Goal: Communication & Community: Ask a question

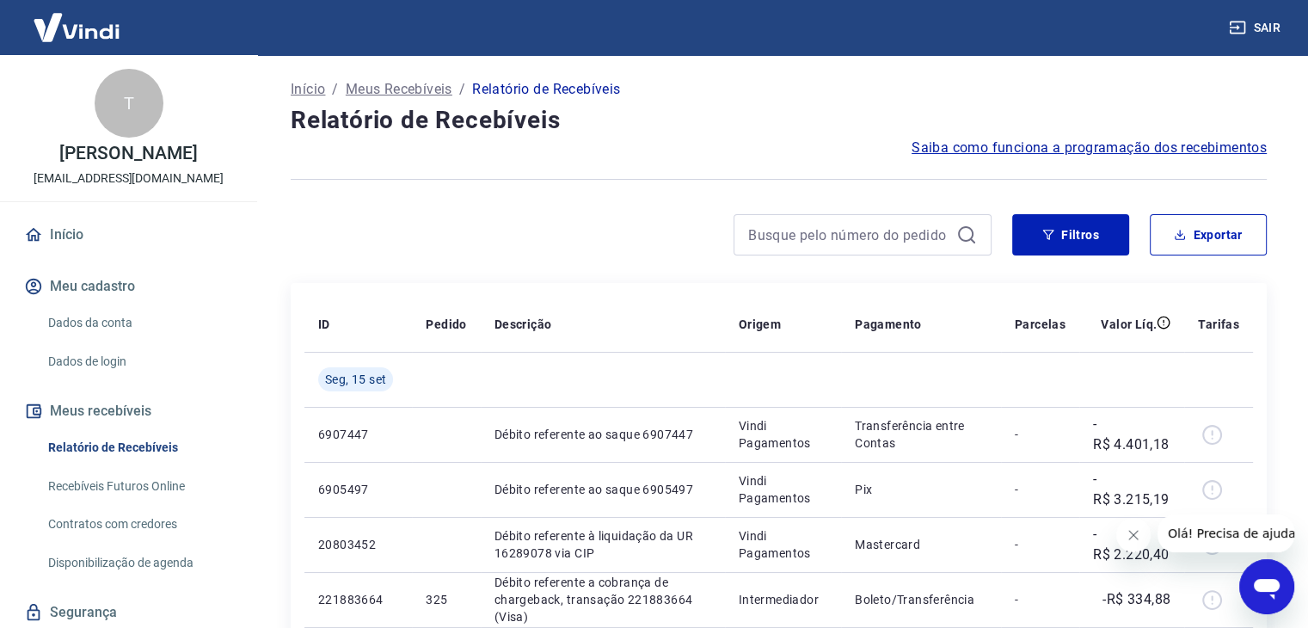
click at [1253, 584] on icon "Abrir janela de mensagens" at bounding box center [1267, 586] width 31 height 31
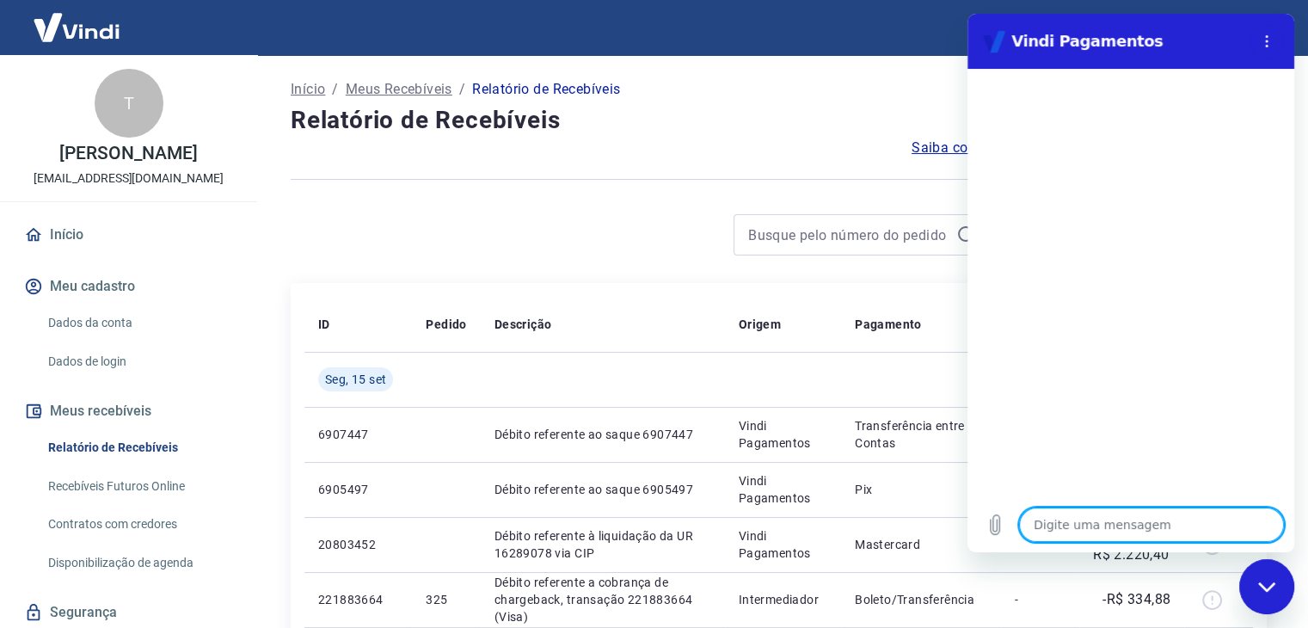
type textarea "o"
type textarea "x"
type textarea "ol"
type textarea "x"
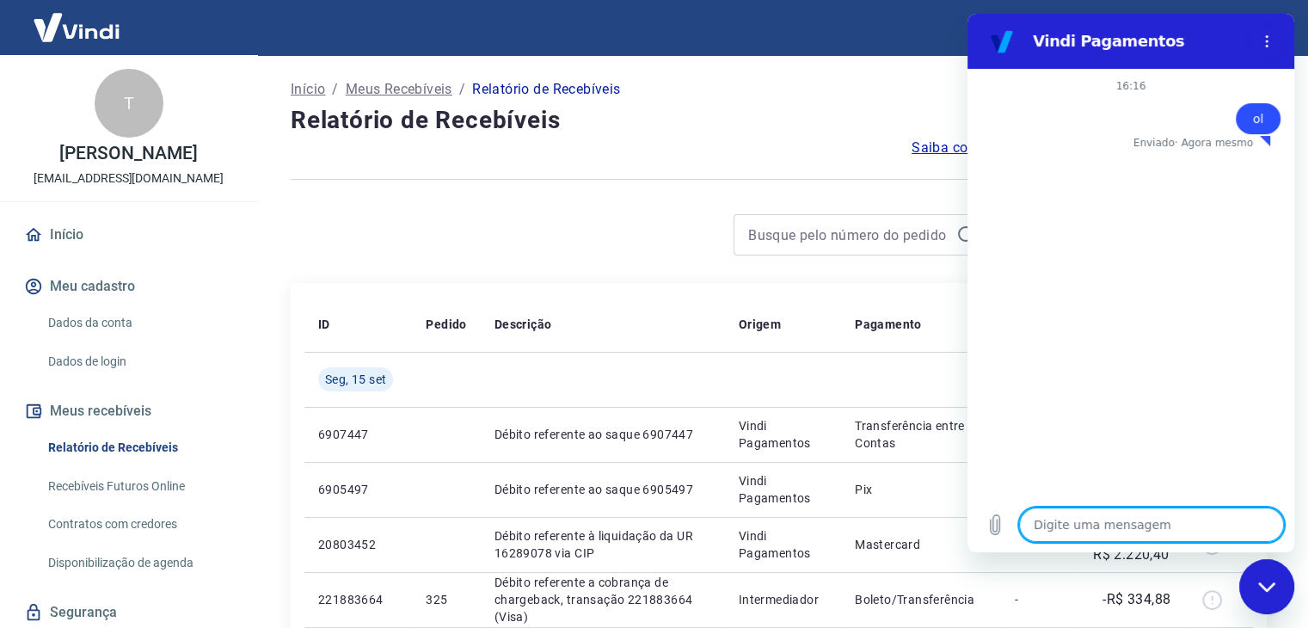
type textarea "o"
type textarea "x"
type textarea "ol"
type textarea "x"
type textarea "ola"
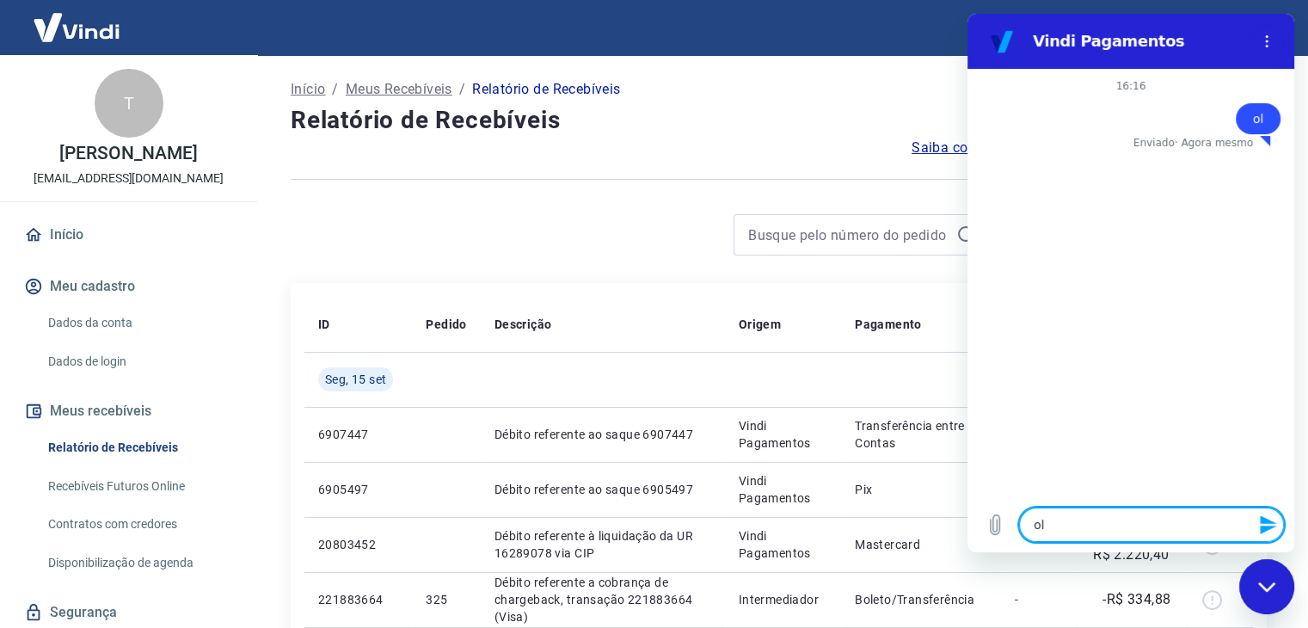
type textarea "x"
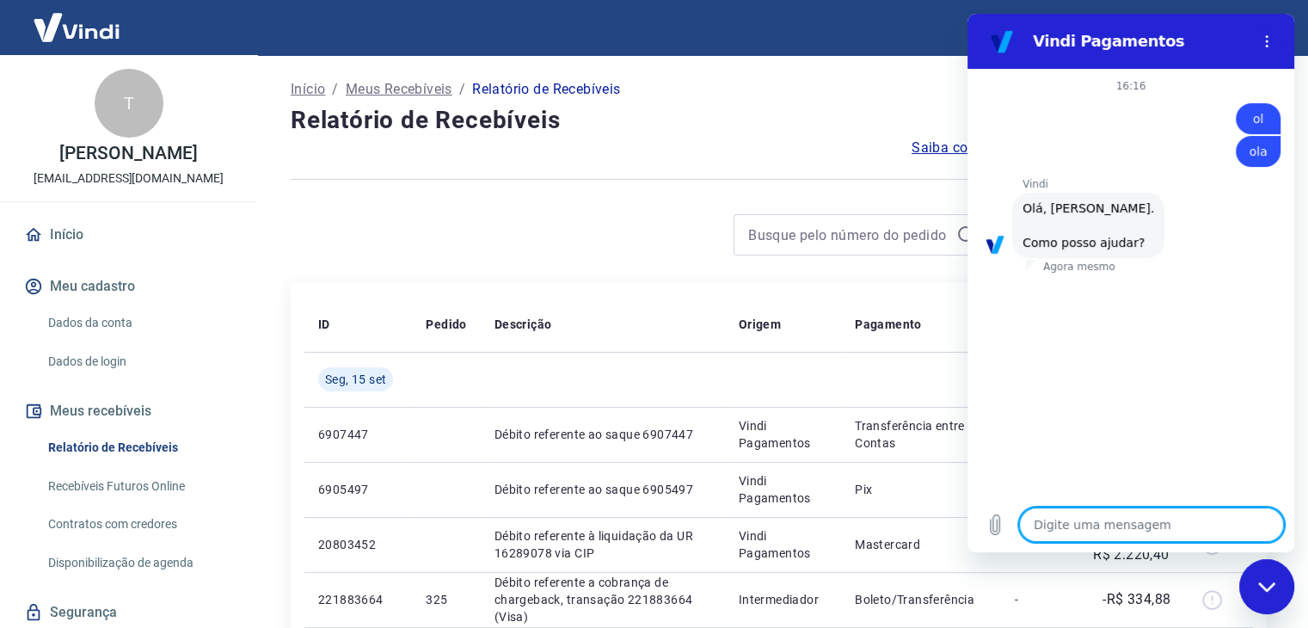
type textarea "x"
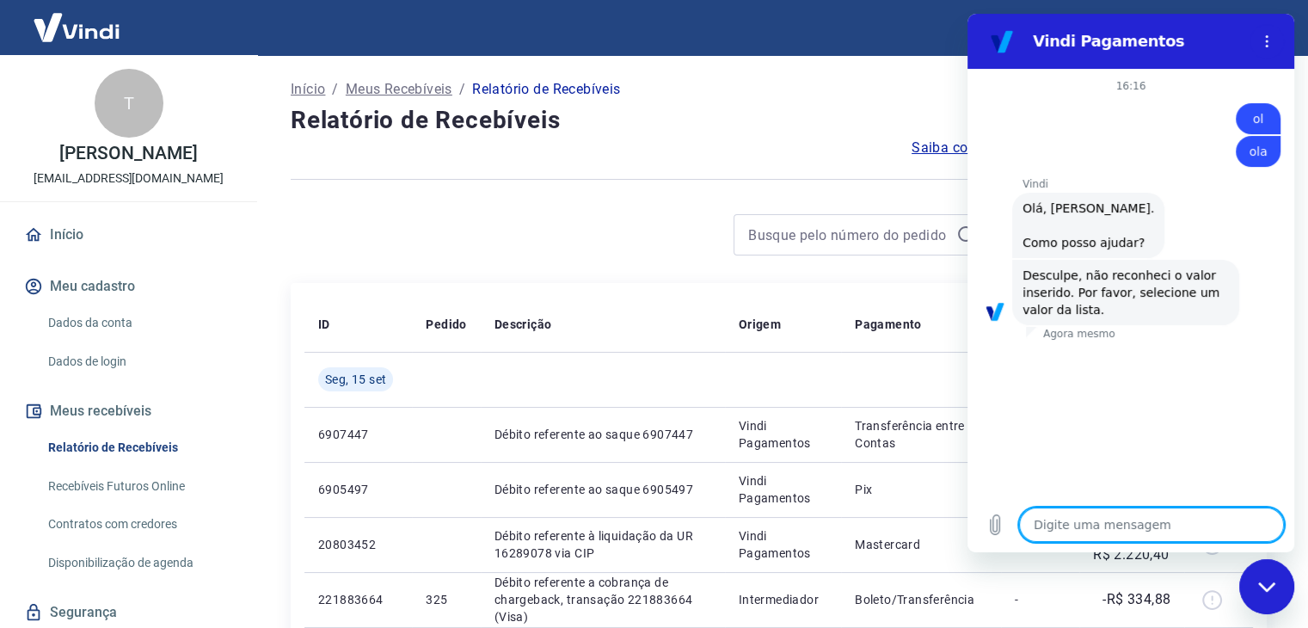
click at [1118, 531] on textarea at bounding box center [1151, 525] width 265 height 34
type textarea "p"
type textarea "x"
type textarea "pr"
type textarea "x"
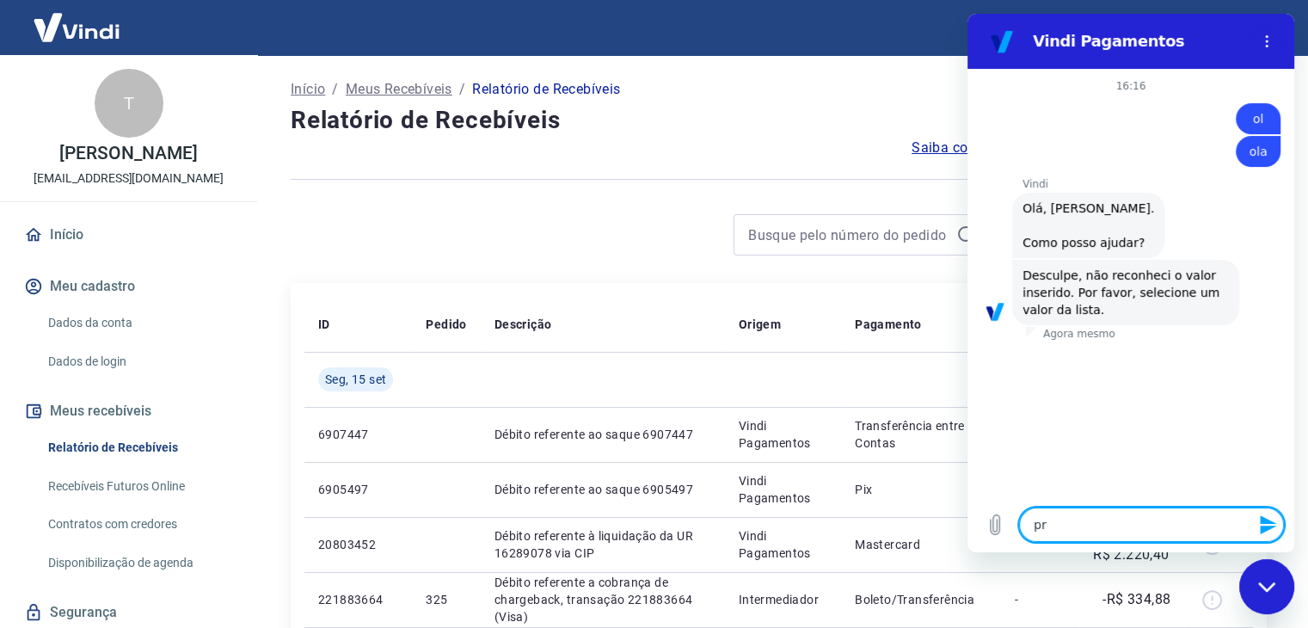
type textarea "pre"
type textarea "x"
type textarea "prec"
type textarea "x"
type textarea "preci"
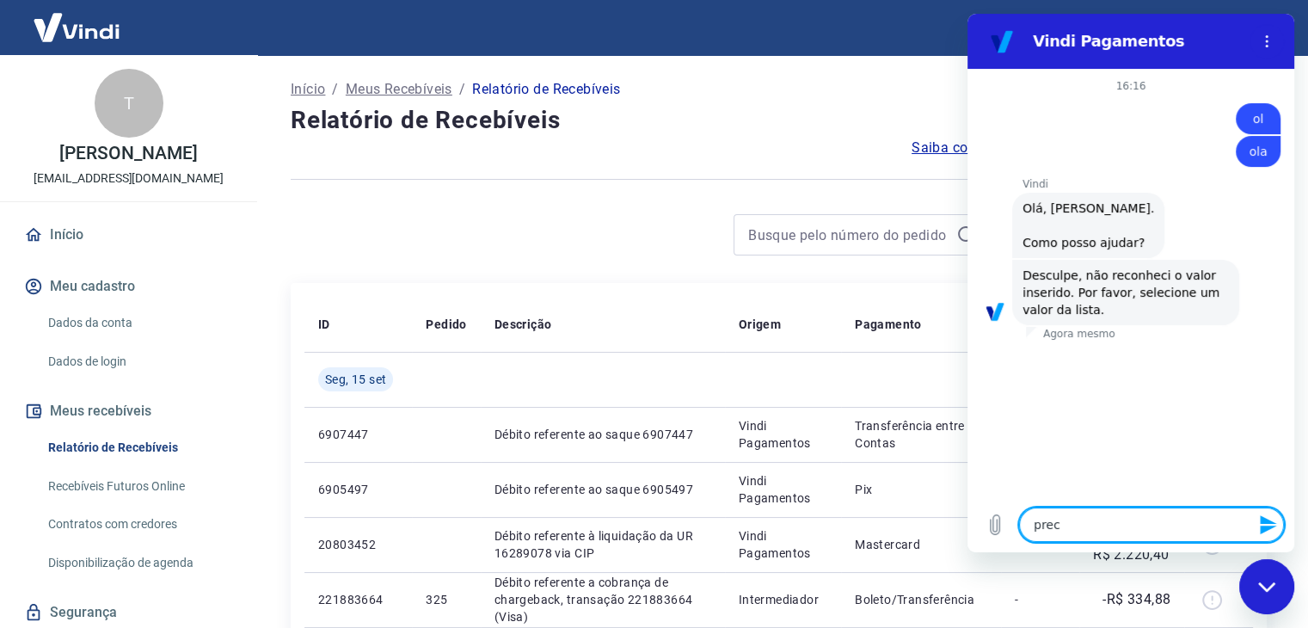
type textarea "x"
type textarea "precis"
type textarea "x"
type textarea "preciso"
type textarea "x"
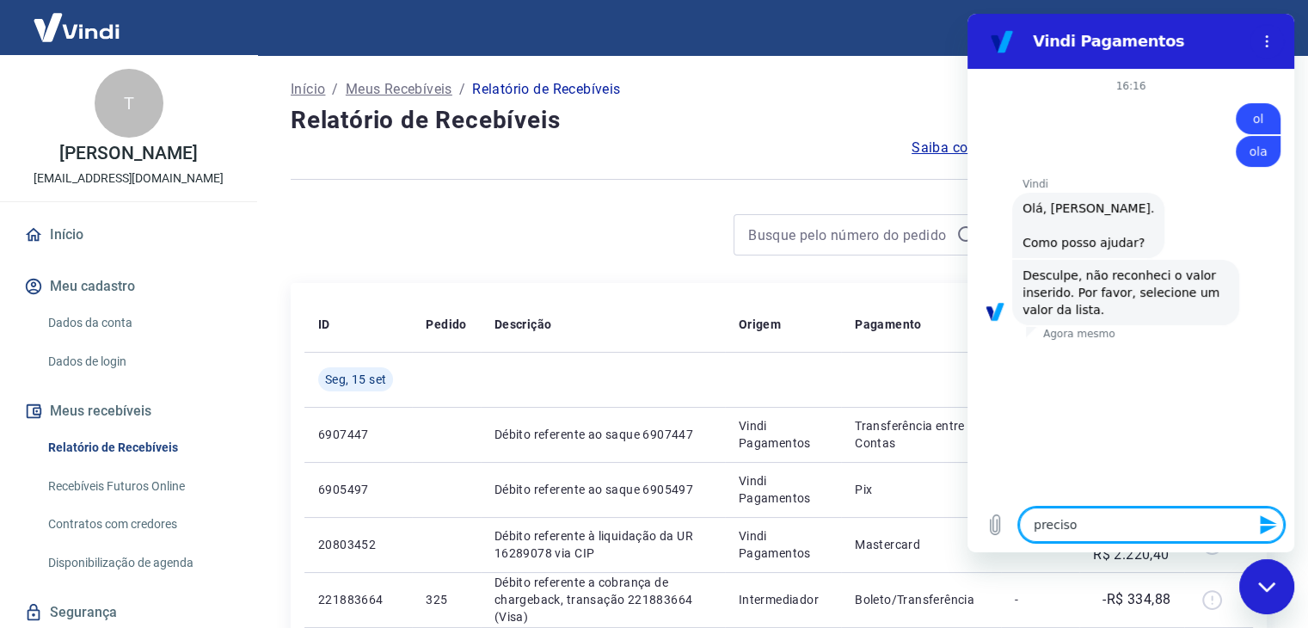
type textarea "preciso"
type textarea "x"
type textarea "preciso d"
type textarea "x"
type textarea "preciso de"
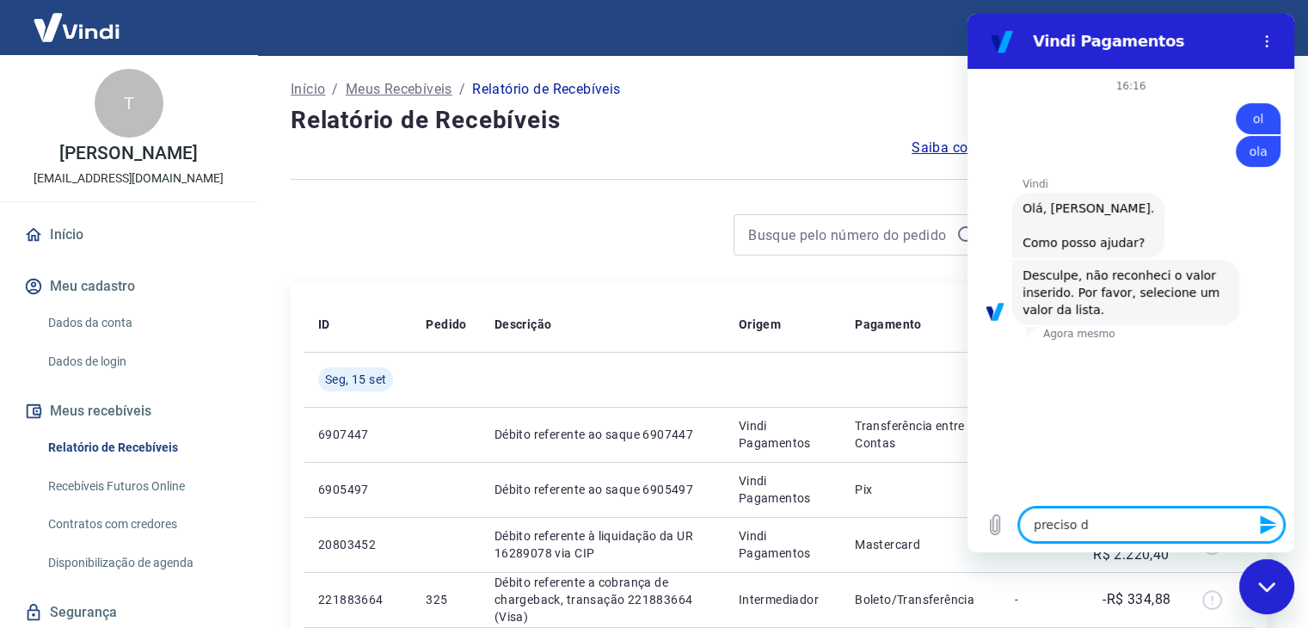
type textarea "x"
type textarea "preciso de"
type textarea "x"
type textarea "preciso de a"
type textarea "x"
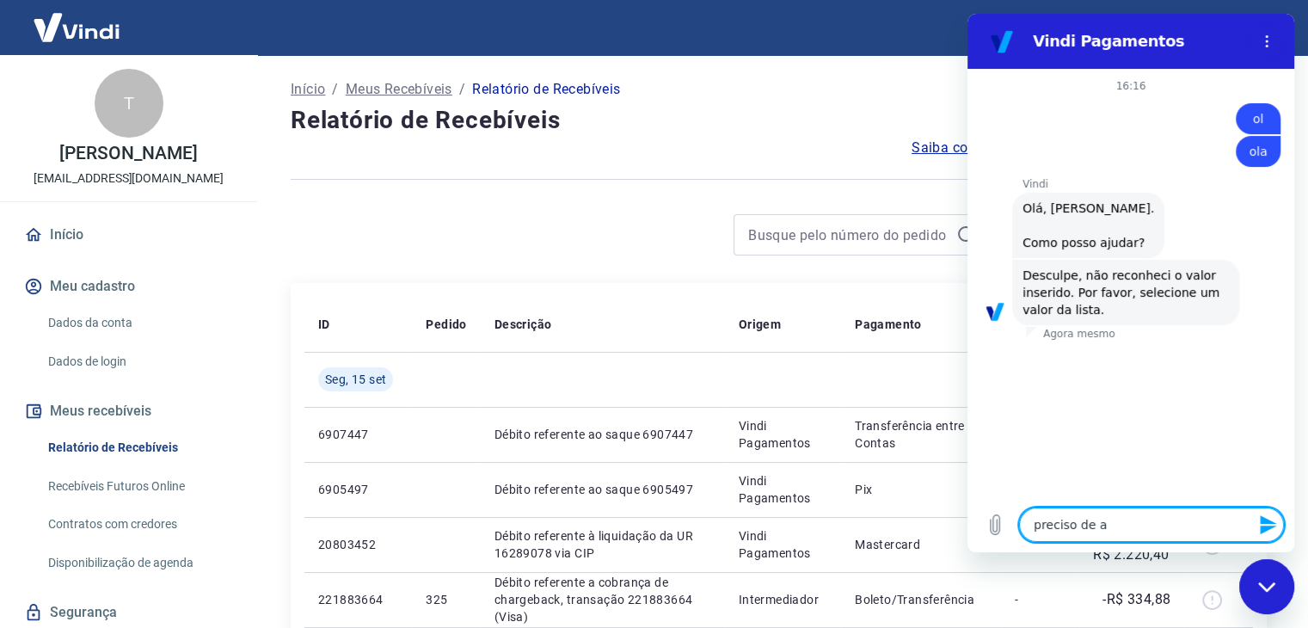
type textarea "preciso de at"
type textarea "x"
type textarea "preciso de ate"
type textarea "x"
type textarea "preciso de aten"
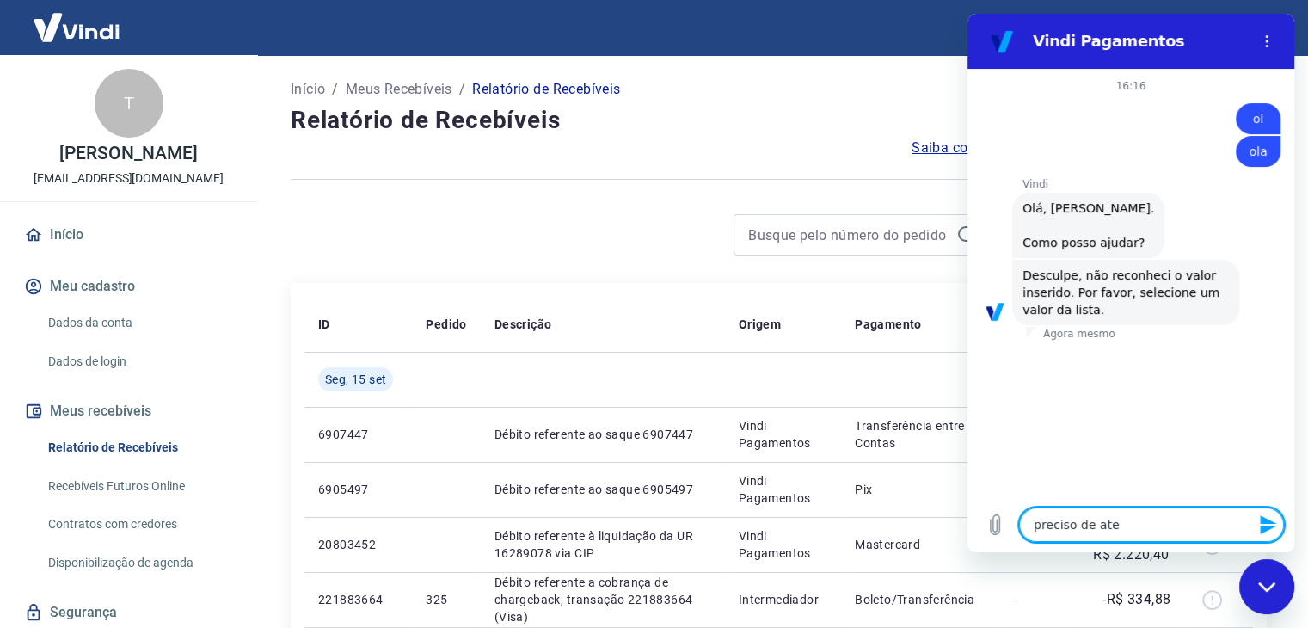
type textarea "x"
type textarea "preciso de atend"
type textarea "x"
type textarea "preciso de atendi"
type textarea "x"
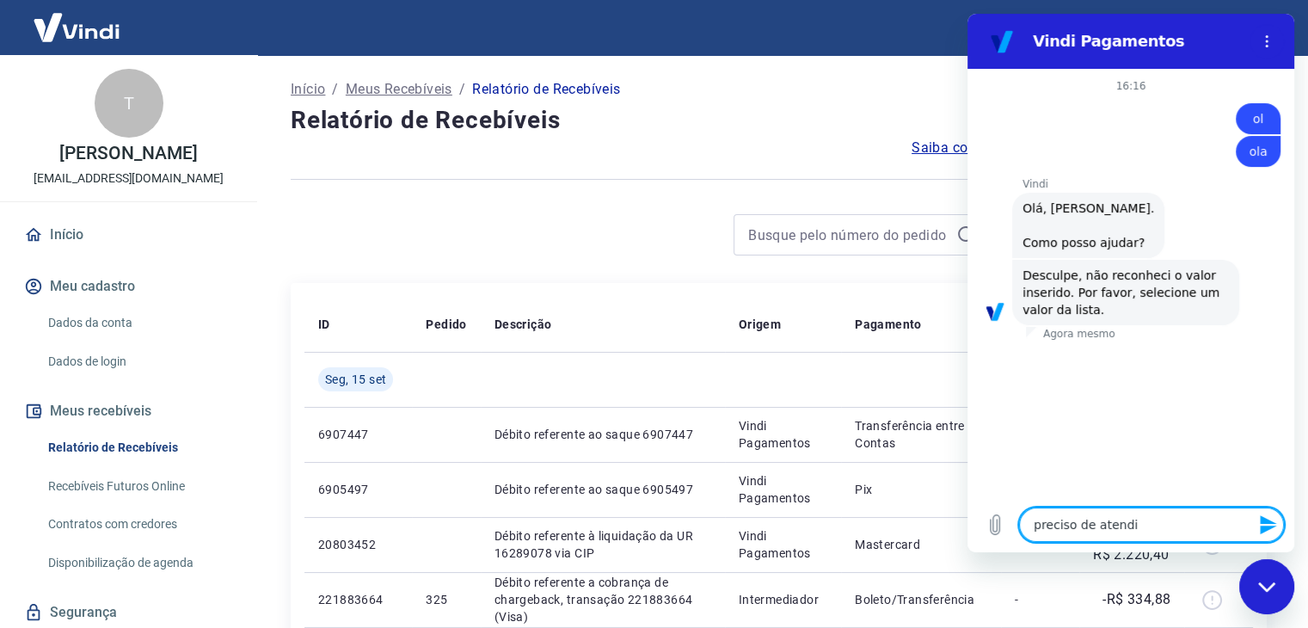
type textarea "preciso de atendim"
type textarea "x"
type textarea "preciso de atendime"
type textarea "x"
type textarea "preciso de atendimen"
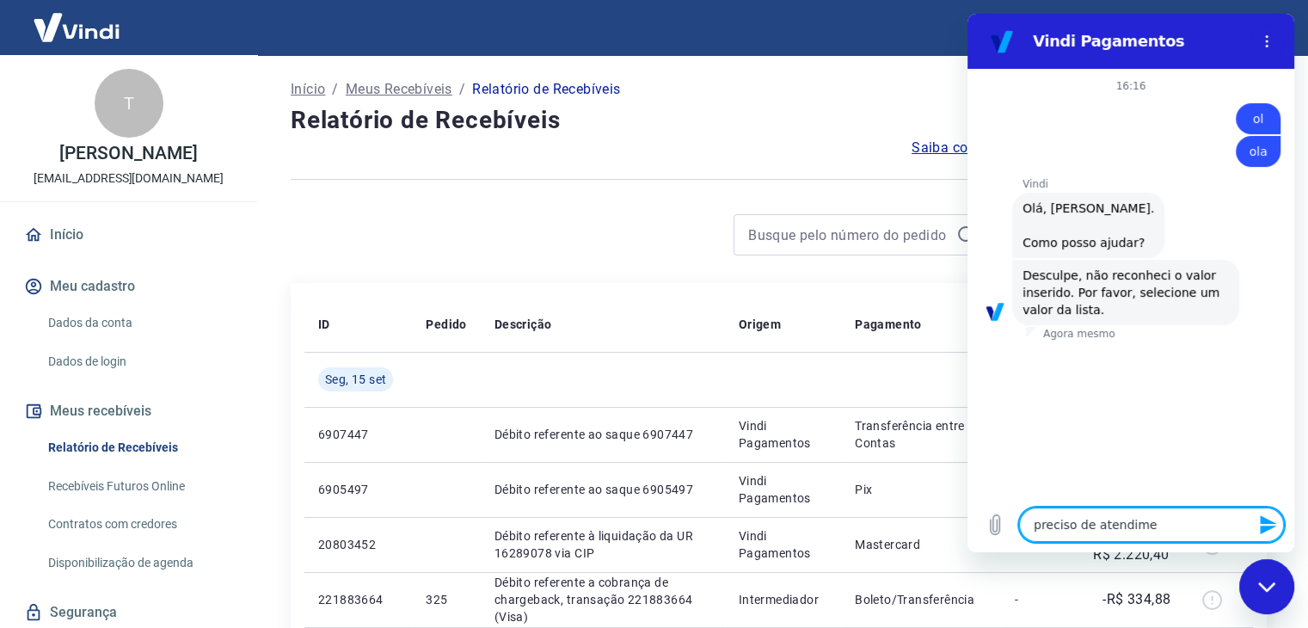
type textarea "x"
type textarea "preciso de atendiment"
type textarea "x"
type textarea "preciso de atendimento"
type textarea "x"
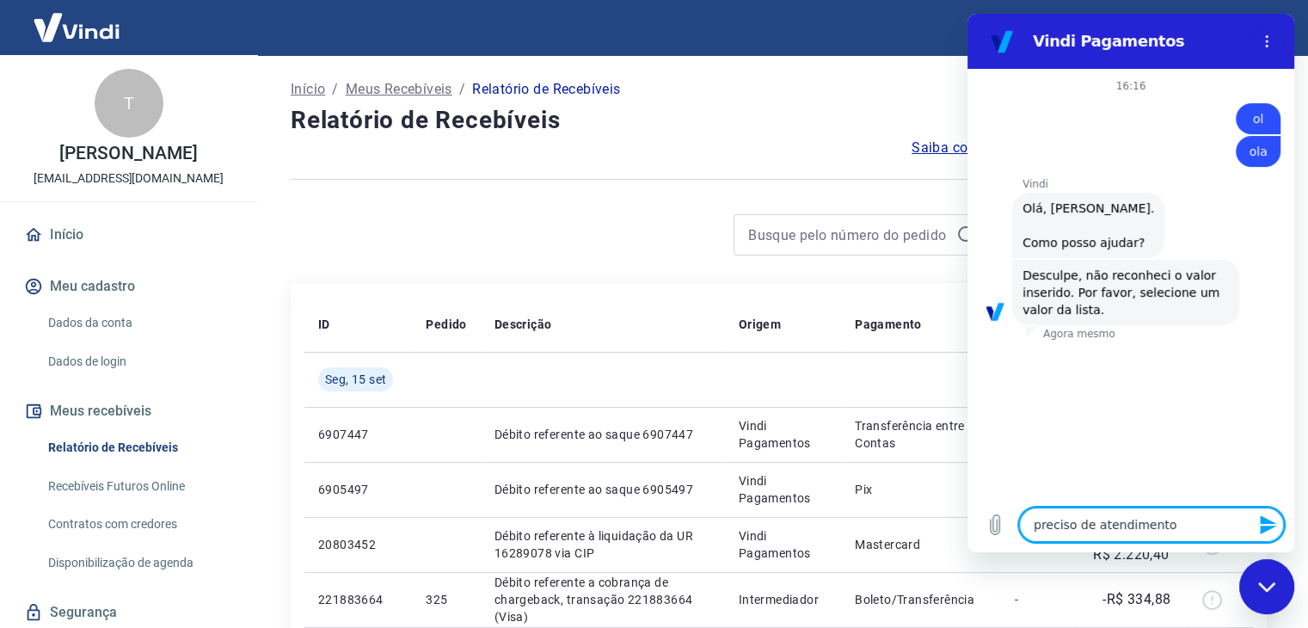
type textarea "preciso de atendimento"
type textarea "x"
type textarea "preciso de atendimento h"
type textarea "x"
type textarea "preciso de atendimento hu"
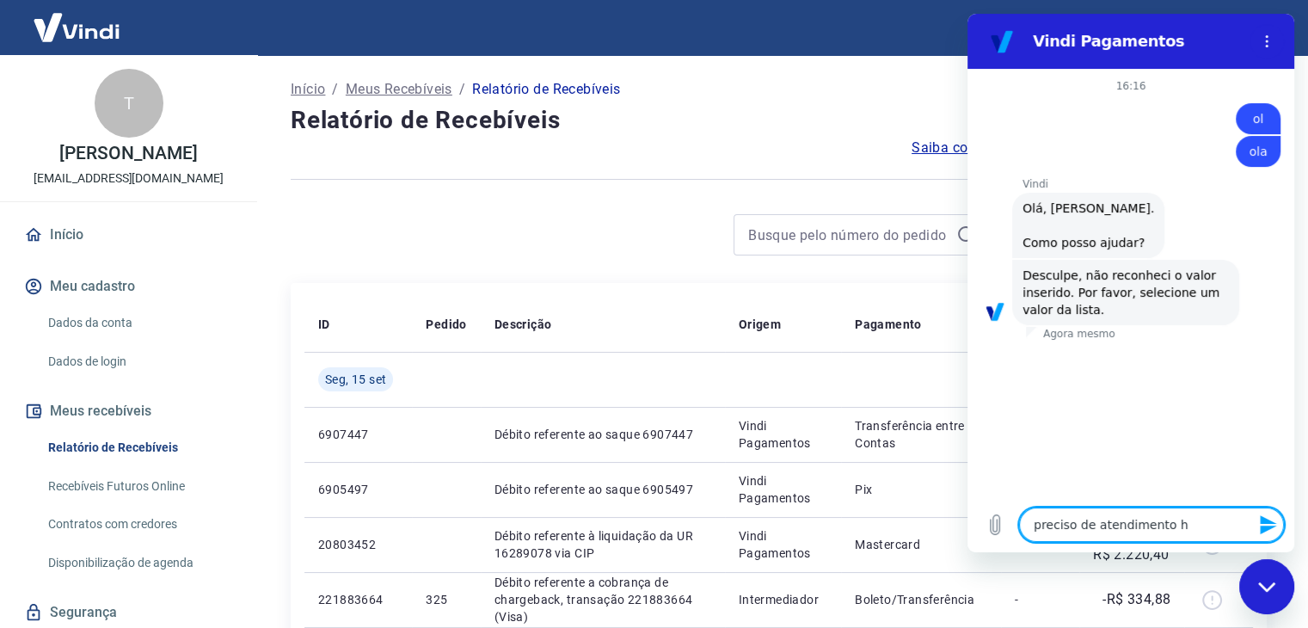
type textarea "x"
type textarea "preciso de atendimento hum"
type textarea "x"
type textarea "preciso de atendimento huma"
type textarea "x"
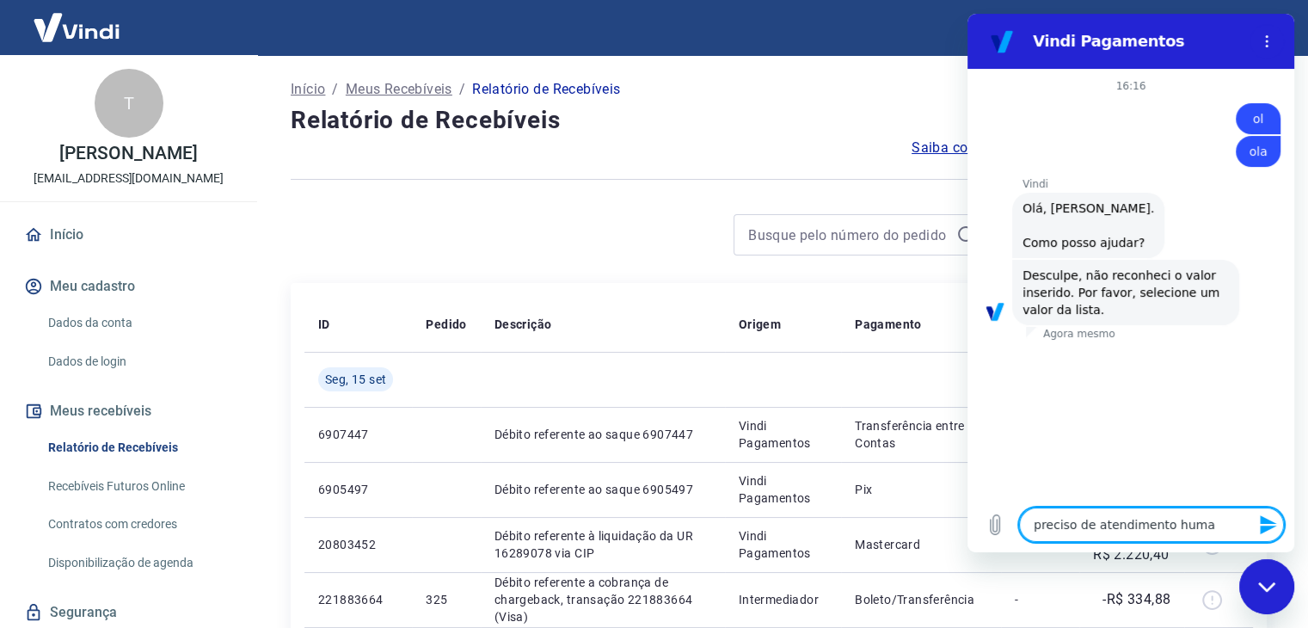
type textarea "preciso de atendimento human"
type textarea "x"
type textarea "preciso de atendimento humano"
type textarea "x"
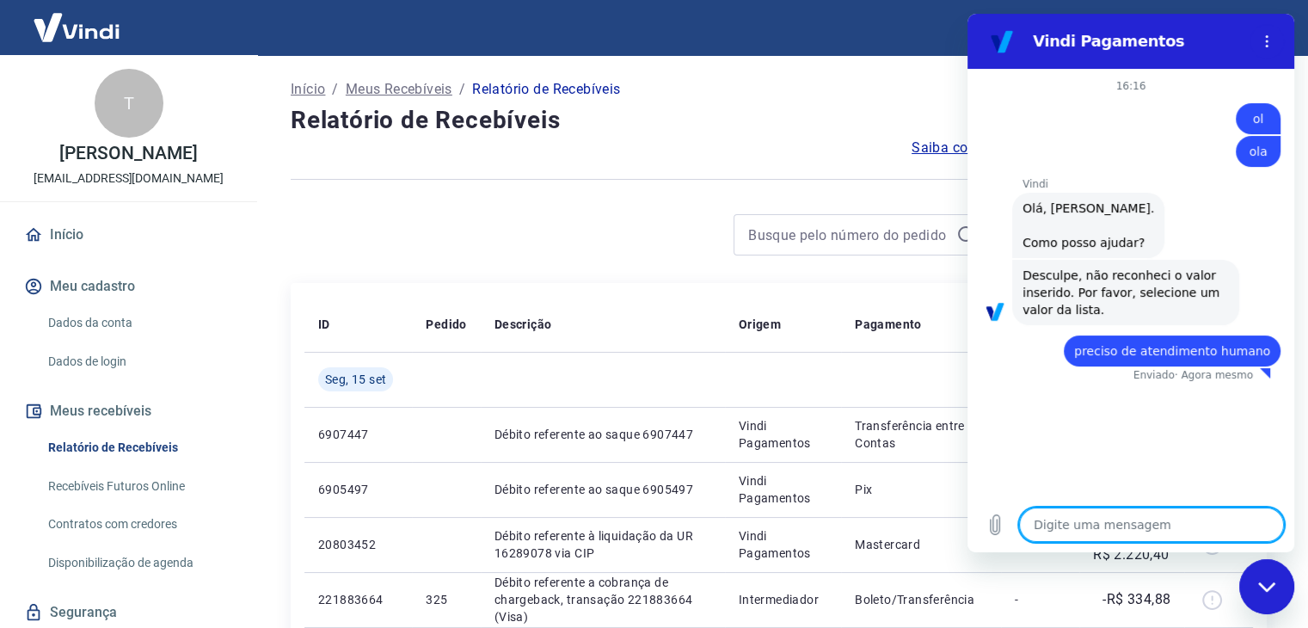
type textarea "x"
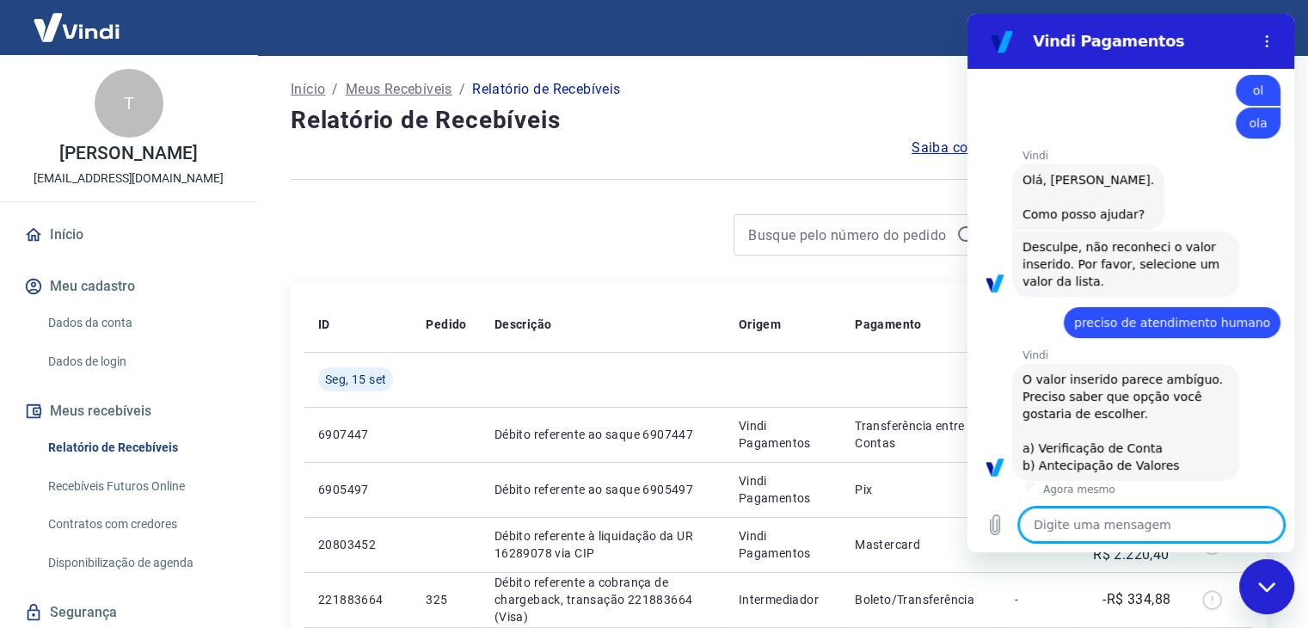
scroll to position [32, 0]
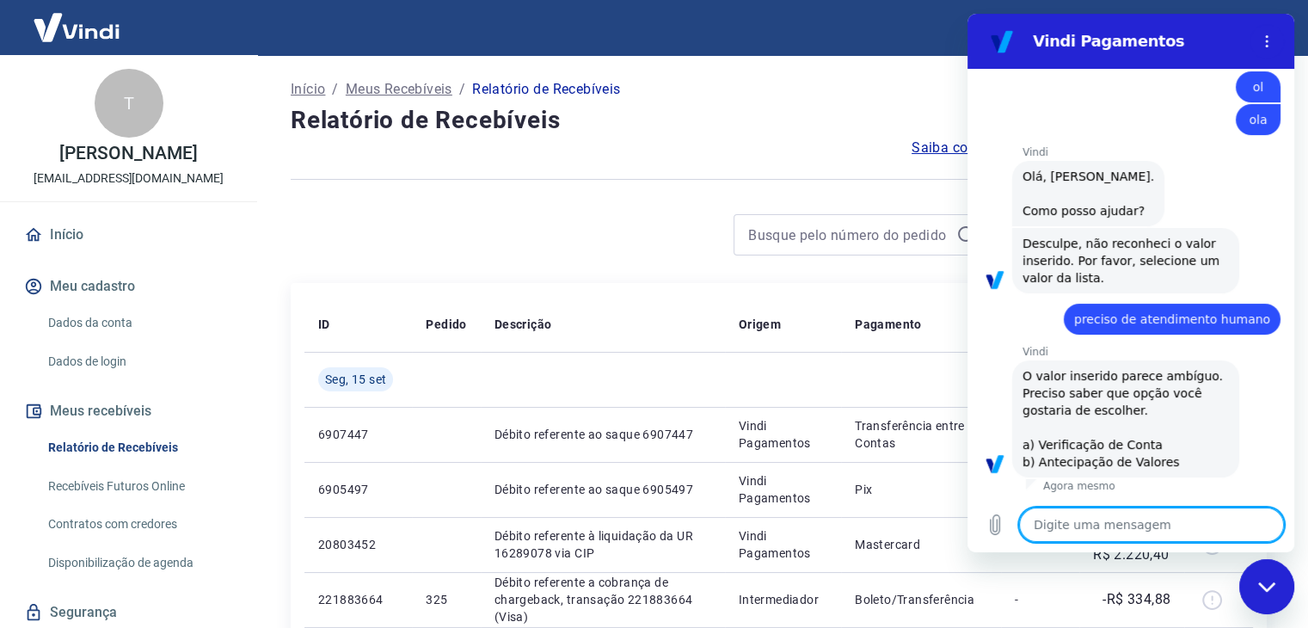
type textarea "a"
type textarea "x"
type textarea "at"
type textarea "x"
type textarea "ate"
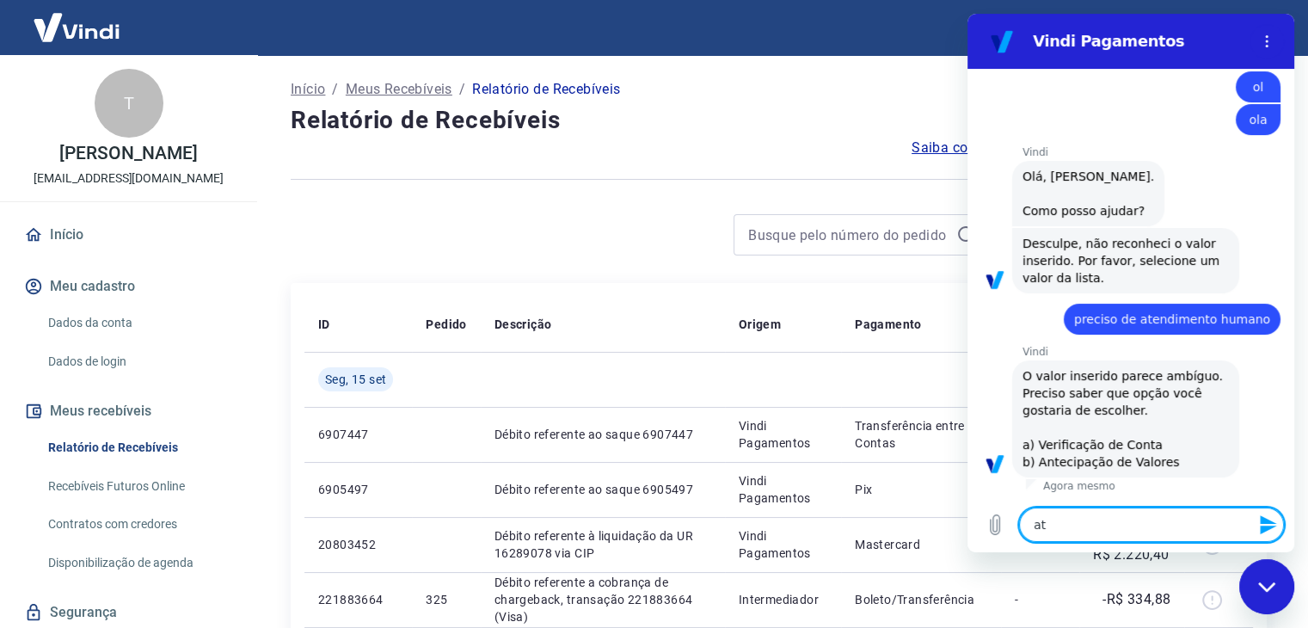
type textarea "x"
type textarea "aten"
type textarea "x"
type textarea "atend"
type textarea "x"
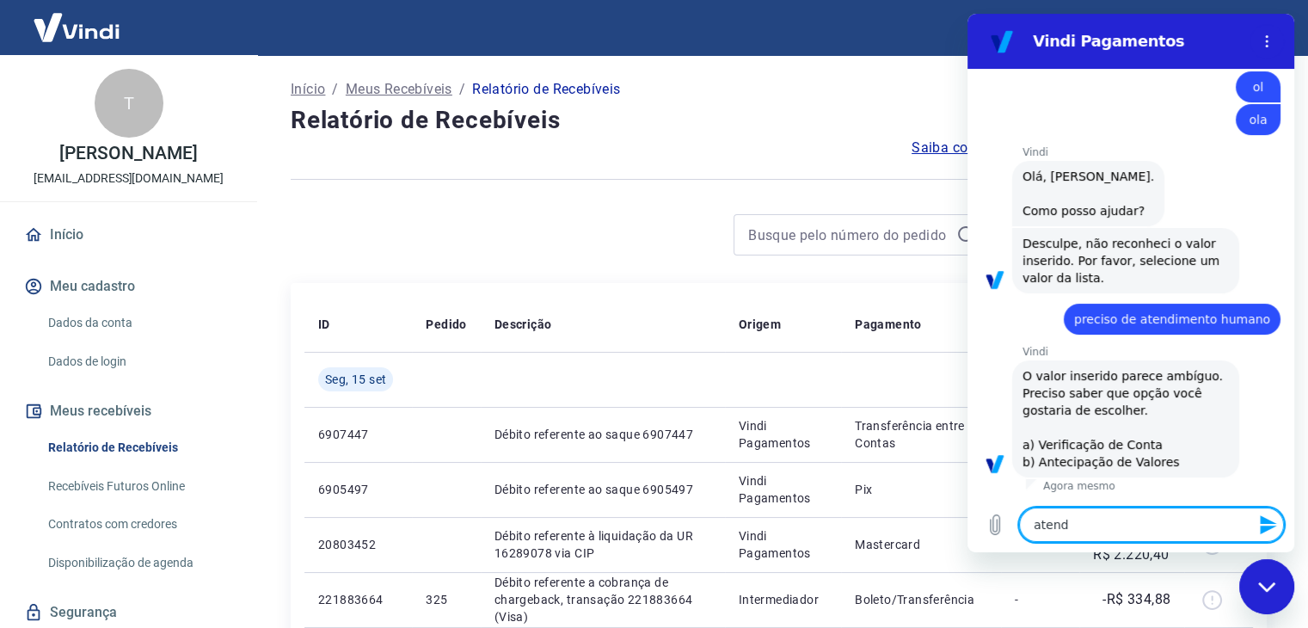
type textarea "atendi"
type textarea "x"
type textarea "atendim"
type textarea "x"
type textarea "atendime"
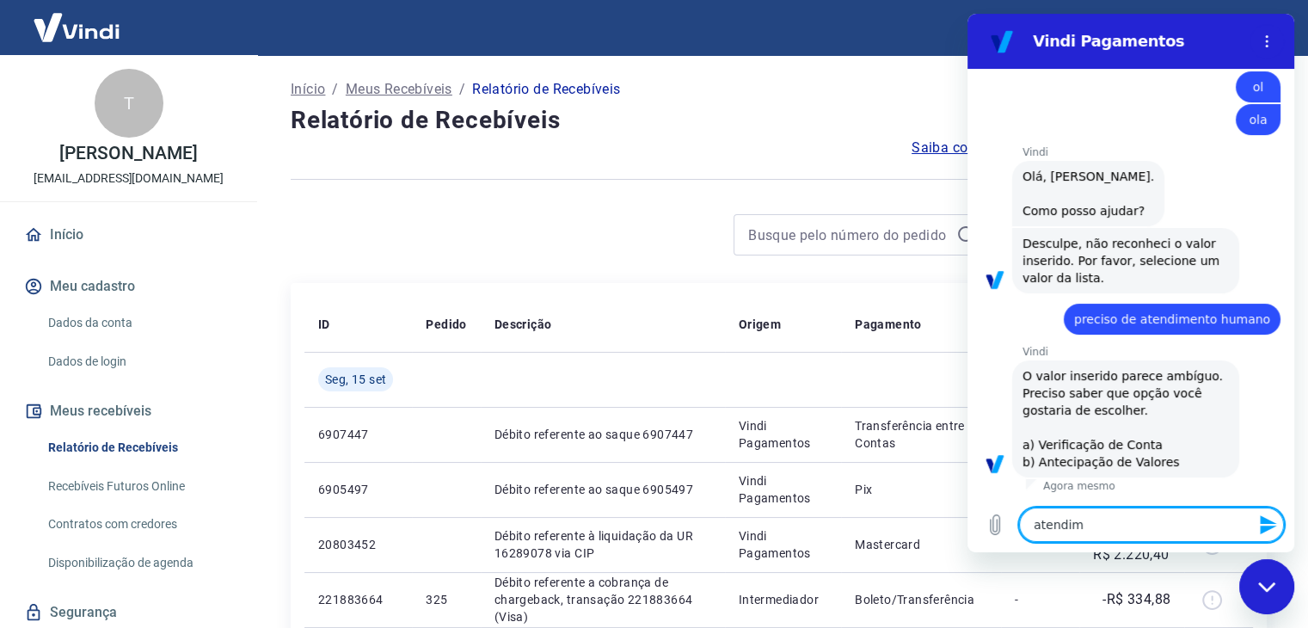
type textarea "x"
type textarea "atendimen"
type textarea "x"
type textarea "atendiment"
type textarea "x"
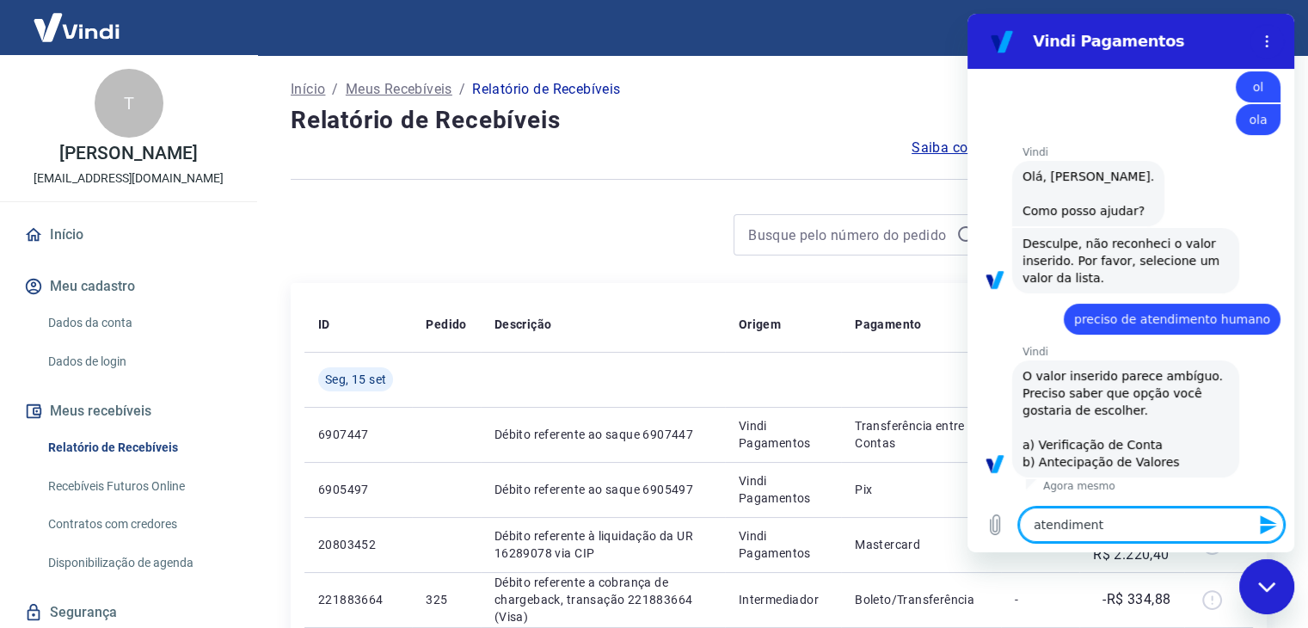
type textarea "atendimento"
type textarea "x"
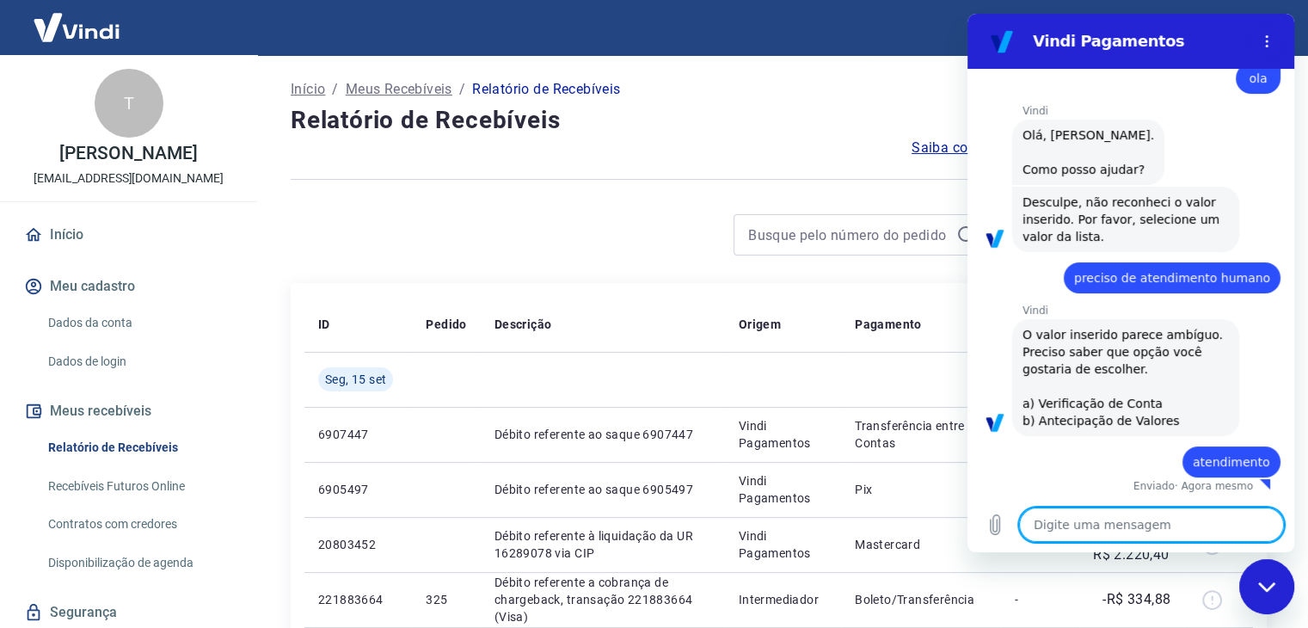
type textarea "x"
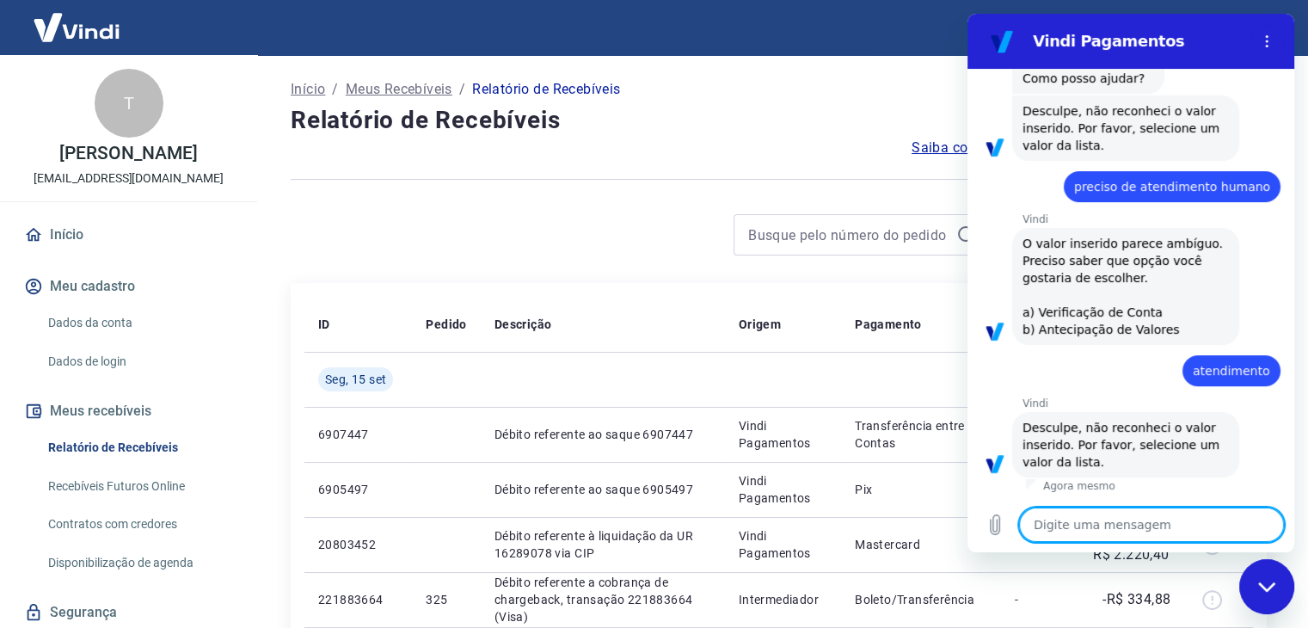
scroll to position [0, 0]
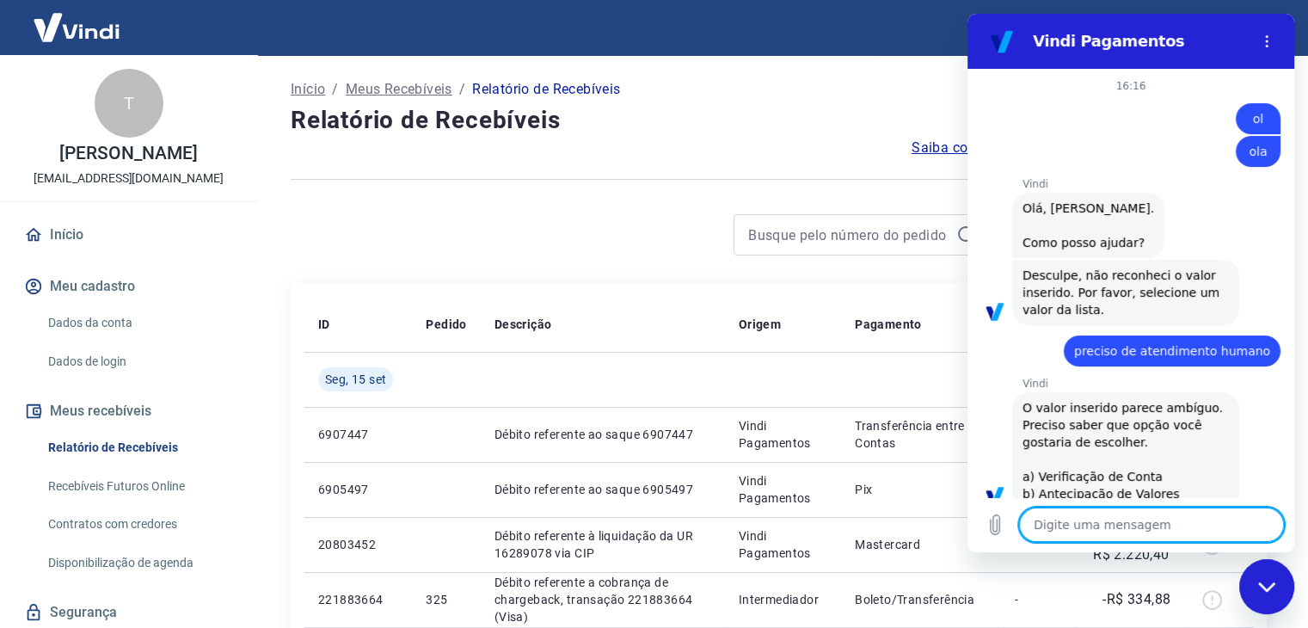
click at [1265, 46] on icon "Menu de opções" at bounding box center [1267, 41] width 14 height 14
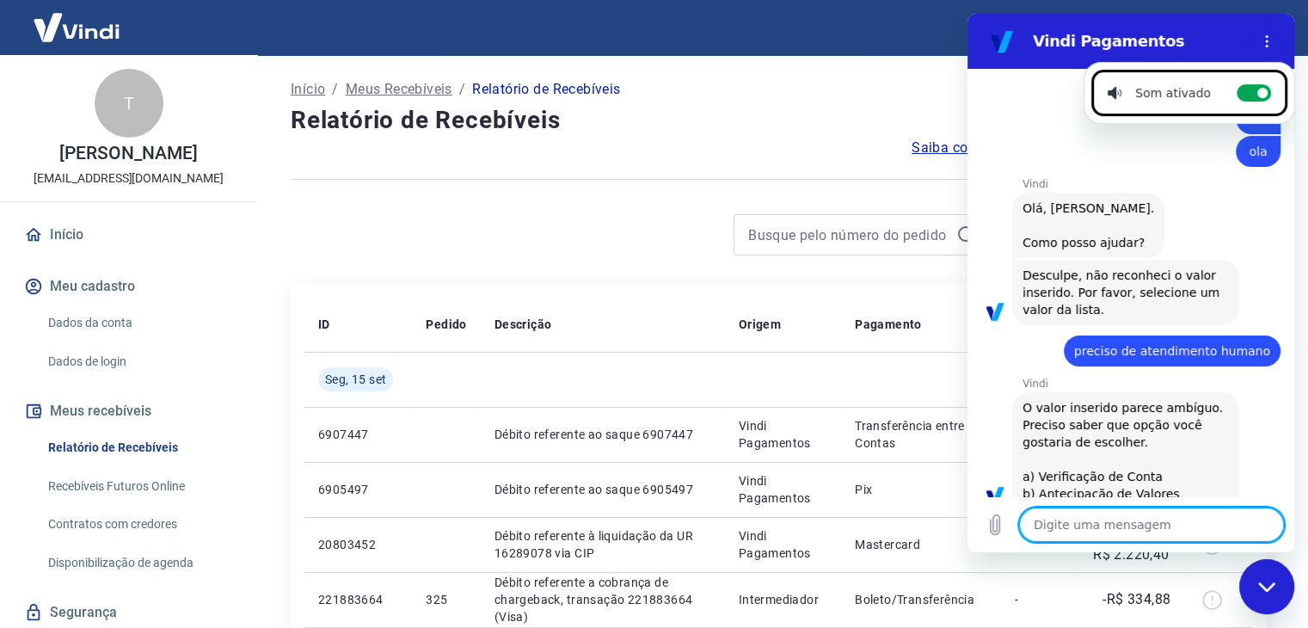
click at [1105, 532] on textarea at bounding box center [1151, 525] width 265 height 34
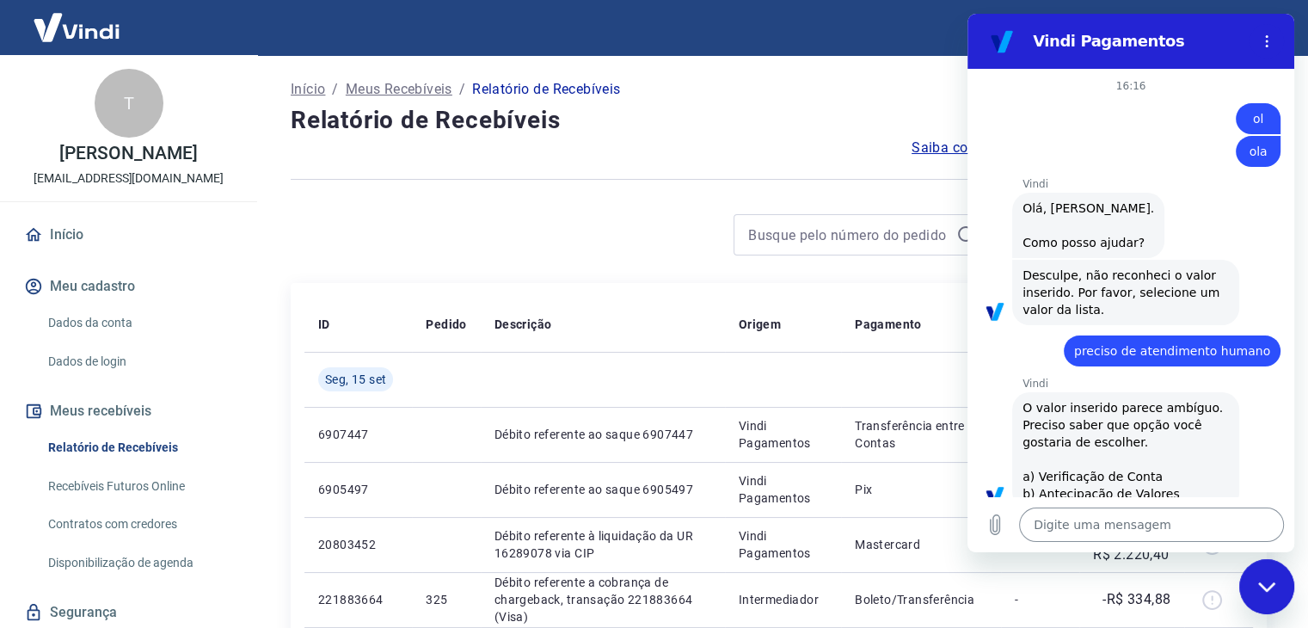
click at [1105, 532] on textarea at bounding box center [1151, 525] width 265 height 34
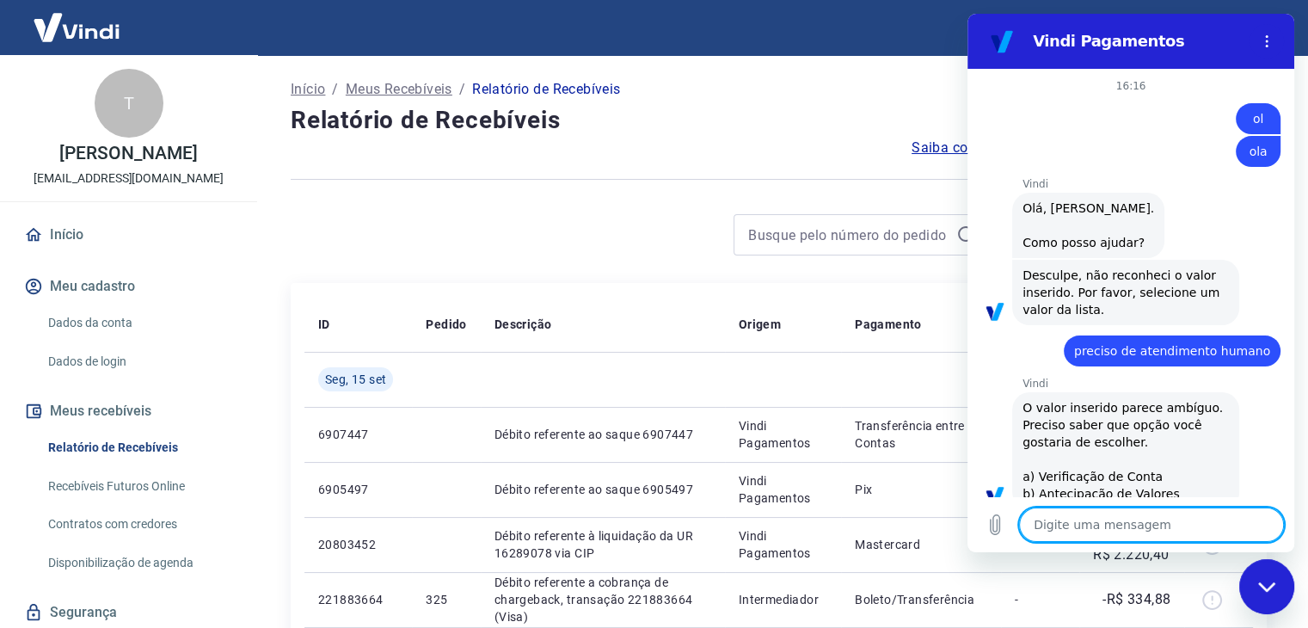
type textarea "a"
type textarea "x"
type textarea "at"
type textarea "x"
type textarea "ate"
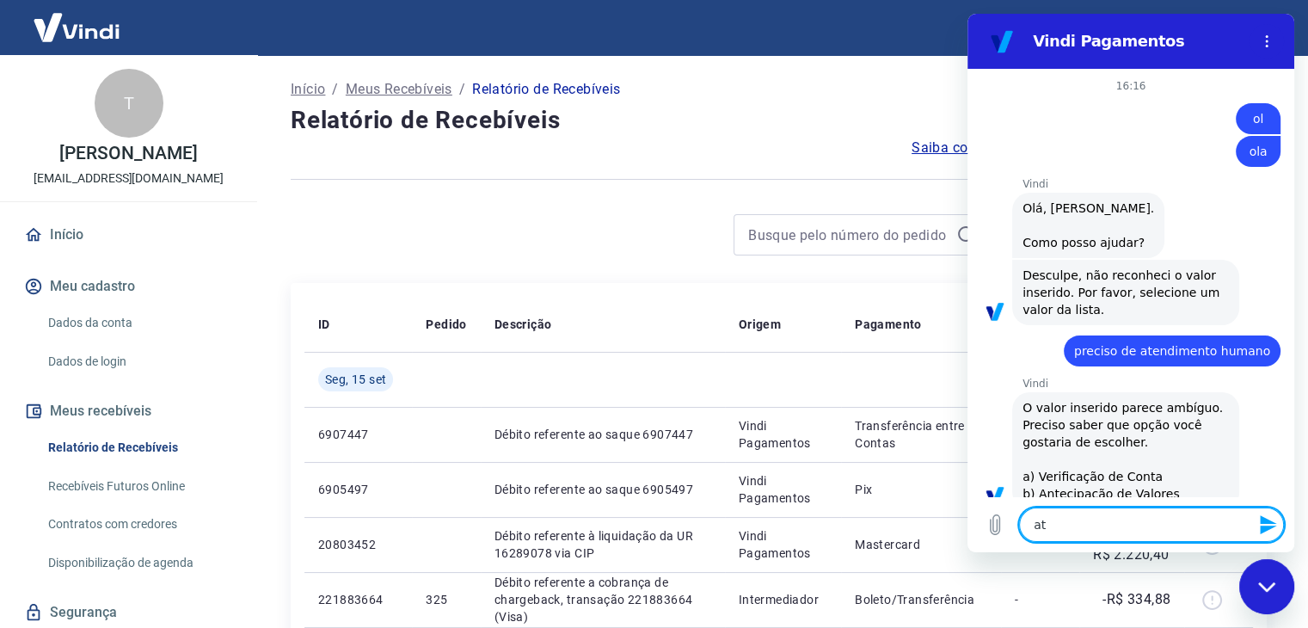
type textarea "x"
type textarea "aten"
type textarea "x"
type textarea "atend"
type textarea "x"
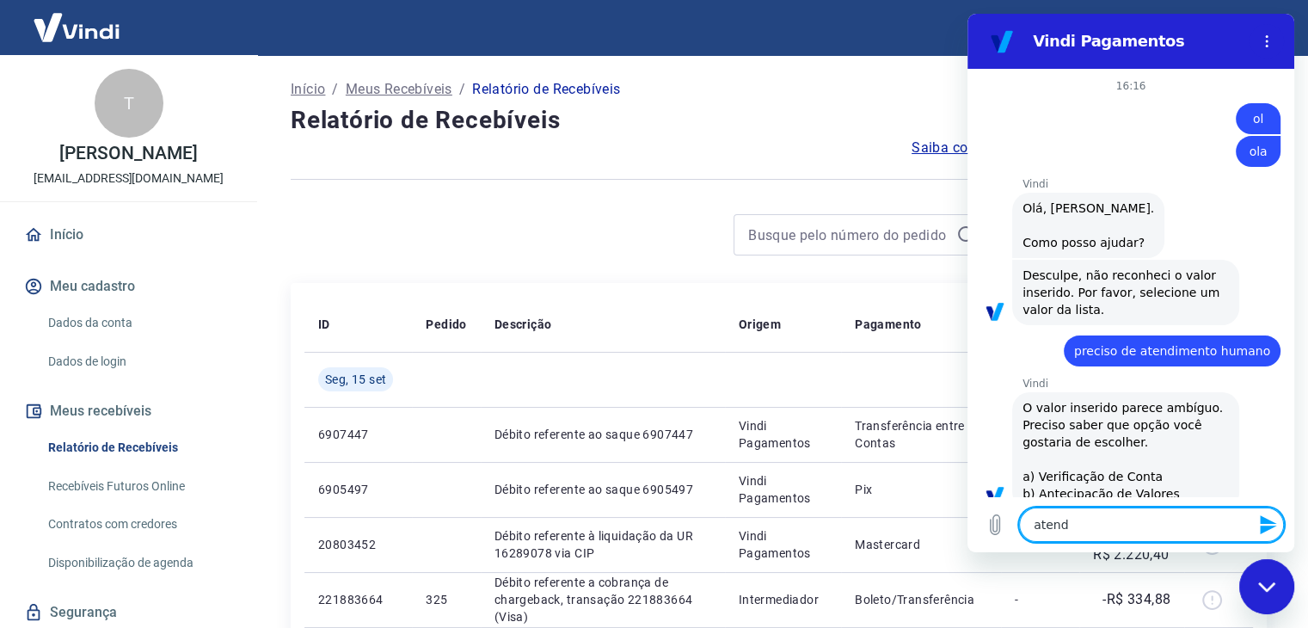
type textarea "atendi"
type textarea "x"
type textarea "atendim"
type textarea "x"
type textarea "atendime"
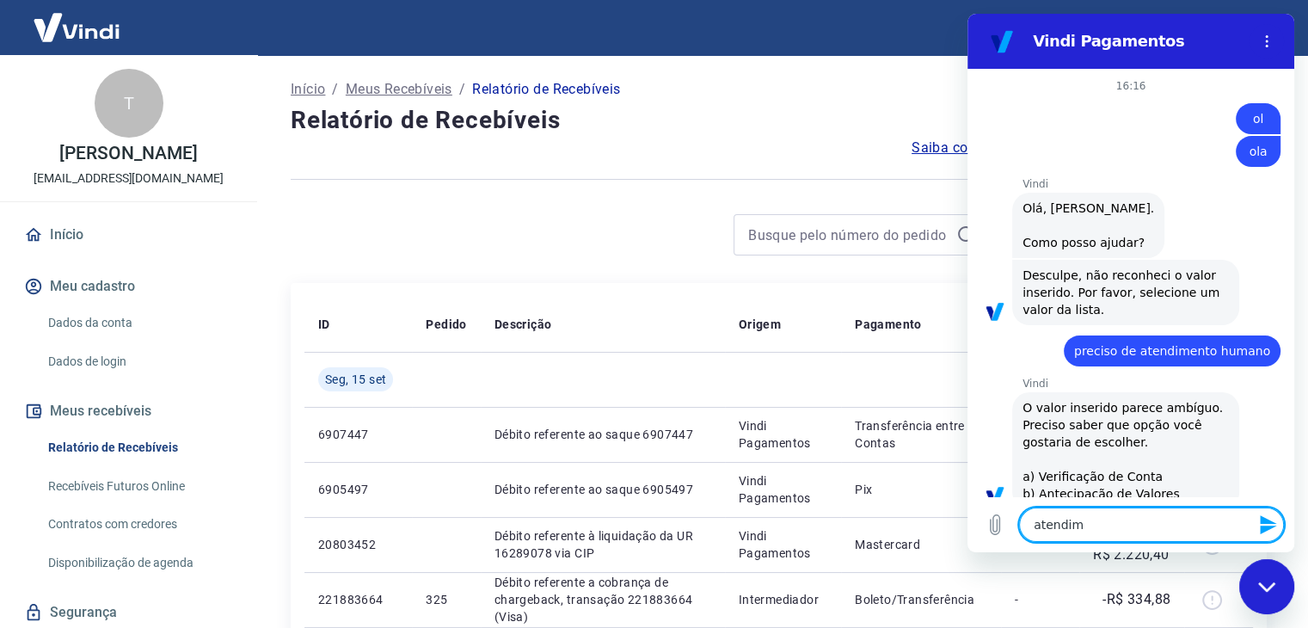
type textarea "x"
type textarea "atendimen"
type textarea "x"
type textarea "atendiment"
type textarea "x"
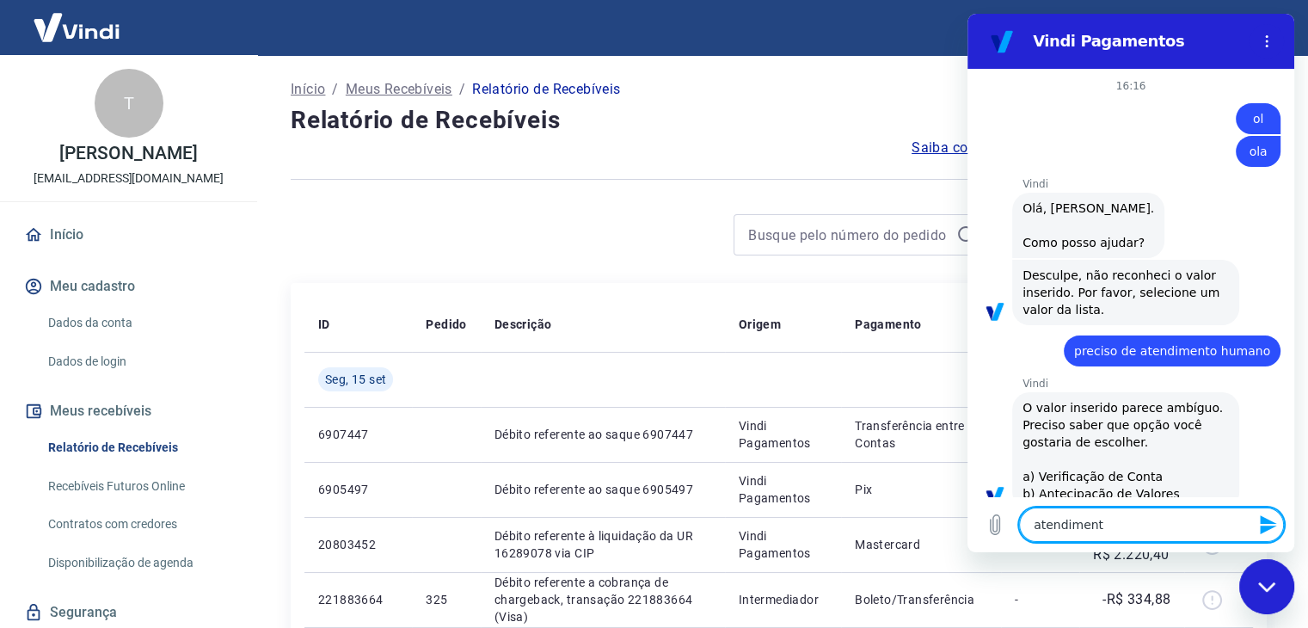
type textarea "atendimento"
type textarea "x"
type textarea "atendimento"
type textarea "x"
type textarea "atendimento h"
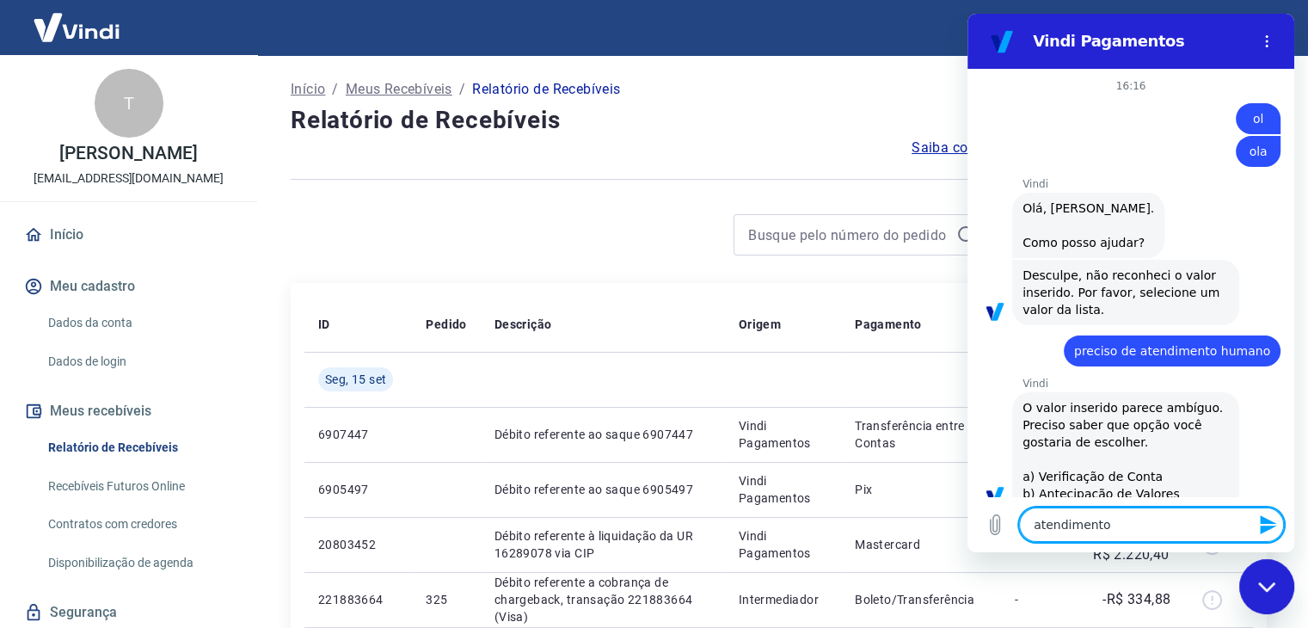
type textarea "x"
type textarea "atendimento hu"
type textarea "x"
type textarea "atendimento hum"
type textarea "x"
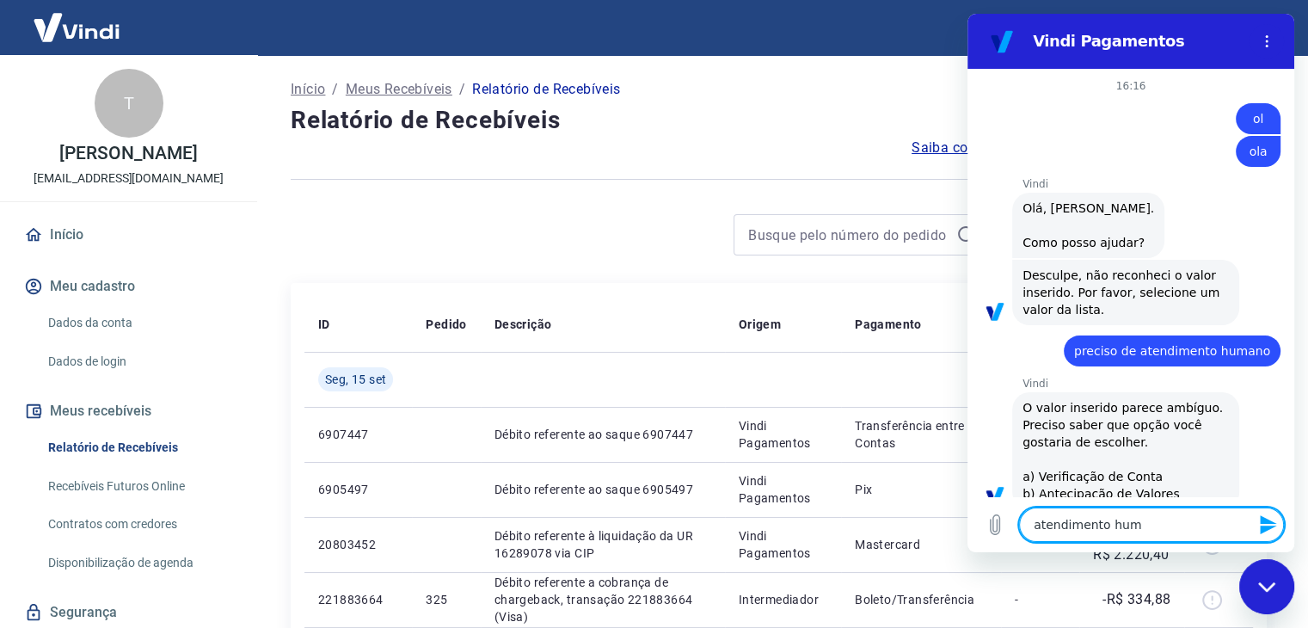
type textarea "atendimento huma"
type textarea "x"
type textarea "atendimento human"
type textarea "x"
type textarea "atendimento humano"
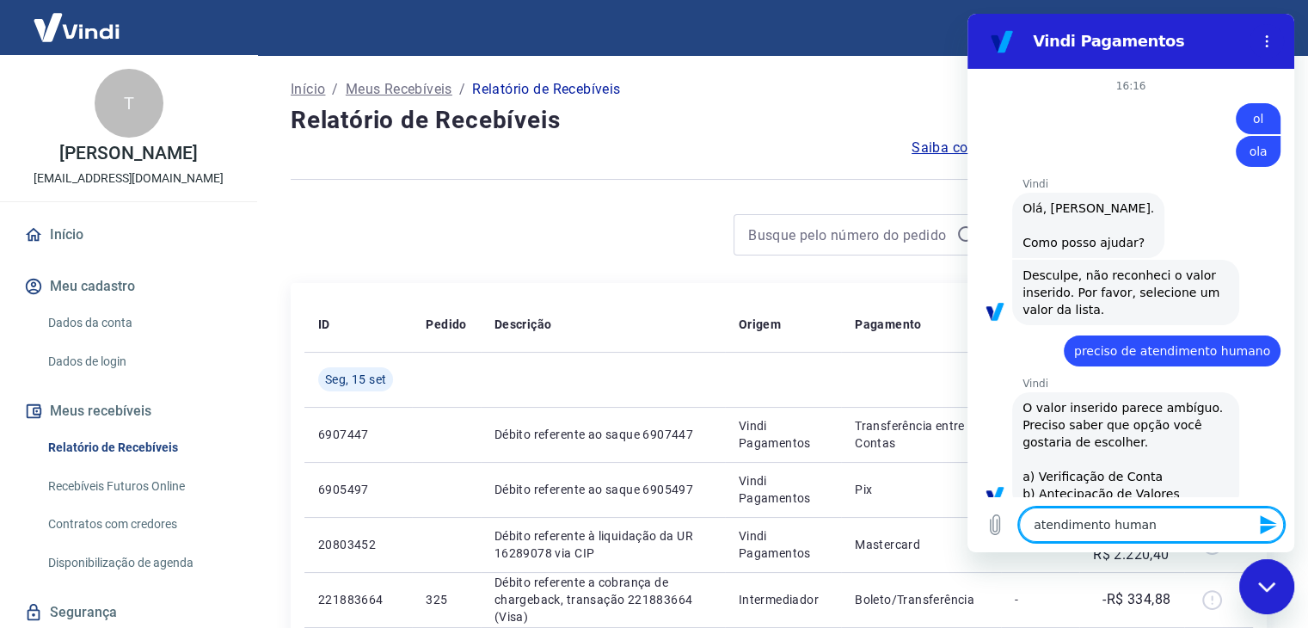
type textarea "x"
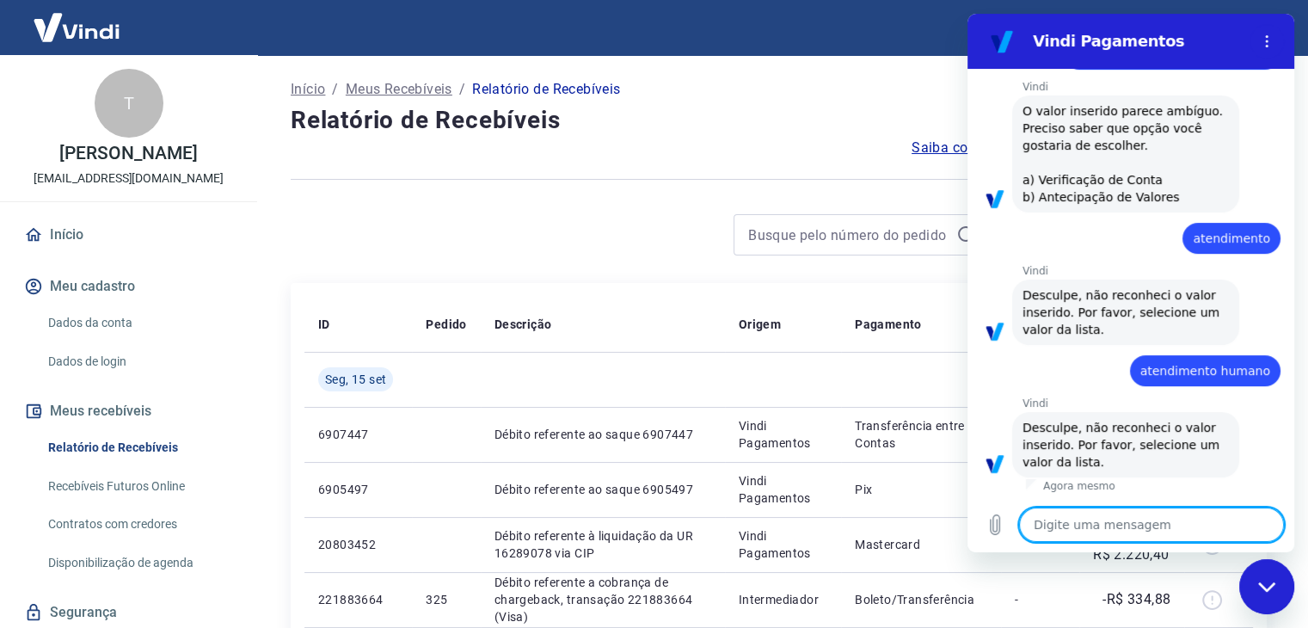
type textarea "n"
type textarea "x"
type textarea "nã"
type textarea "x"
type textarea "não"
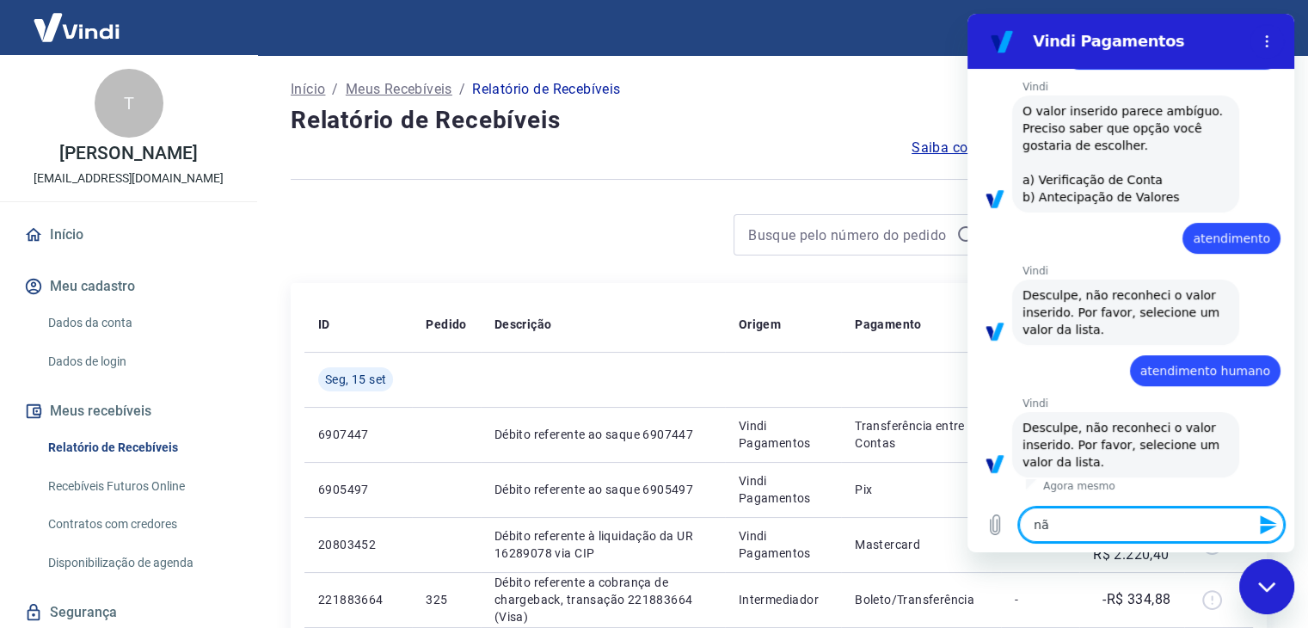
type textarea "x"
type textarea "não"
type textarea "x"
type textarea "não t"
type textarea "x"
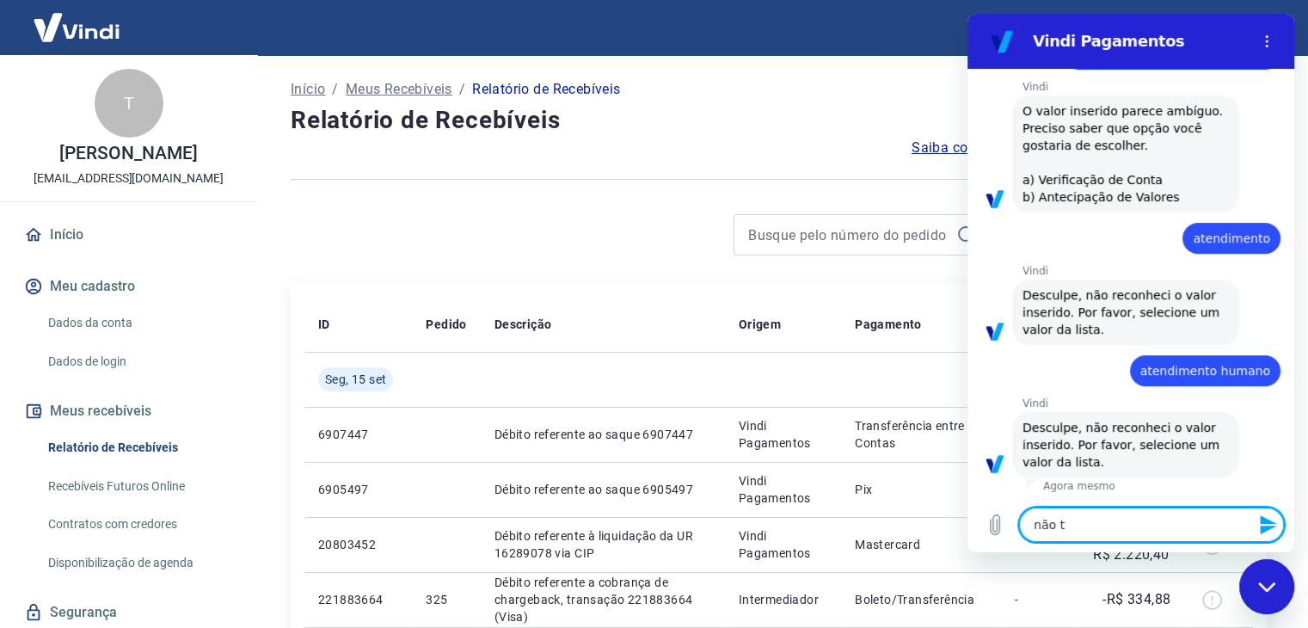
type textarea "não te"
type textarea "x"
type textarea "não te"
type textarea "x"
type textarea "não te l"
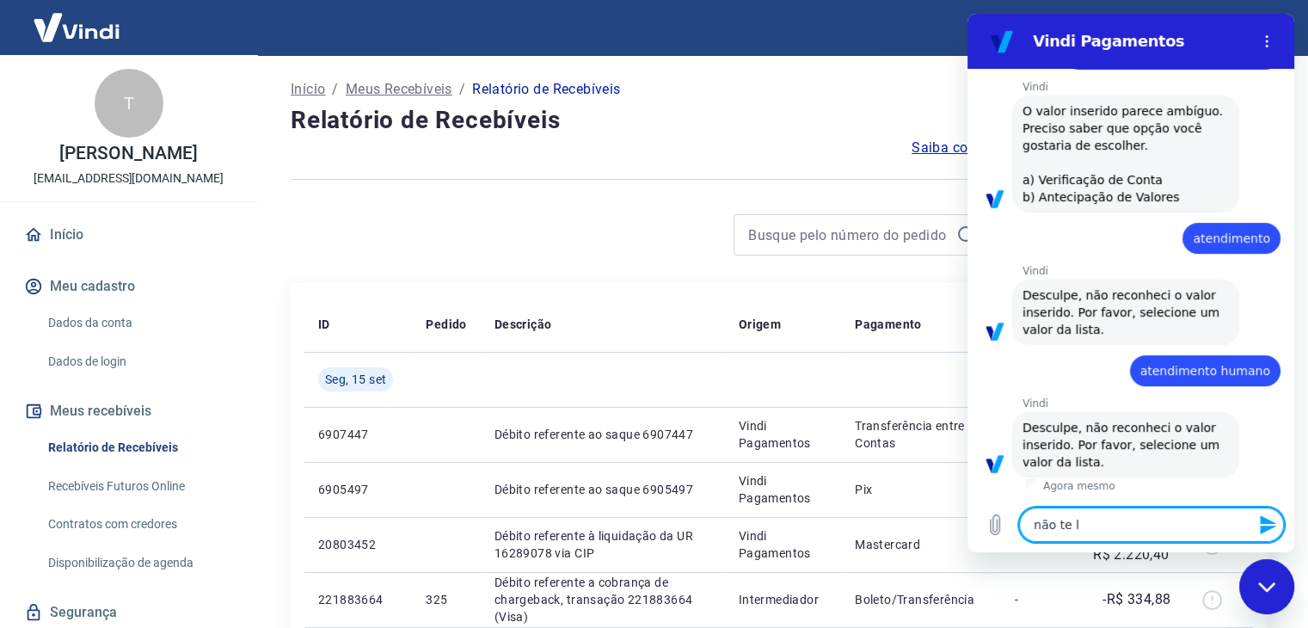
type textarea "x"
type textarea "não te"
type textarea "x"
type textarea "não te"
type textarea "x"
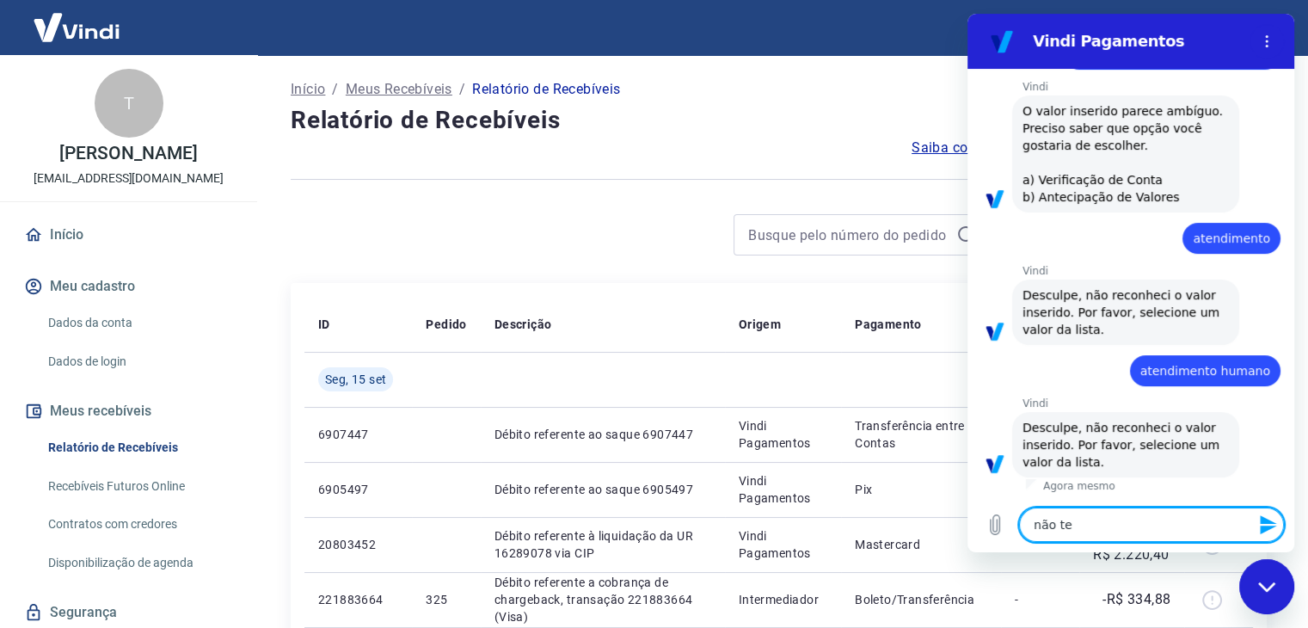
type textarea "não tem"
type textarea "x"
type textarea "não tem"
type textarea "x"
type textarea "não tem l"
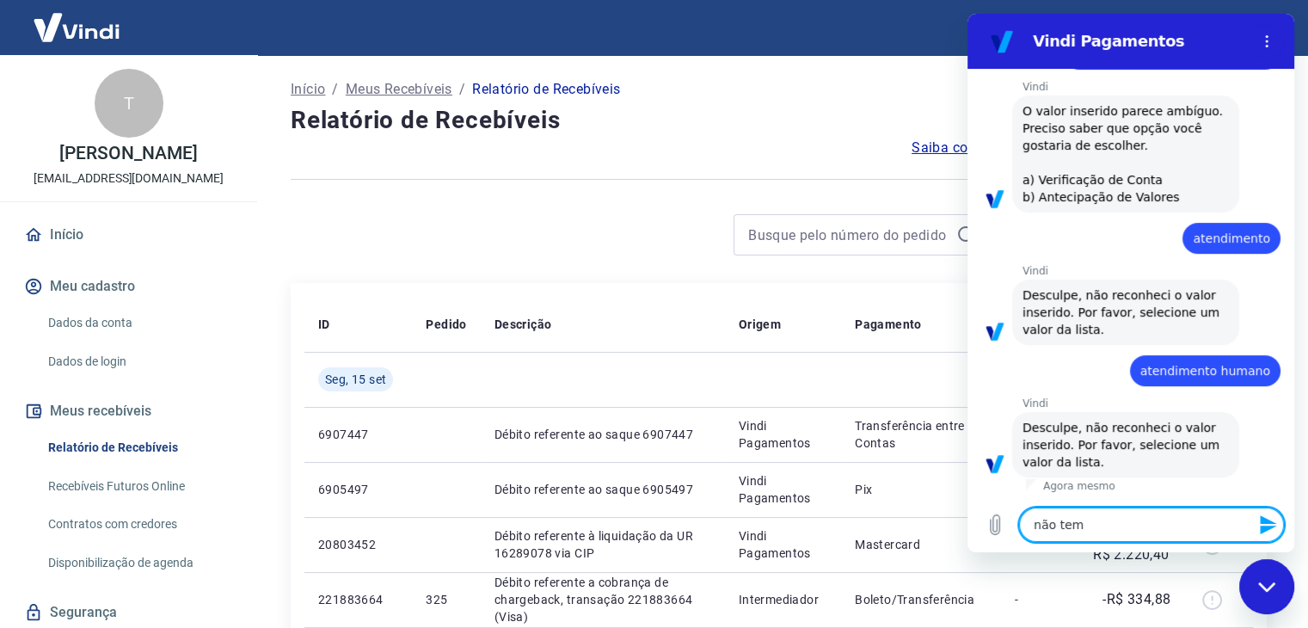
type textarea "x"
type textarea "não tem li"
type textarea "x"
type textarea "não tem lis"
type textarea "x"
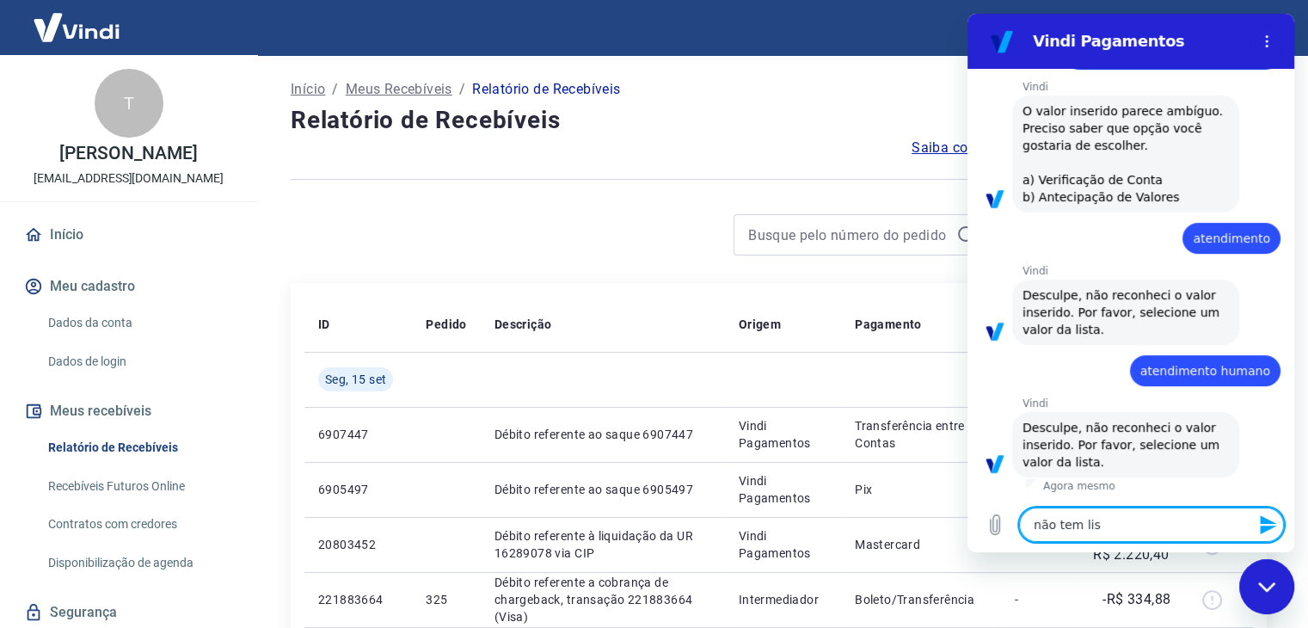
type textarea "não tem list"
type textarea "x"
type textarea "não tem lista"
type textarea "x"
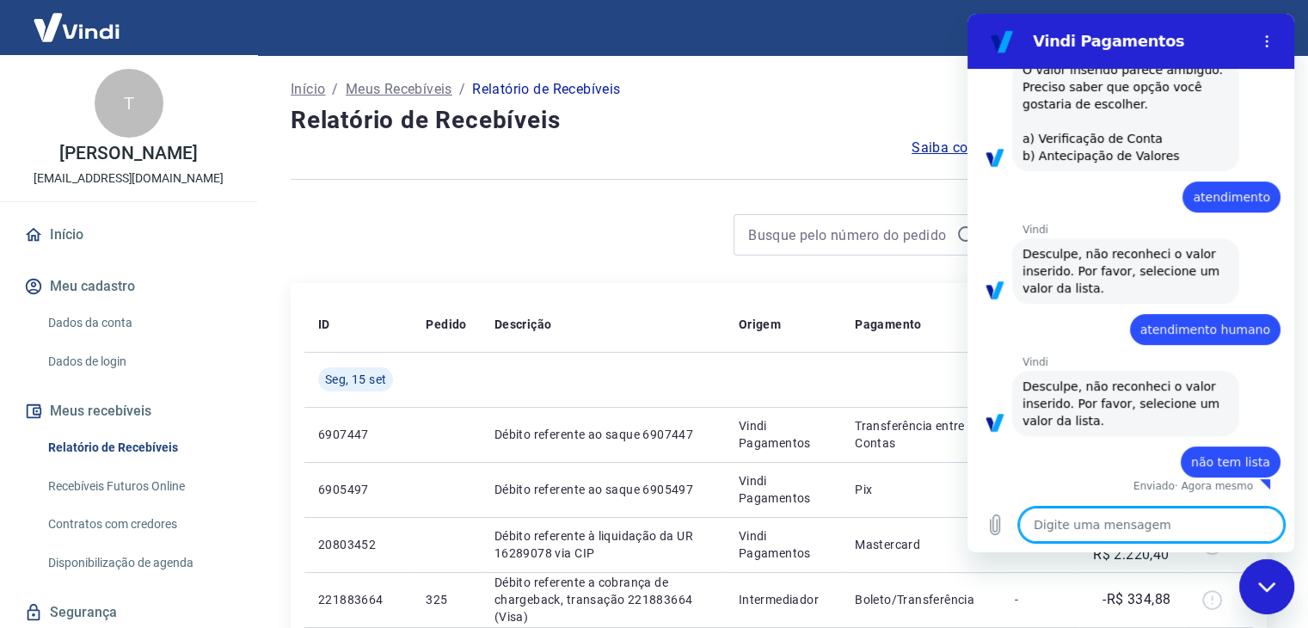
type textarea "x"
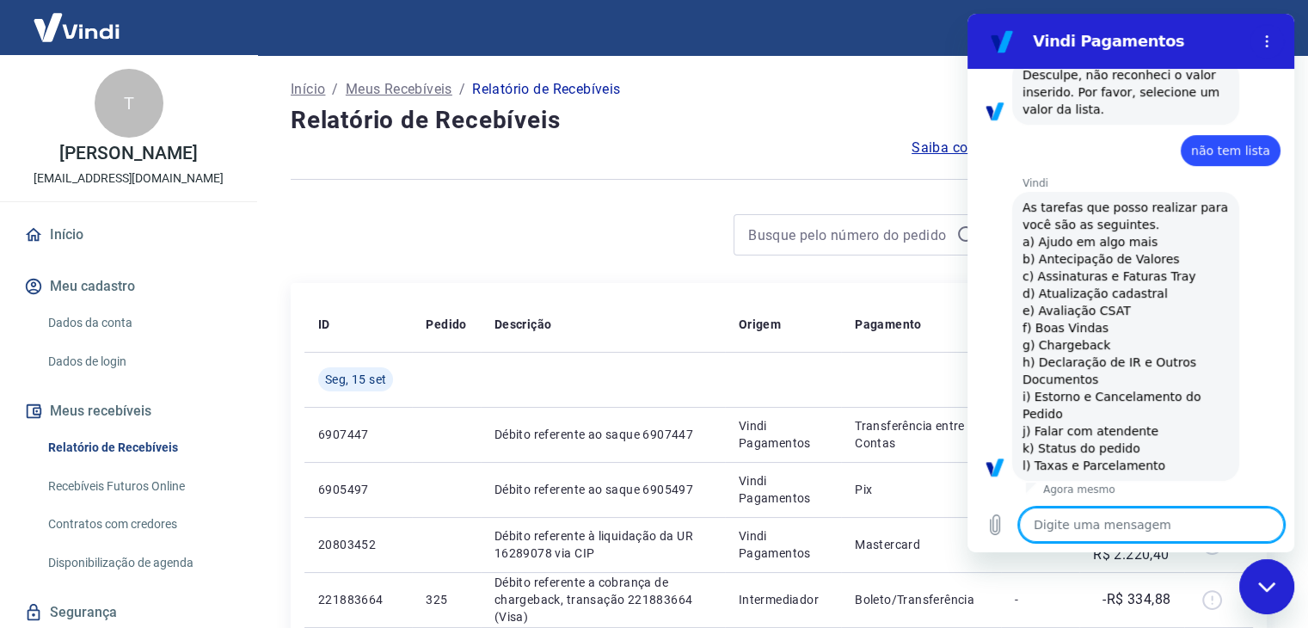
scroll to position [653, 0]
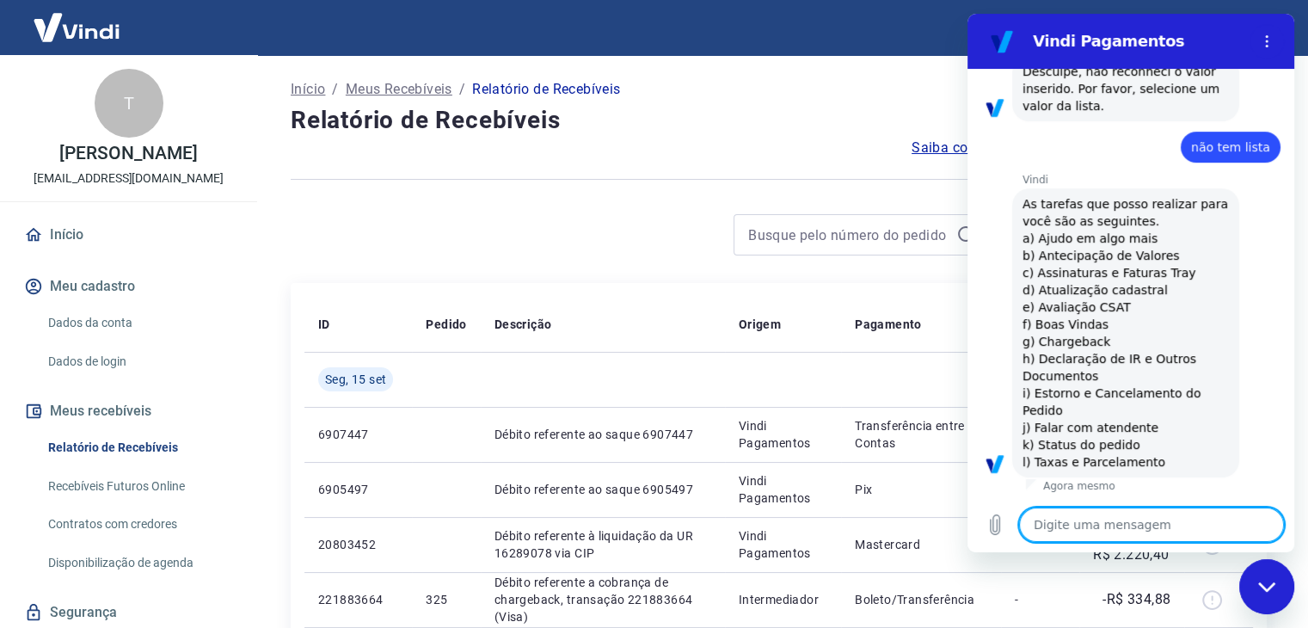
type textarea "j"
type textarea "x"
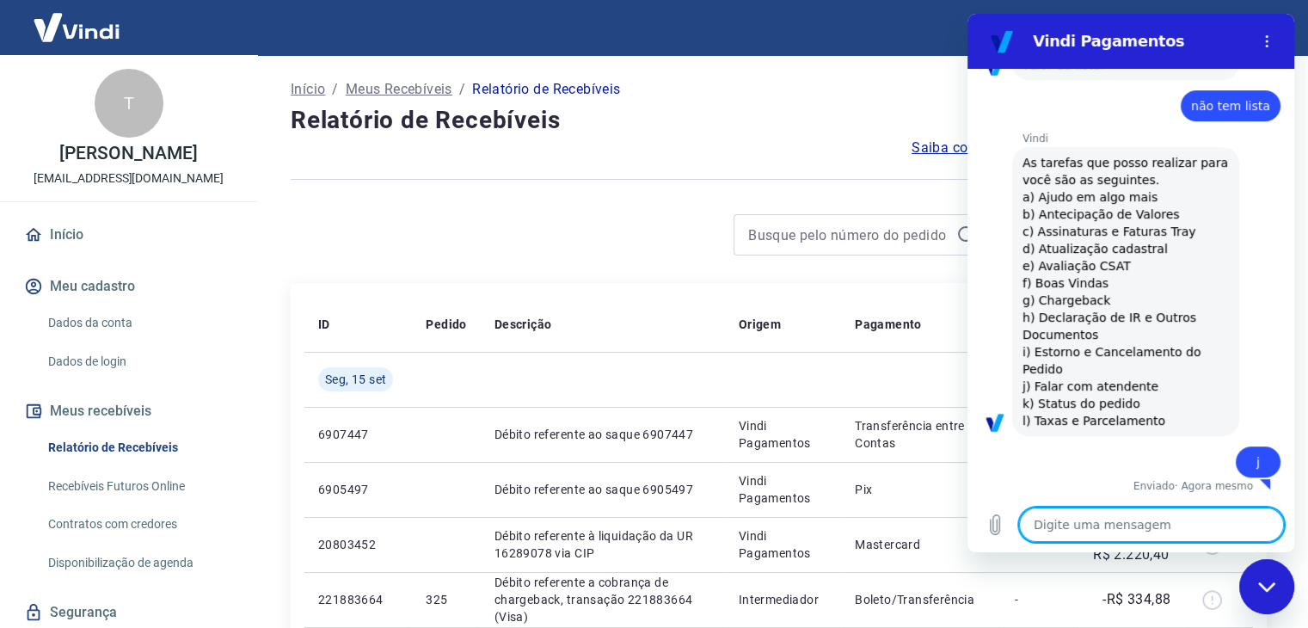
type textarea "x"
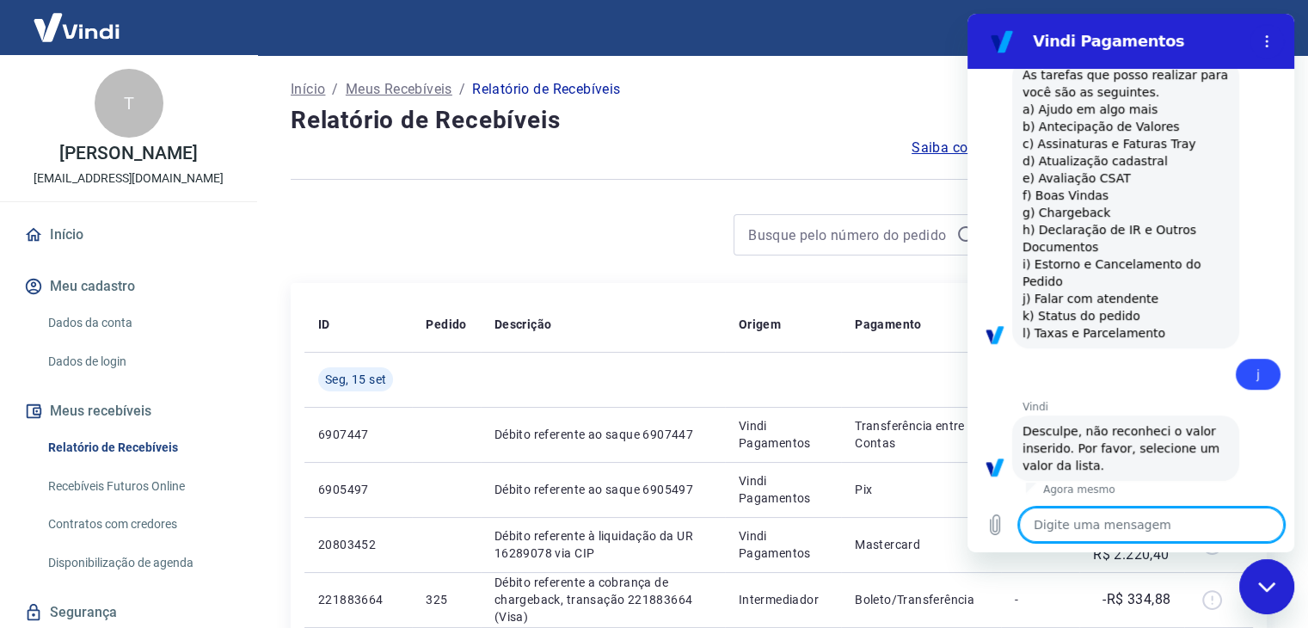
scroll to position [785, 0]
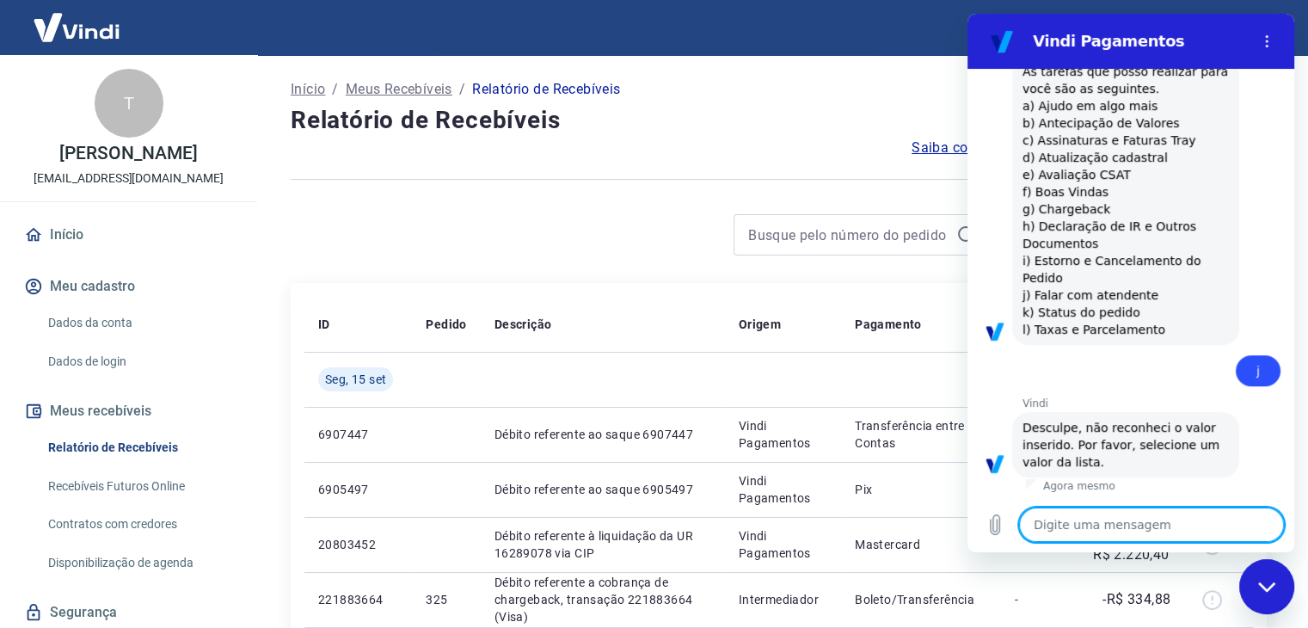
type textarea "f"
type textarea "x"
type textarea "fa"
type textarea "x"
type textarea "fal"
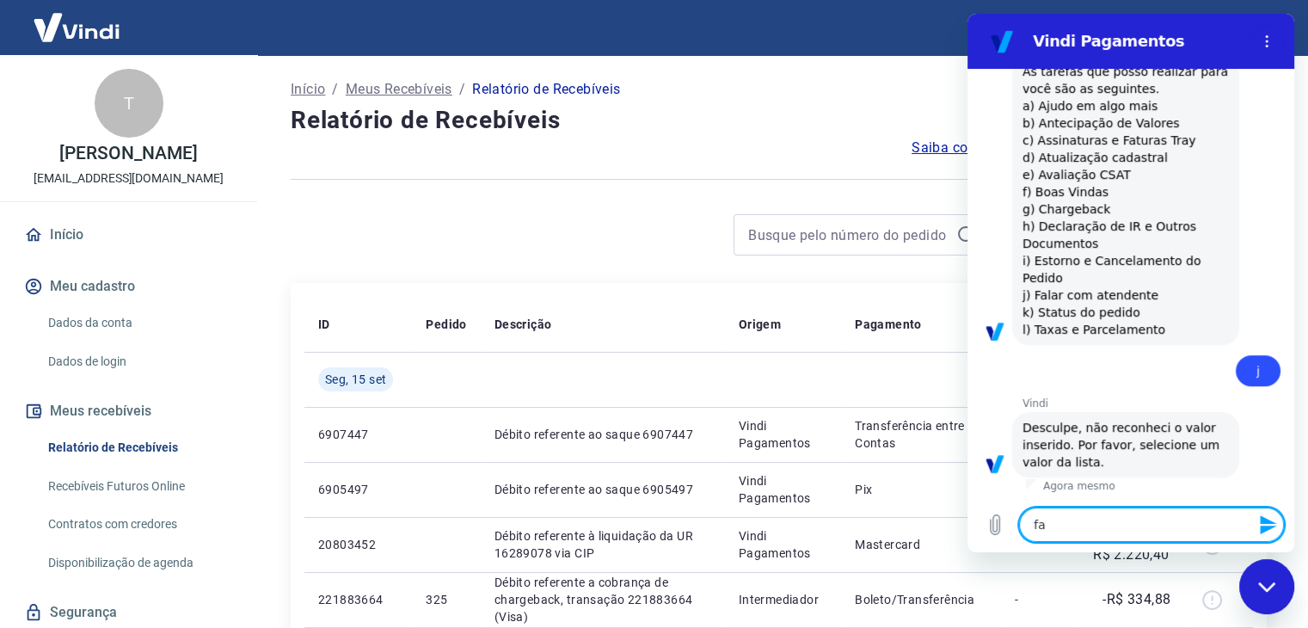
type textarea "x"
type textarea "fala"
type textarea "x"
type textarea "falar"
type textarea "x"
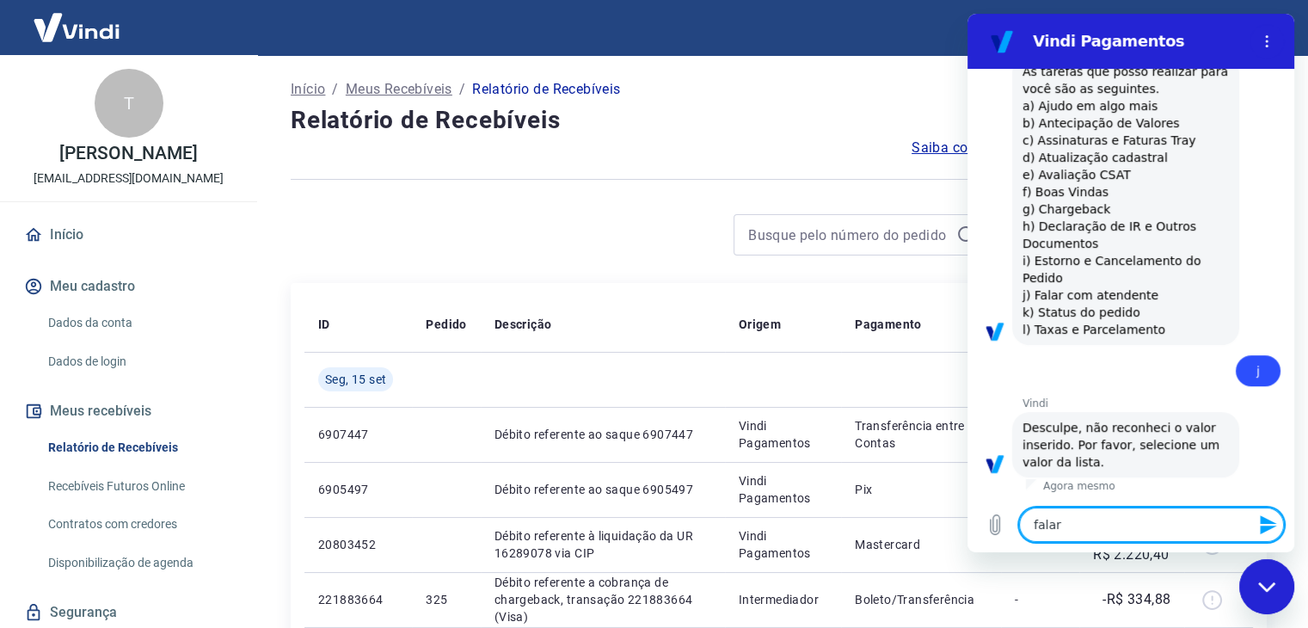
type textarea "falar"
type textarea "x"
type textarea "falar c"
type textarea "x"
type textarea "falar co"
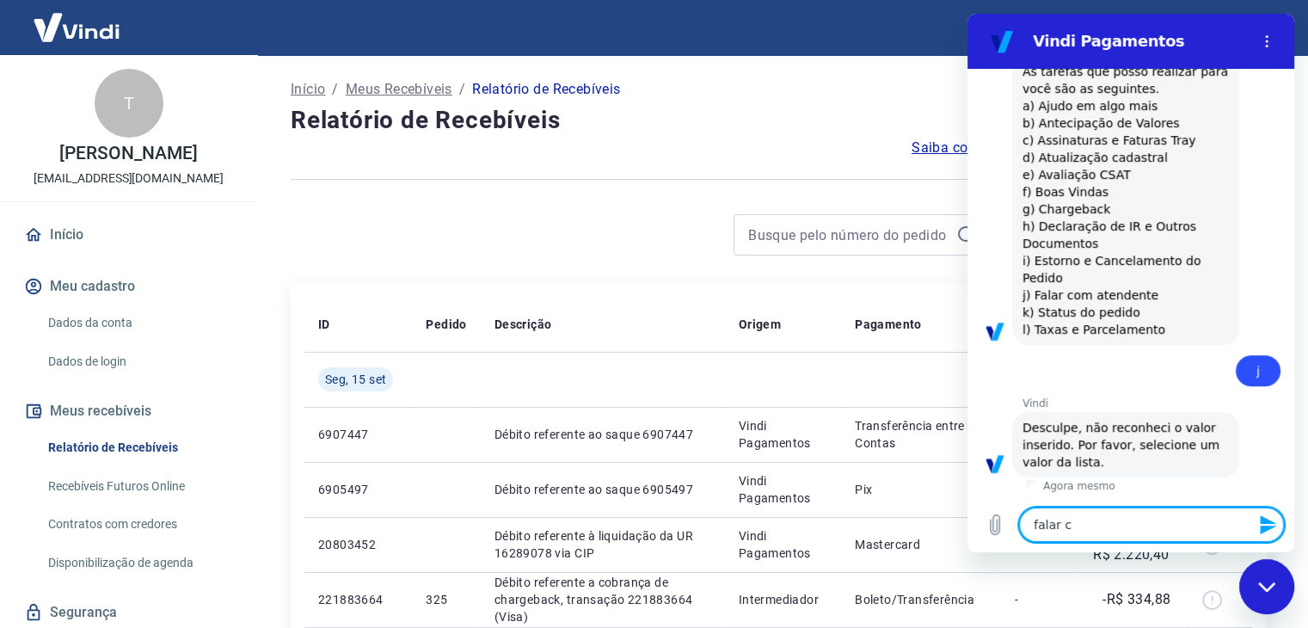
type textarea "x"
type textarea "falar com"
type textarea "x"
type textarea "falar com"
type textarea "x"
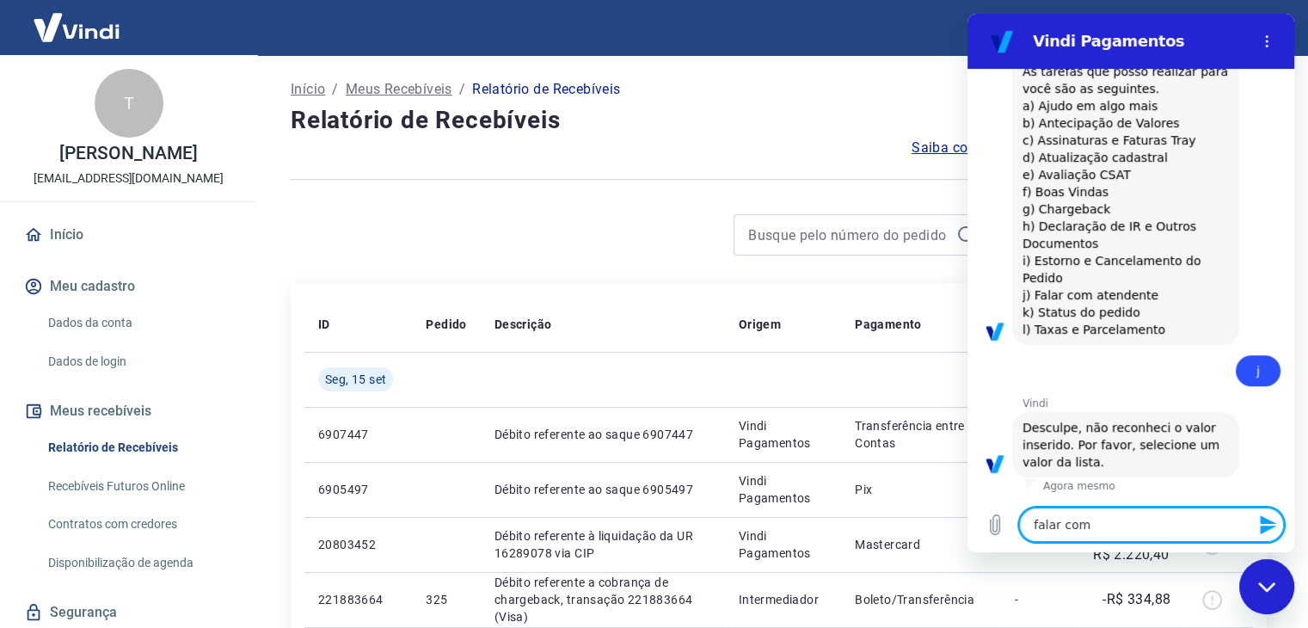
type textarea "falar com a"
type textarea "x"
type textarea "falar com at"
type textarea "x"
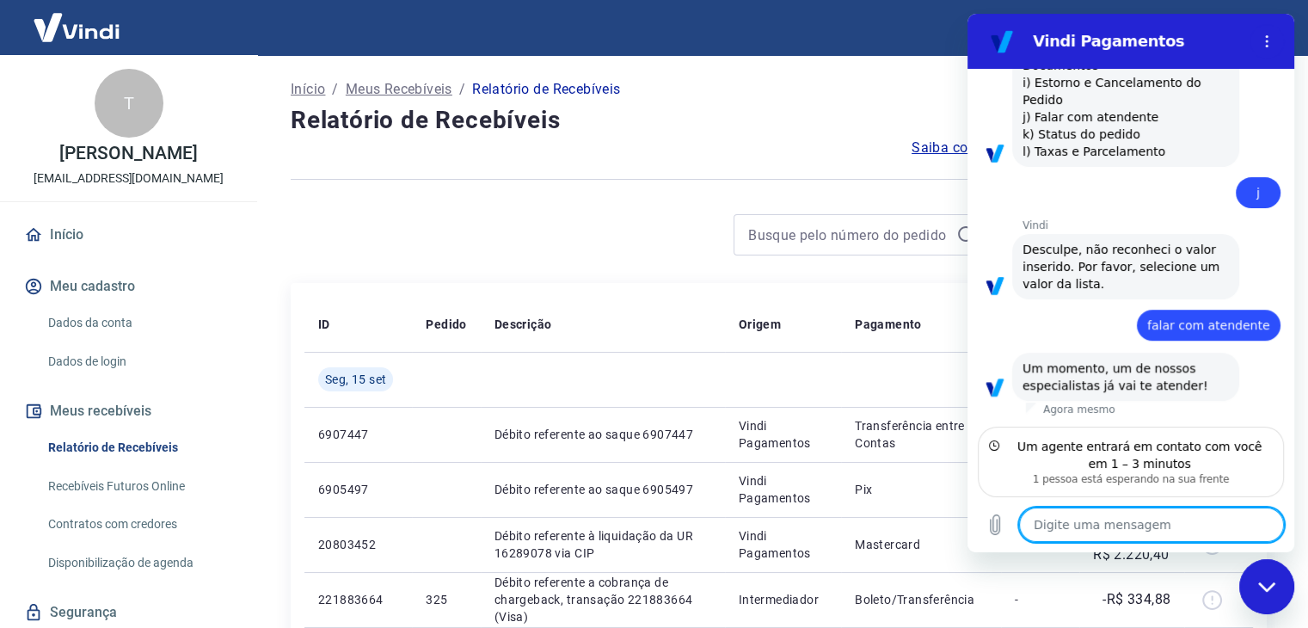
scroll to position [946, 0]
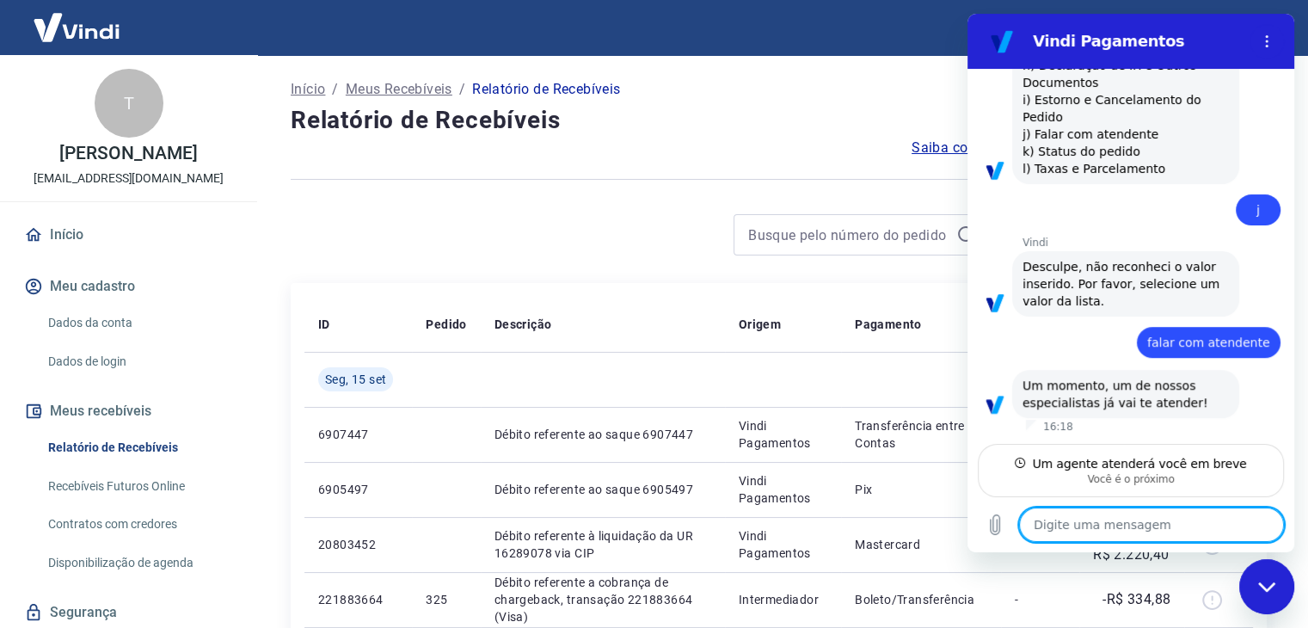
click at [1123, 517] on textarea at bounding box center [1151, 525] width 265 height 34
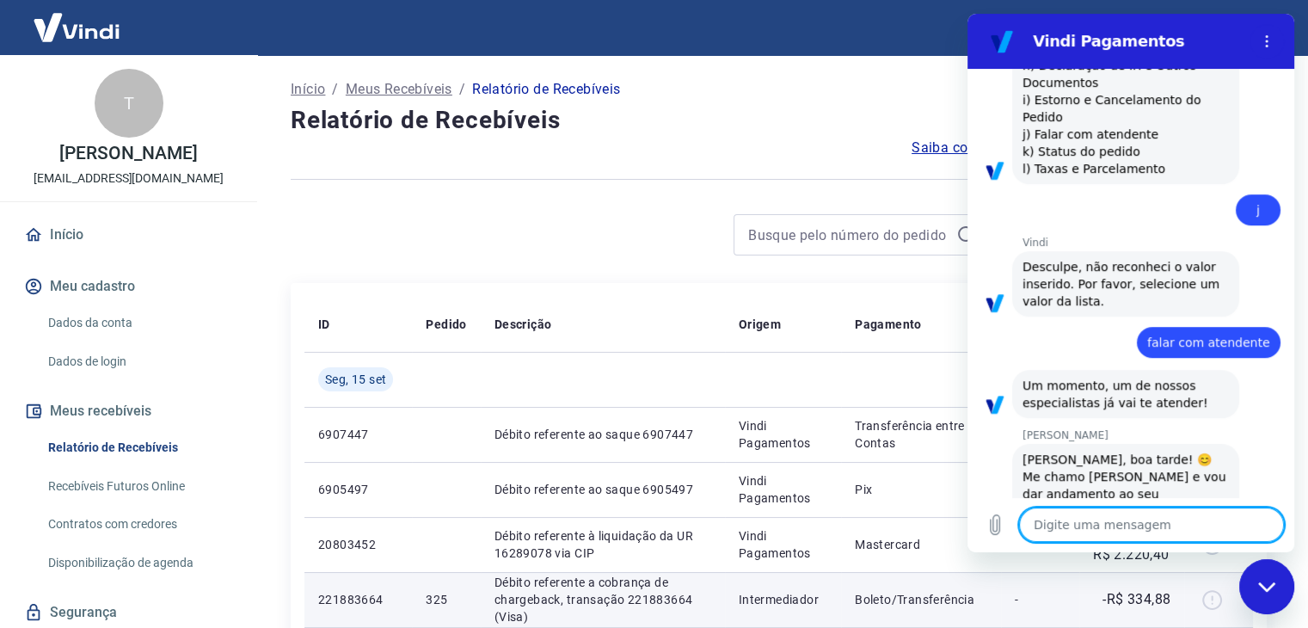
scroll to position [1030, 0]
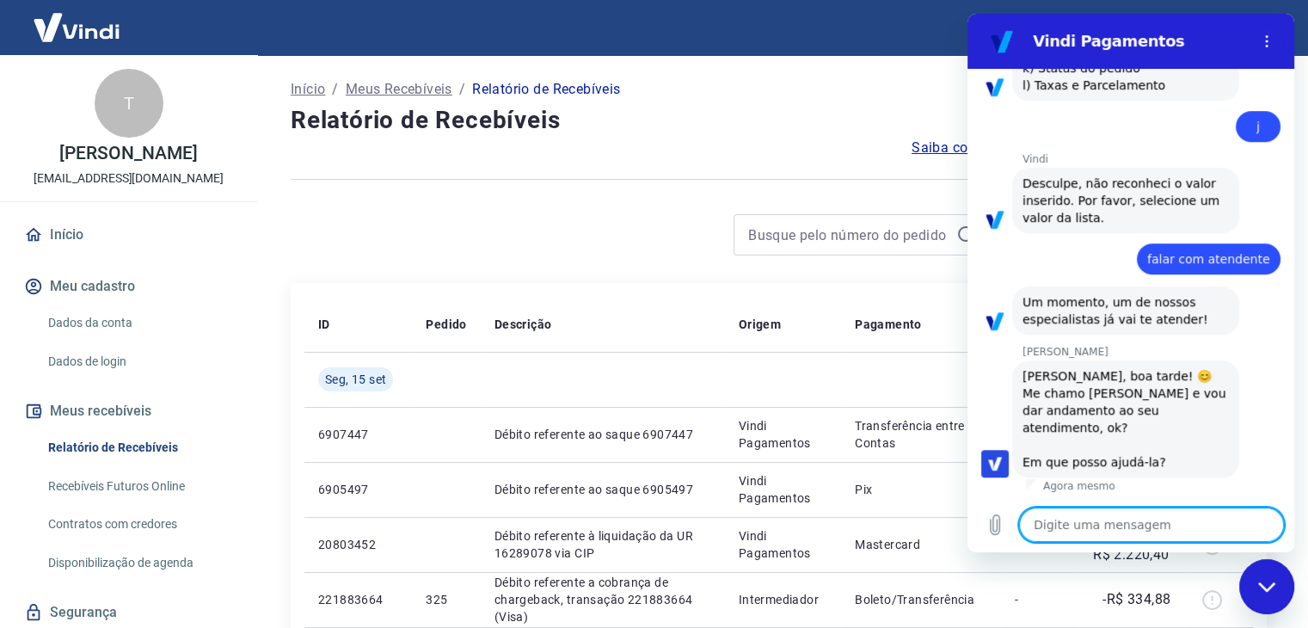
click at [1130, 524] on textarea at bounding box center [1151, 525] width 265 height 34
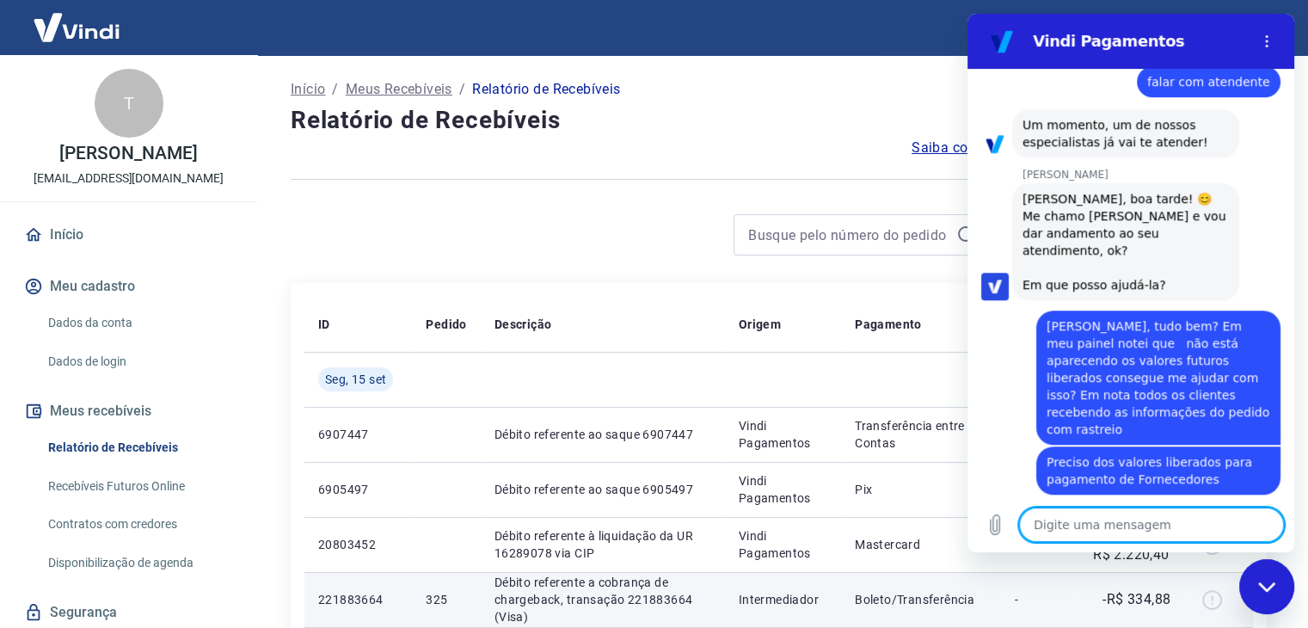
scroll to position [1264, 0]
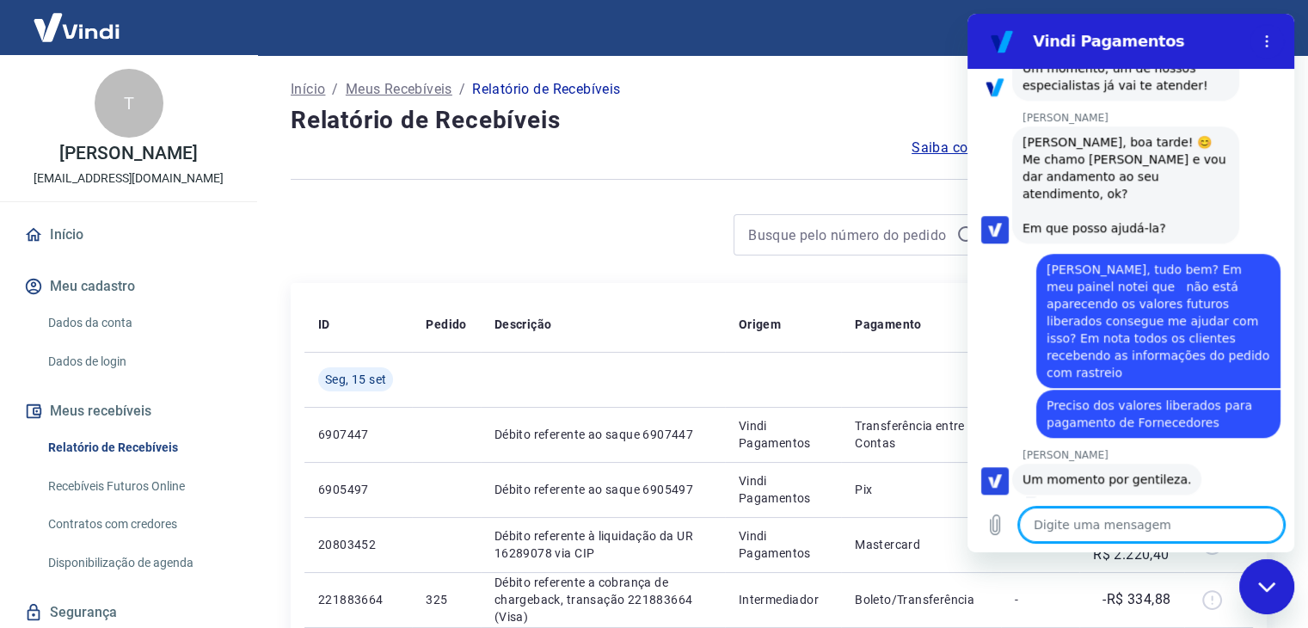
click at [1123, 509] on textarea at bounding box center [1151, 525] width 265 height 34
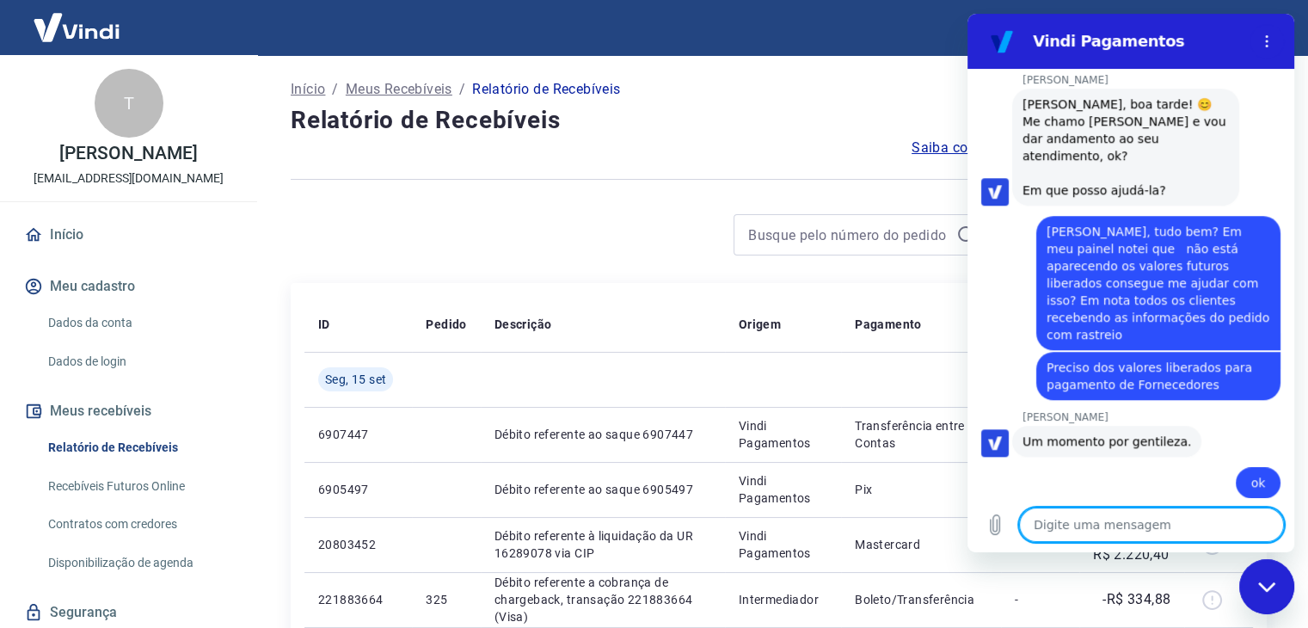
scroll to position [1305, 0]
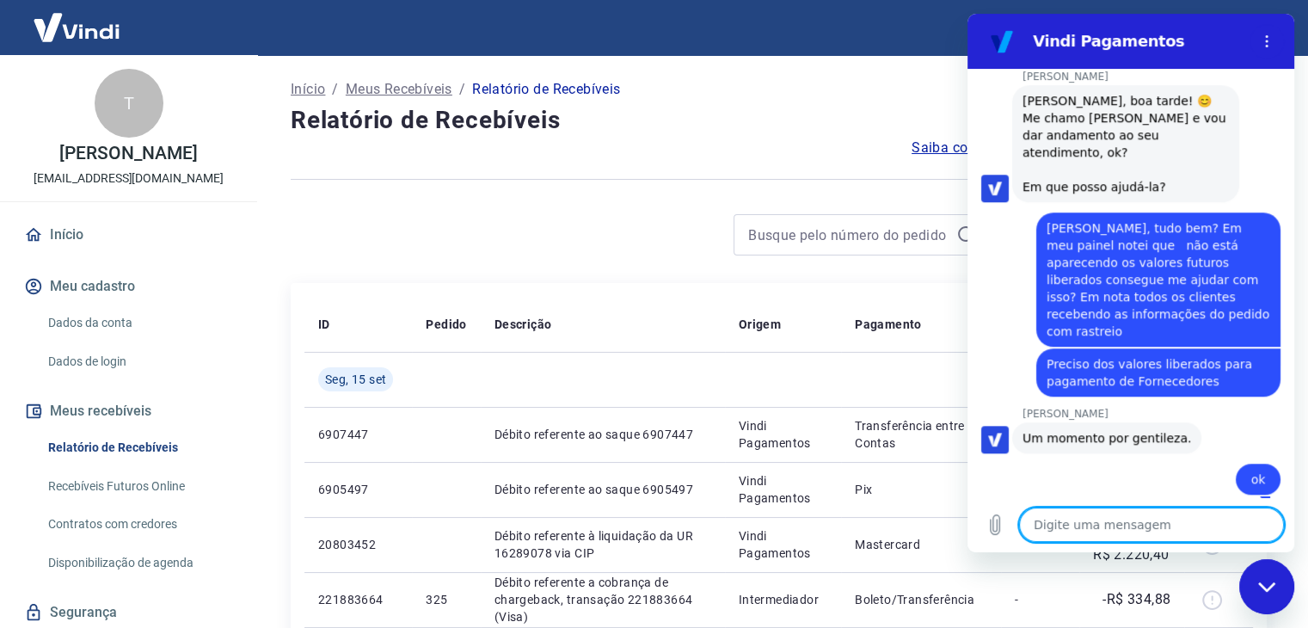
click at [1119, 520] on textarea at bounding box center [1151, 525] width 265 height 34
click at [1087, 520] on textarea at bounding box center [1151, 525] width 265 height 34
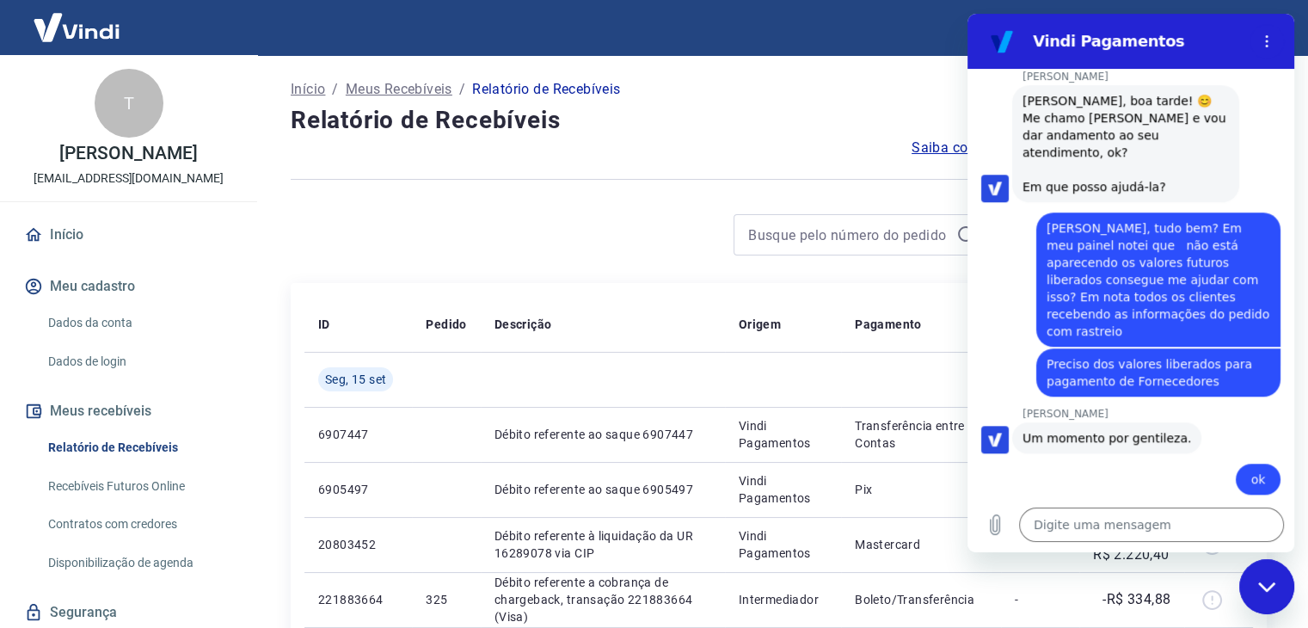
scroll to position [1362, 0]
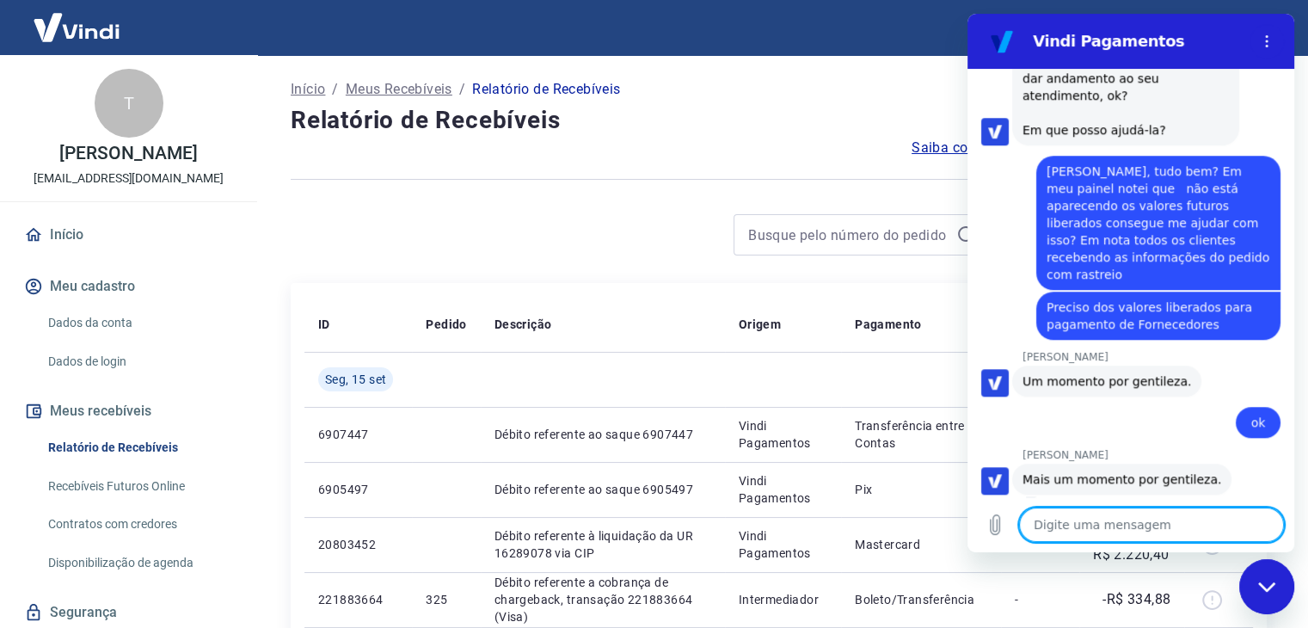
click at [1117, 514] on textarea at bounding box center [1151, 525] width 265 height 34
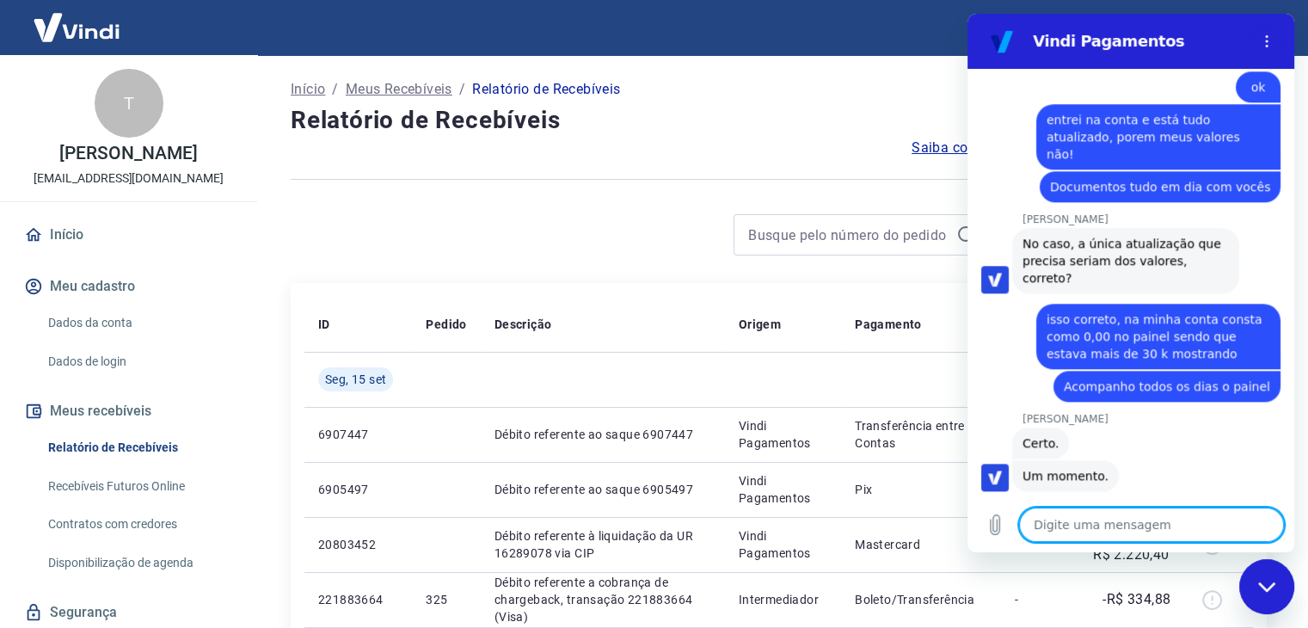
scroll to position [1799, 0]
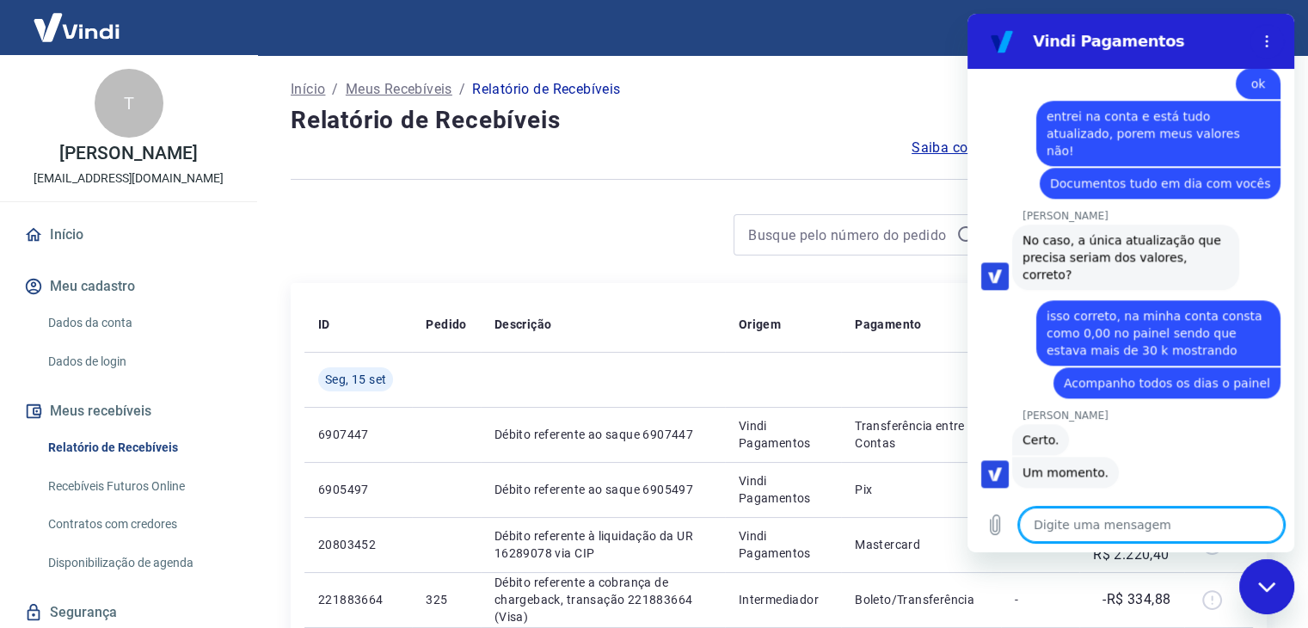
click at [1097, 518] on textarea at bounding box center [1151, 525] width 265 height 34
click at [1080, 524] on textarea at bounding box center [1151, 525] width 265 height 34
paste textarea "v"
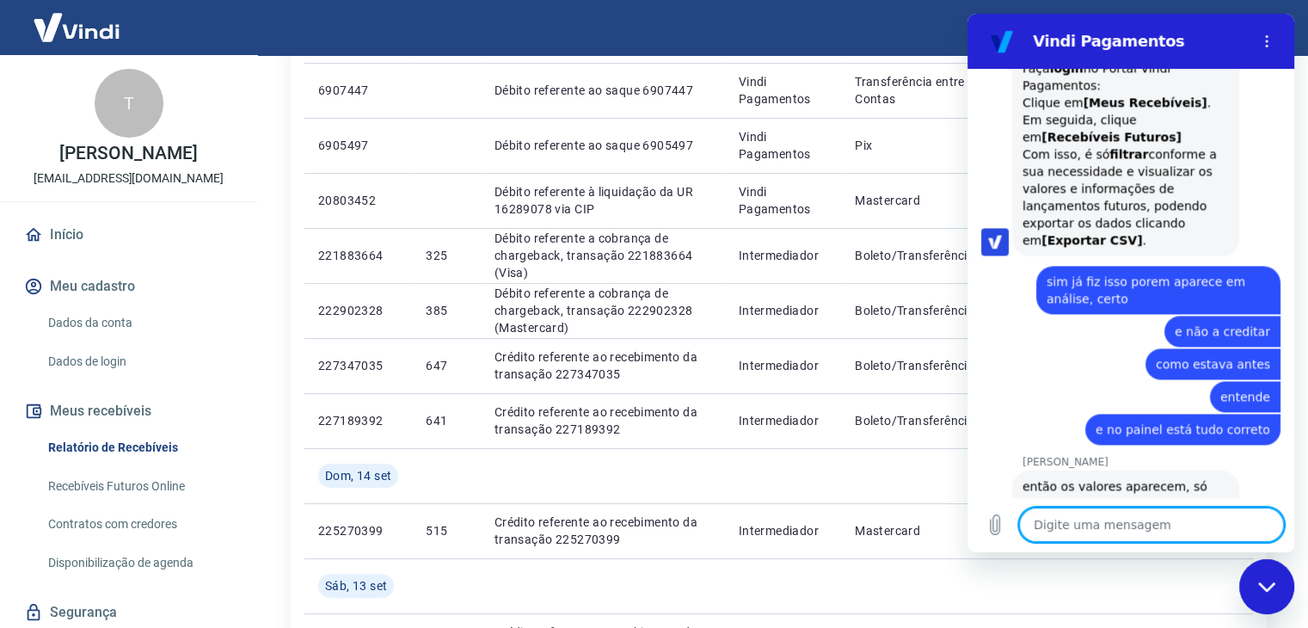
scroll to position [2351, 0]
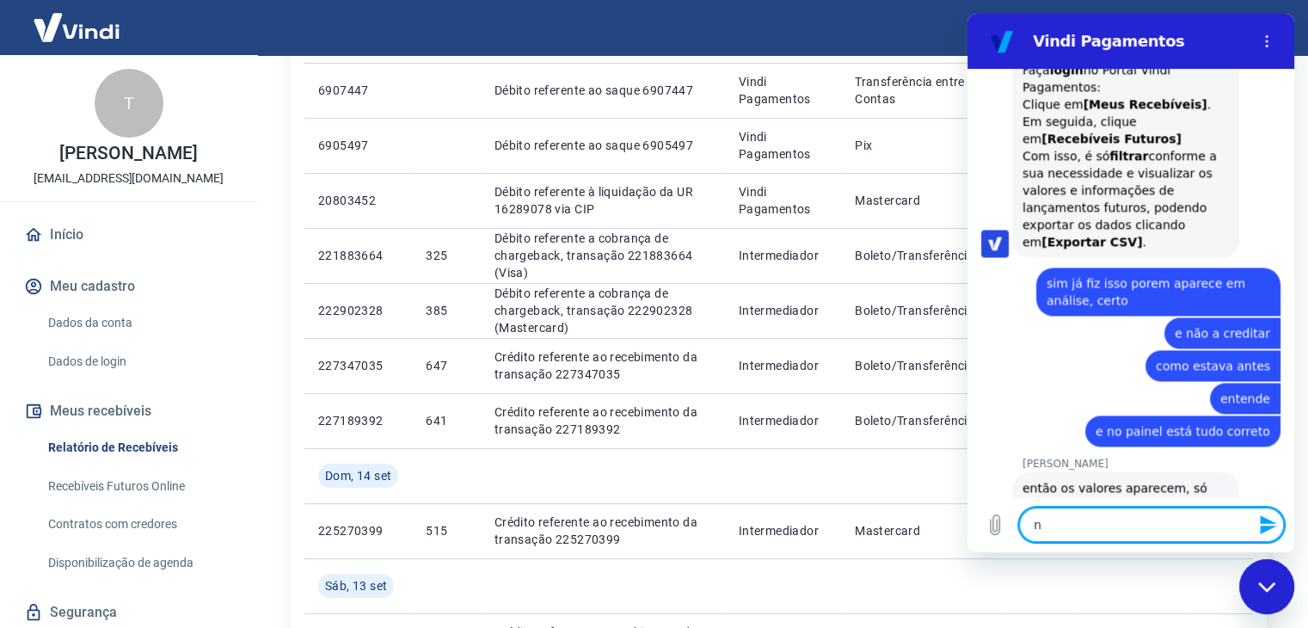
click at [1089, 515] on textarea "n" at bounding box center [1151, 525] width 265 height 34
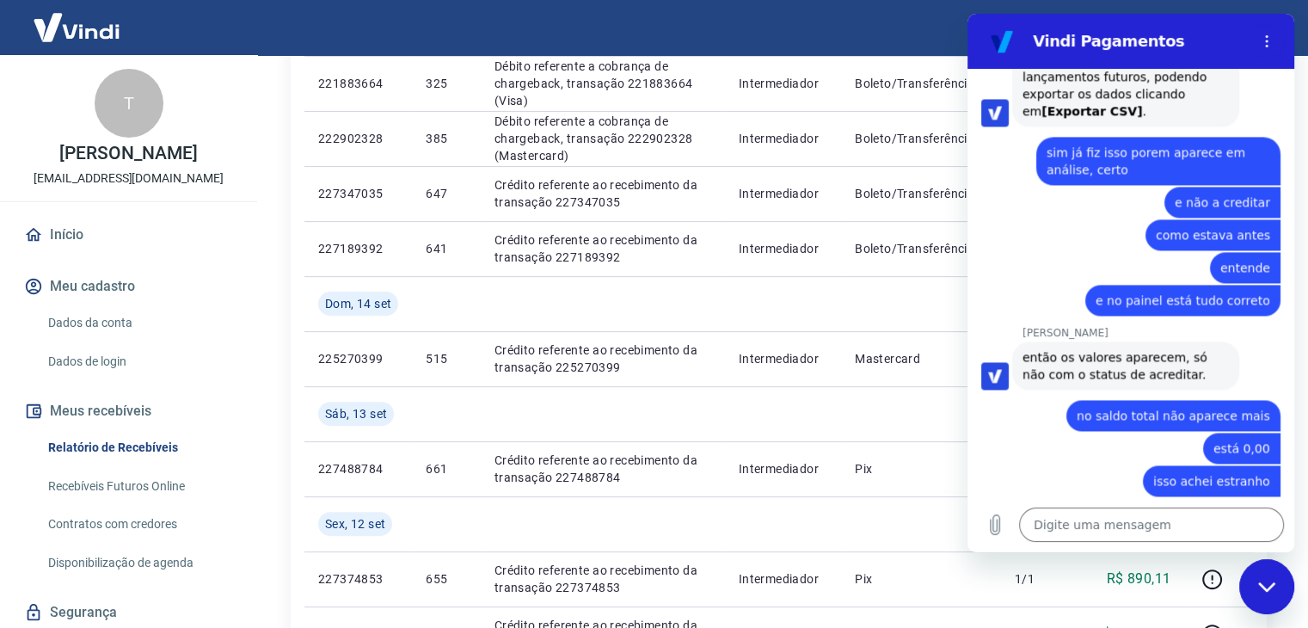
scroll to position [2556, 0]
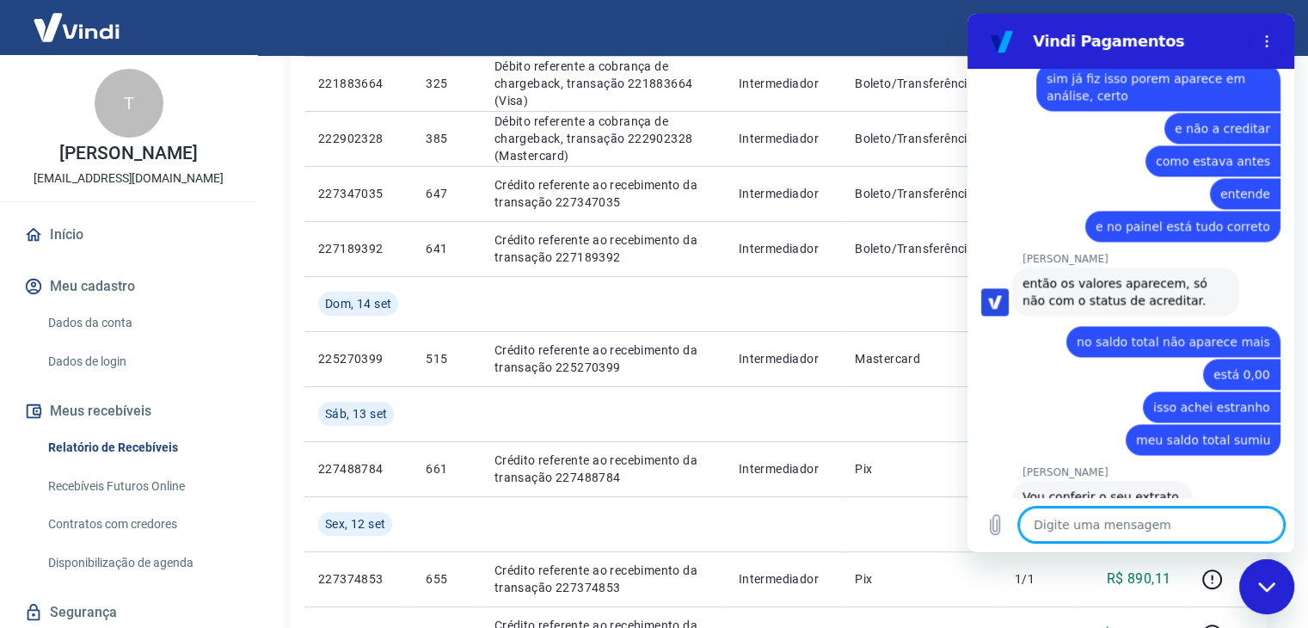
click at [1129, 520] on textarea at bounding box center [1151, 525] width 265 height 34
paste textarea "o"
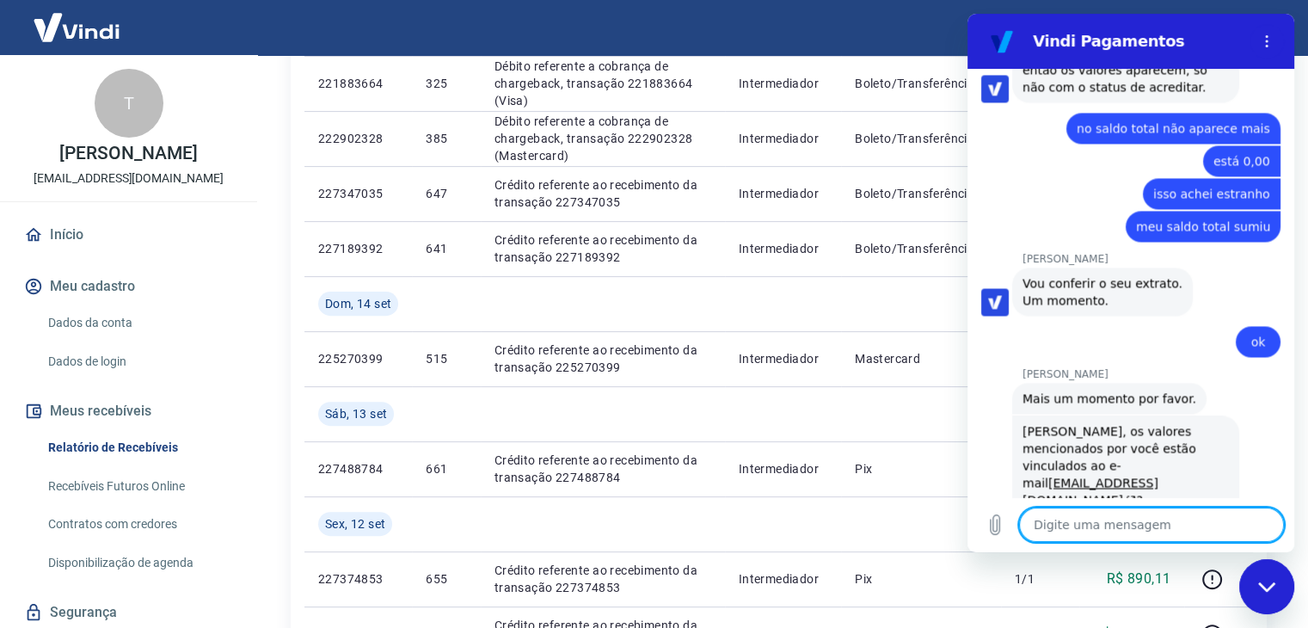
scroll to position [2773, 0]
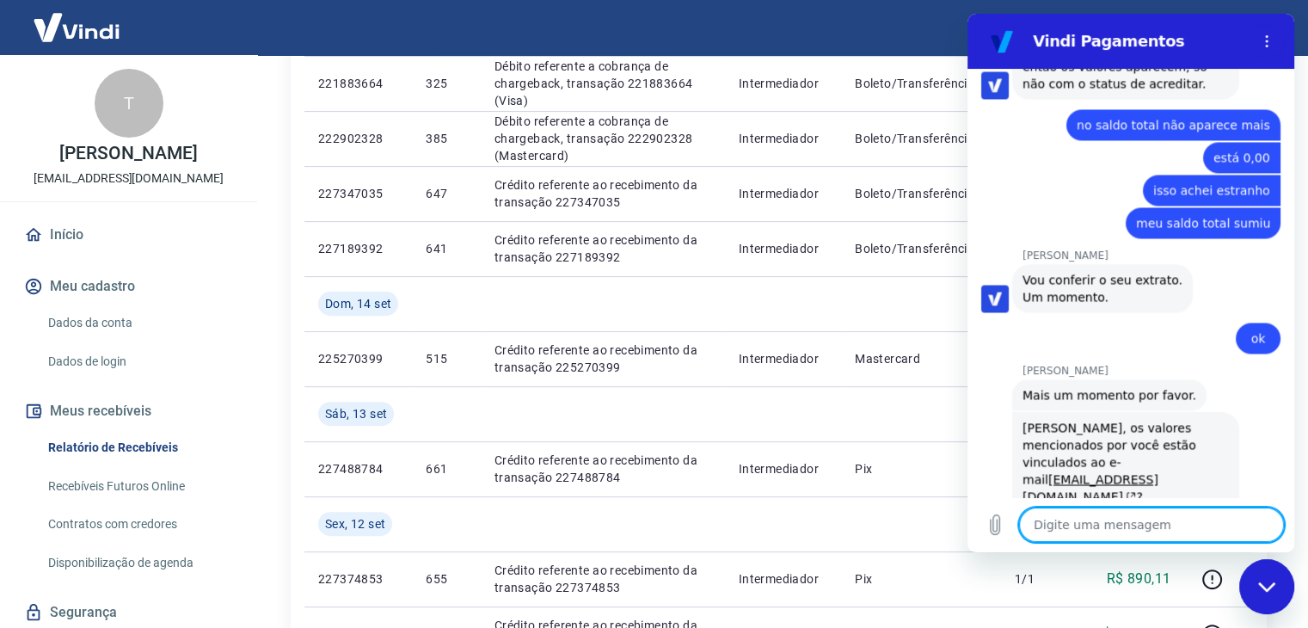
click at [1142, 526] on textarea at bounding box center [1151, 525] width 265 height 34
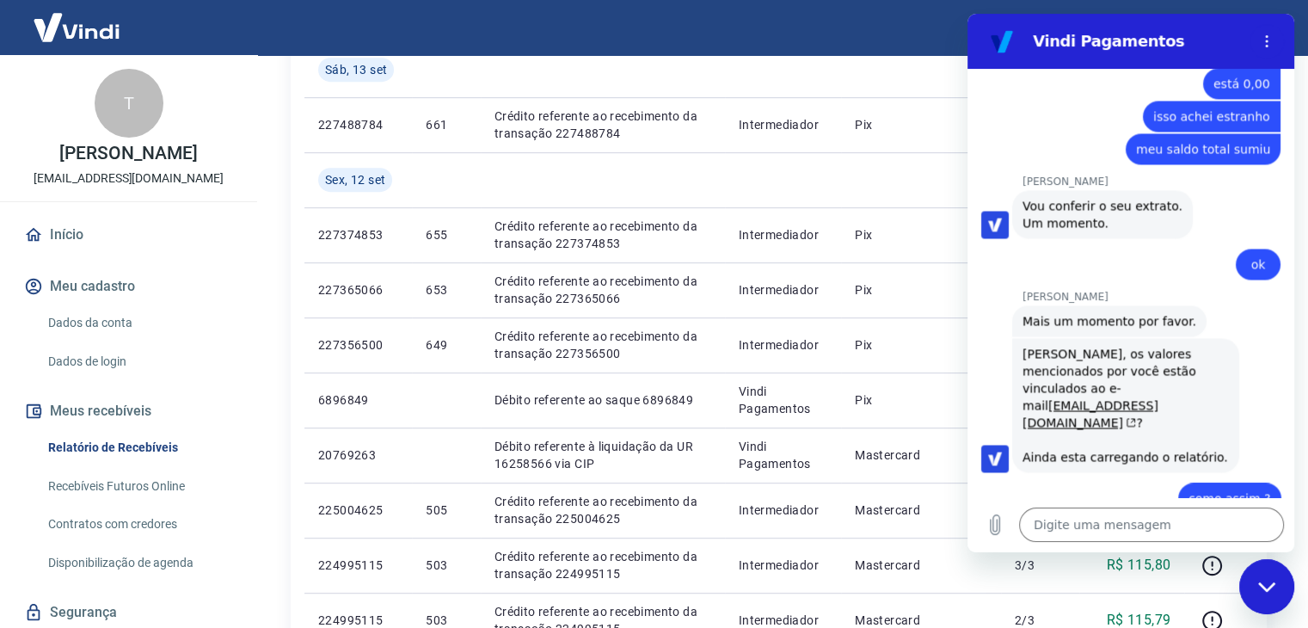
scroll to position [2955, 0]
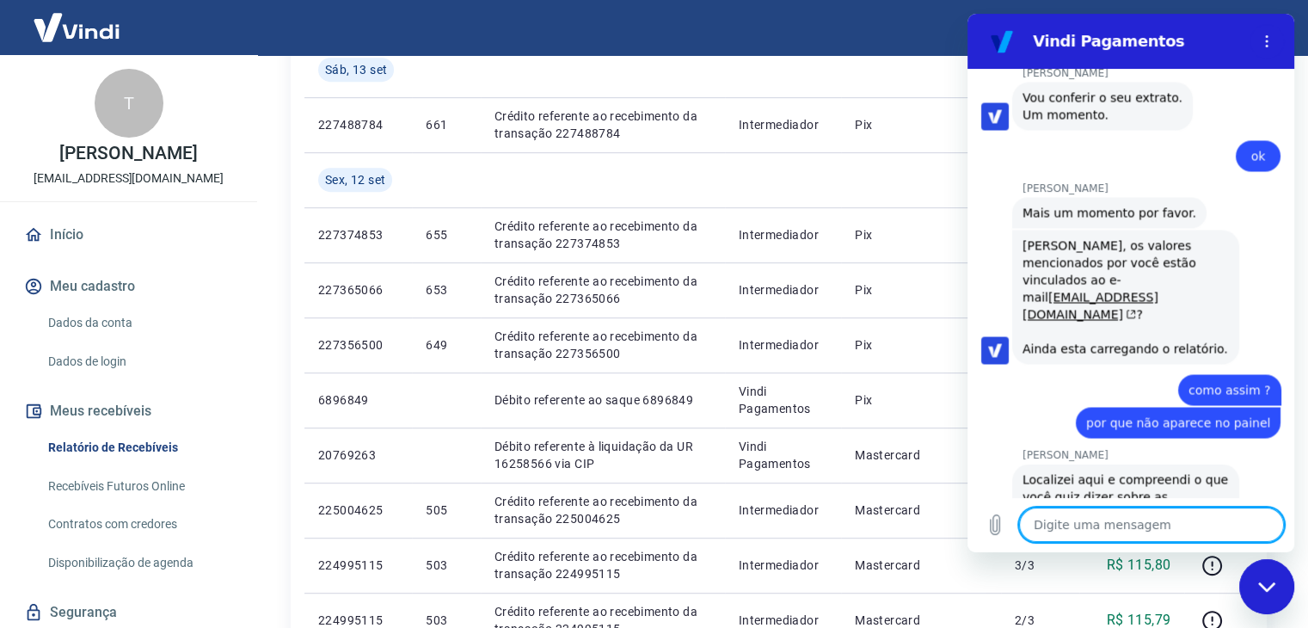
click at [1107, 533] on textarea at bounding box center [1151, 525] width 265 height 34
click at [1107, 523] on textarea at bounding box center [1151, 525] width 265 height 34
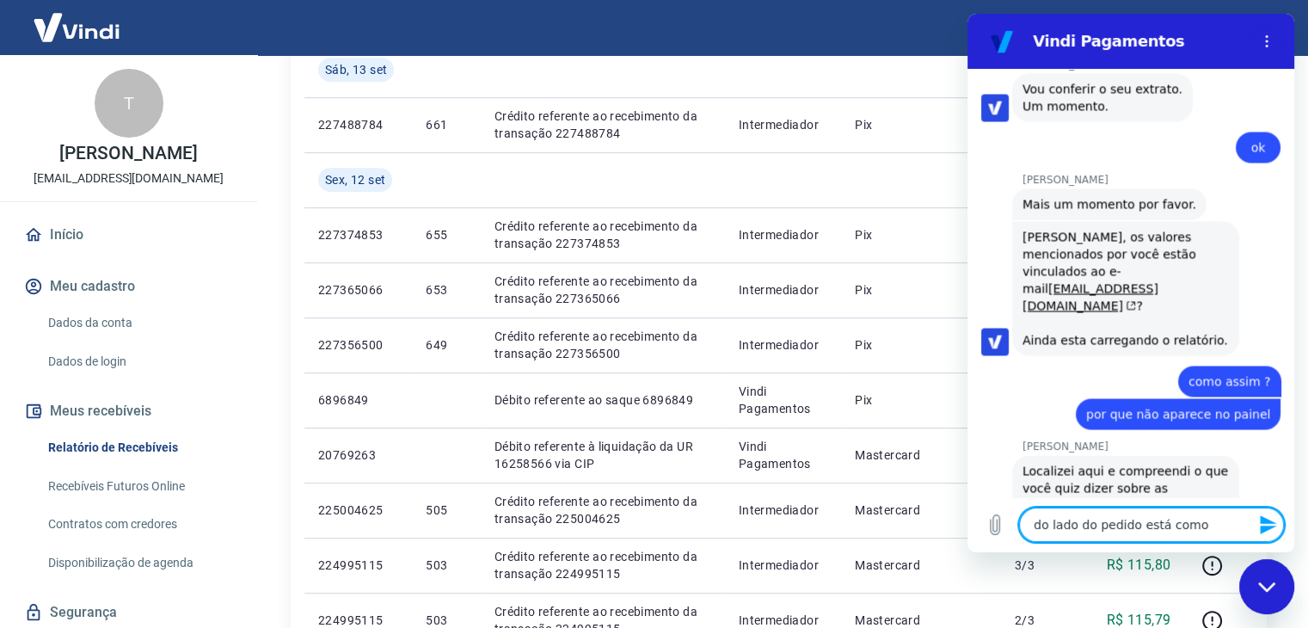
click at [1178, 526] on textarea "do lado do pedido está como" at bounding box center [1151, 525] width 265 height 34
paste textarea
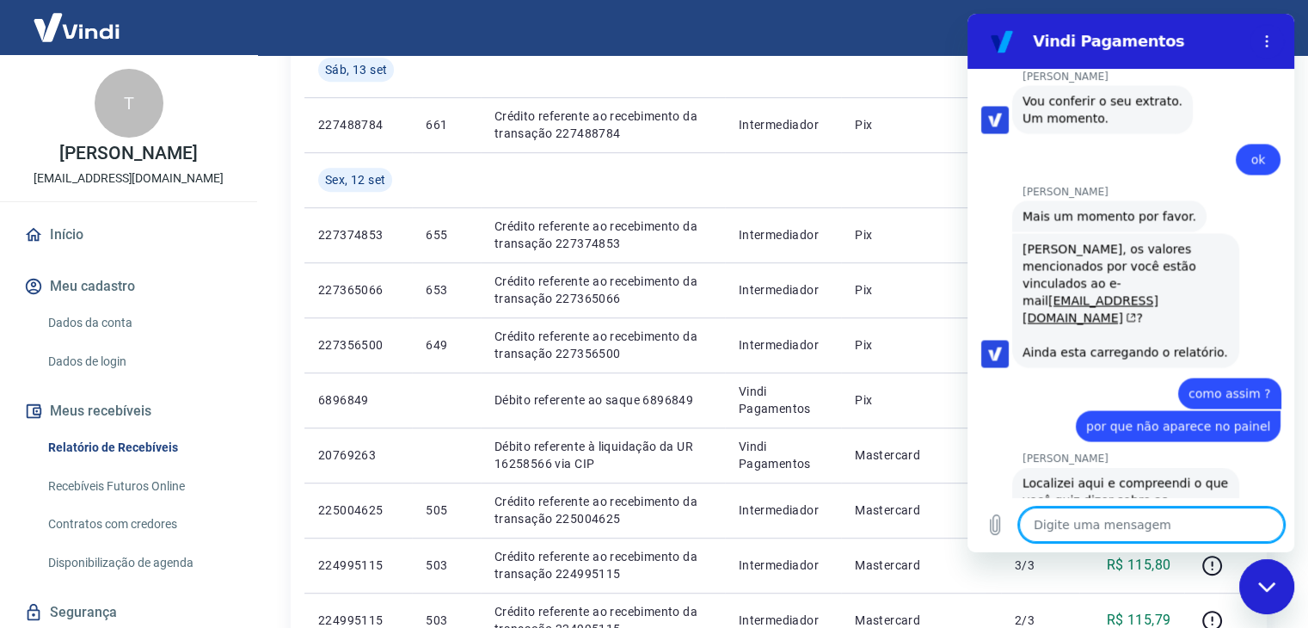
click at [1178, 526] on textarea at bounding box center [1151, 525] width 265 height 34
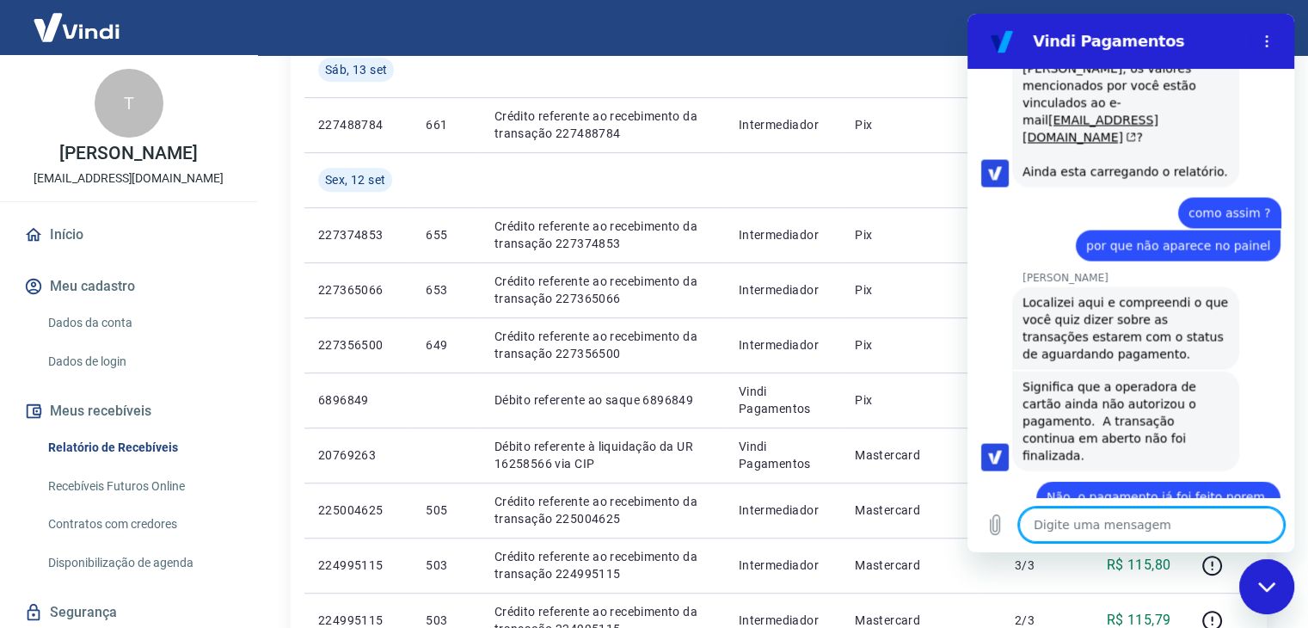
scroll to position [3241, 0]
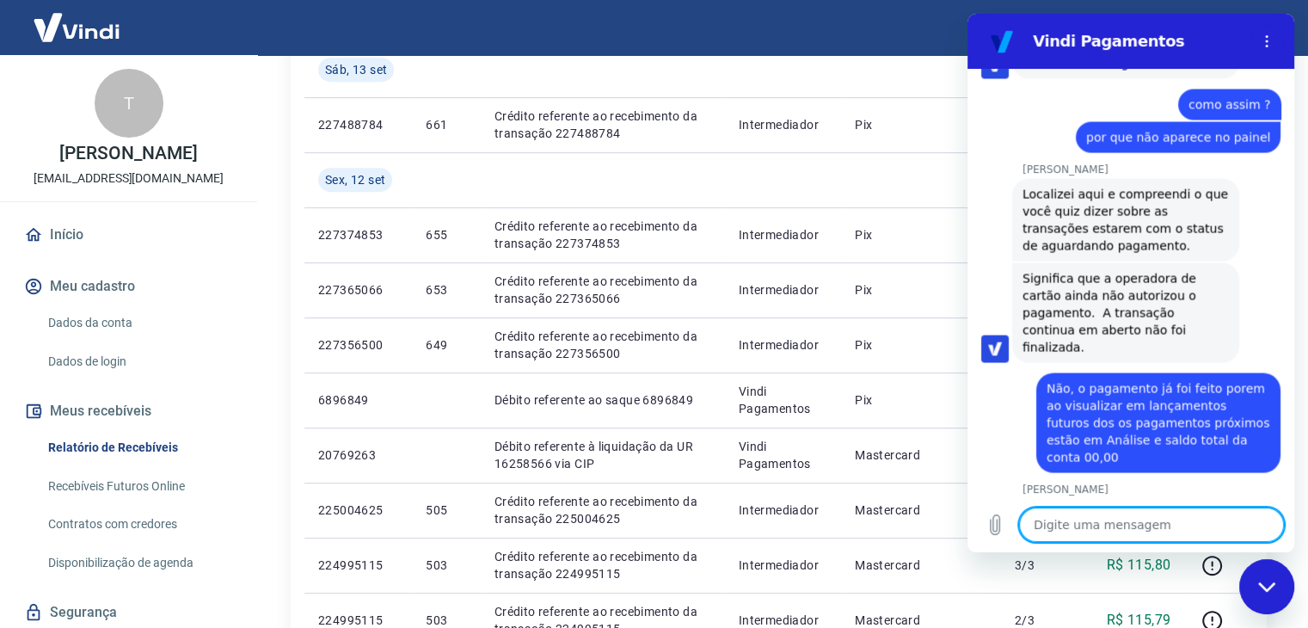
click at [1125, 533] on textarea at bounding box center [1151, 525] width 265 height 34
click at [1121, 528] on textarea at bounding box center [1151, 525] width 265 height 34
click at [1109, 534] on textarea at bounding box center [1151, 525] width 265 height 34
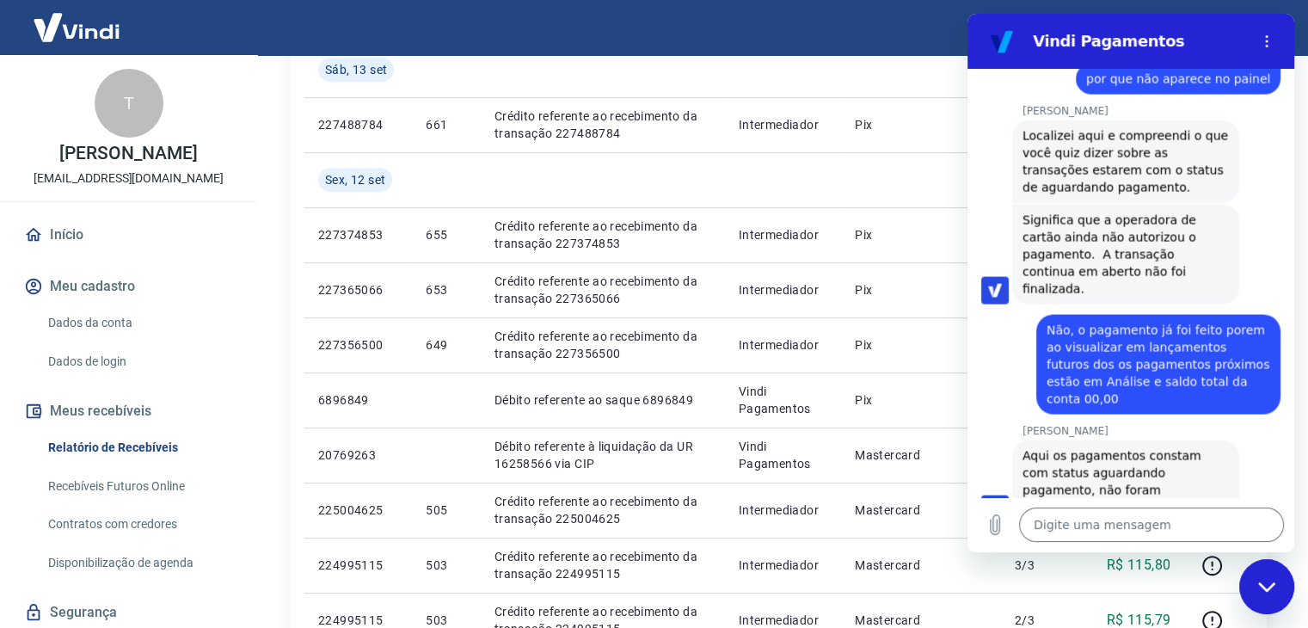
scroll to position [3356, 0]
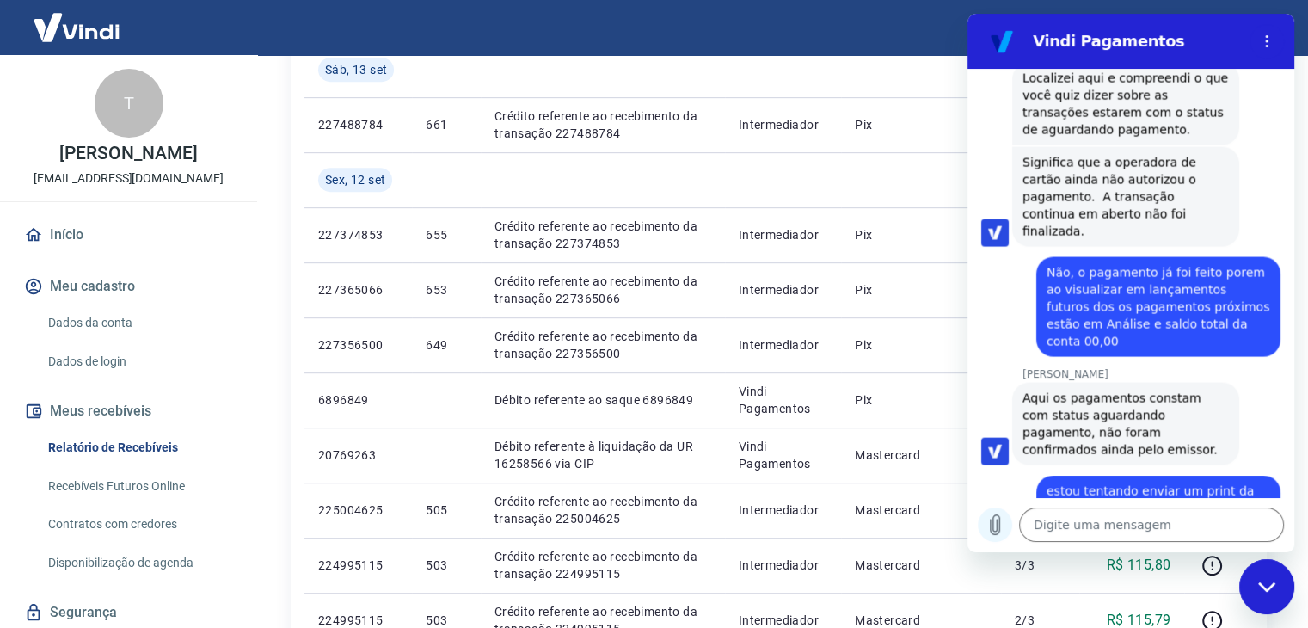
click at [986, 524] on icon "Carregar arquivo" at bounding box center [995, 524] width 21 height 21
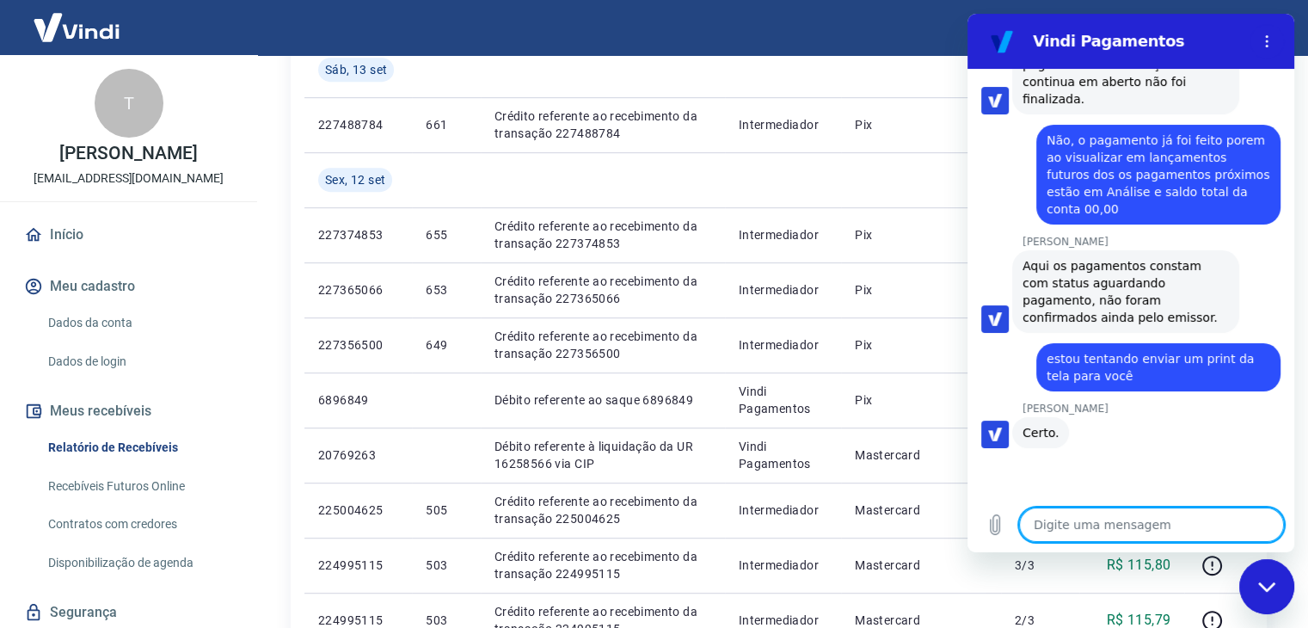
scroll to position [3492, 0]
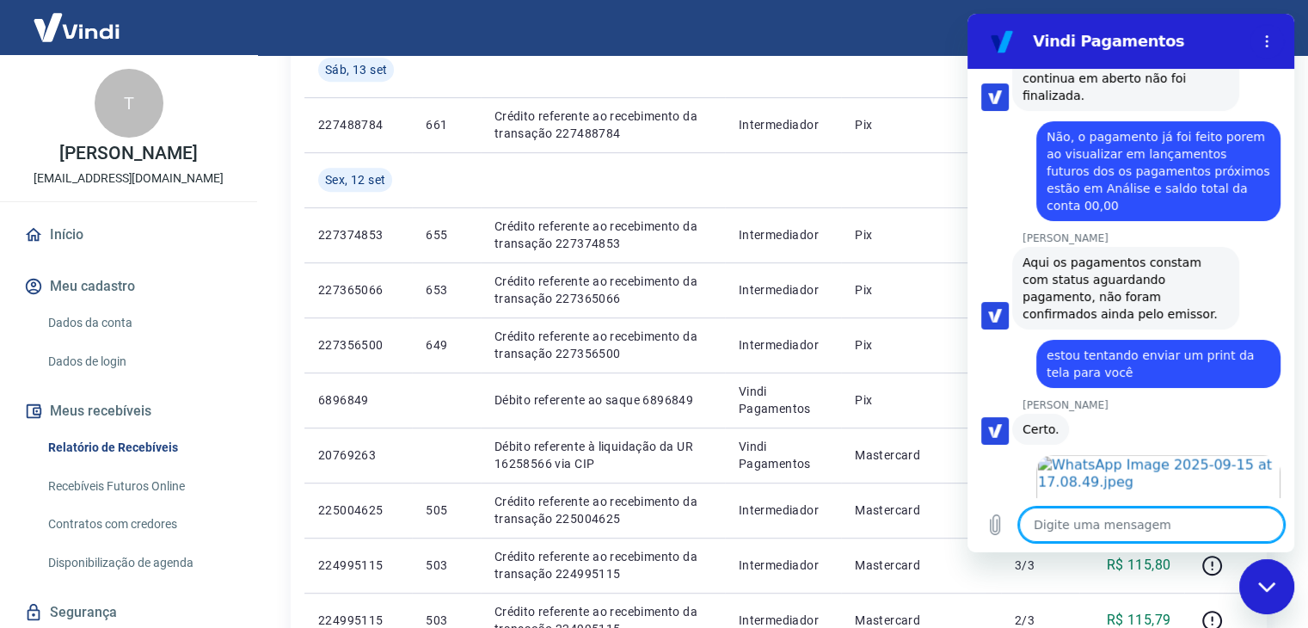
click at [1081, 524] on textarea at bounding box center [1151, 525] width 265 height 34
click at [1096, 523] on textarea at bounding box center [1151, 525] width 265 height 34
click at [987, 526] on icon "Carregar arquivo" at bounding box center [995, 524] width 21 height 21
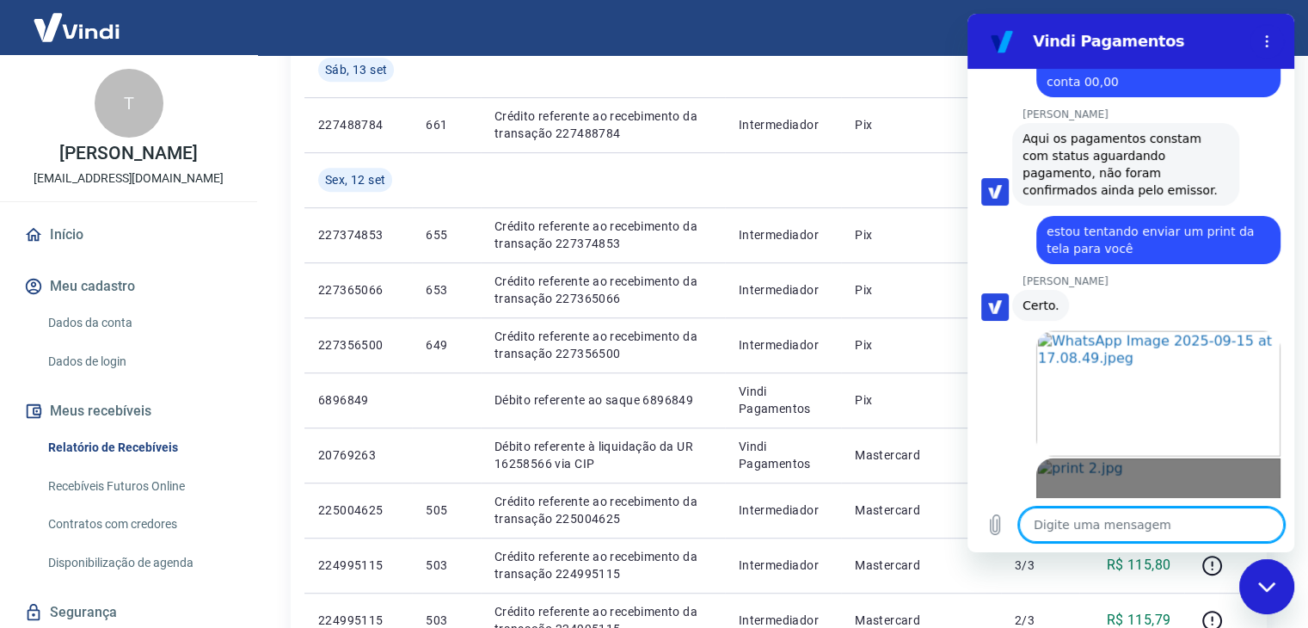
scroll to position [3619, 0]
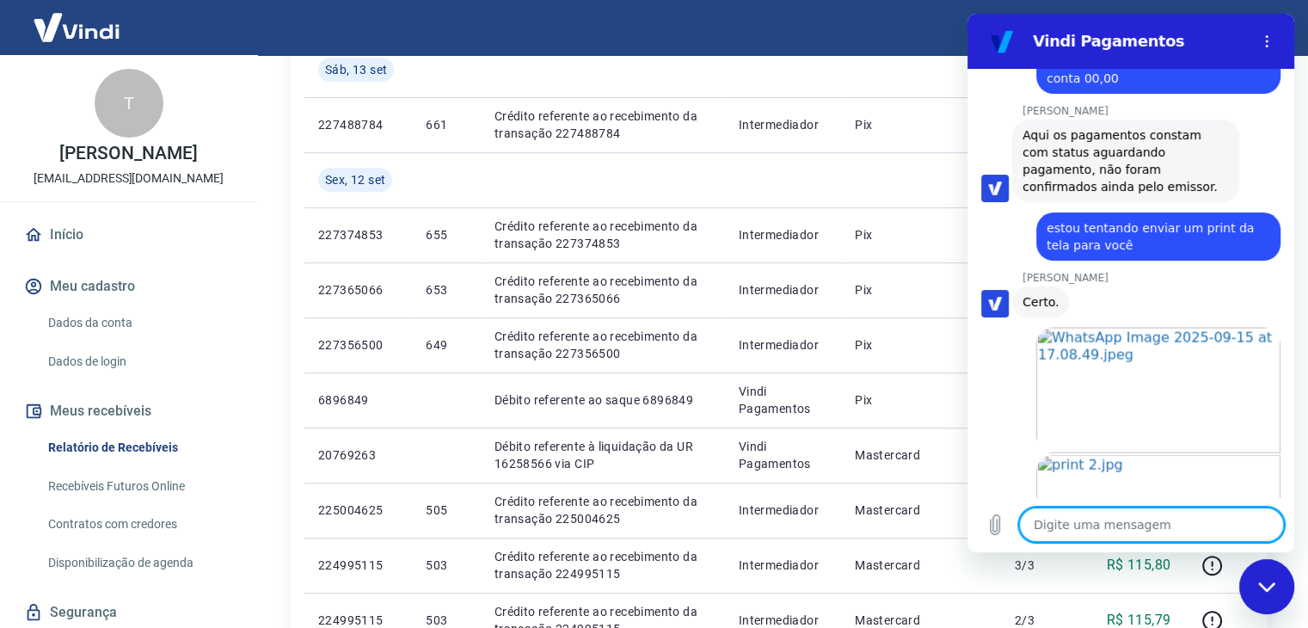
click at [1093, 524] on textarea at bounding box center [1151, 525] width 265 height 34
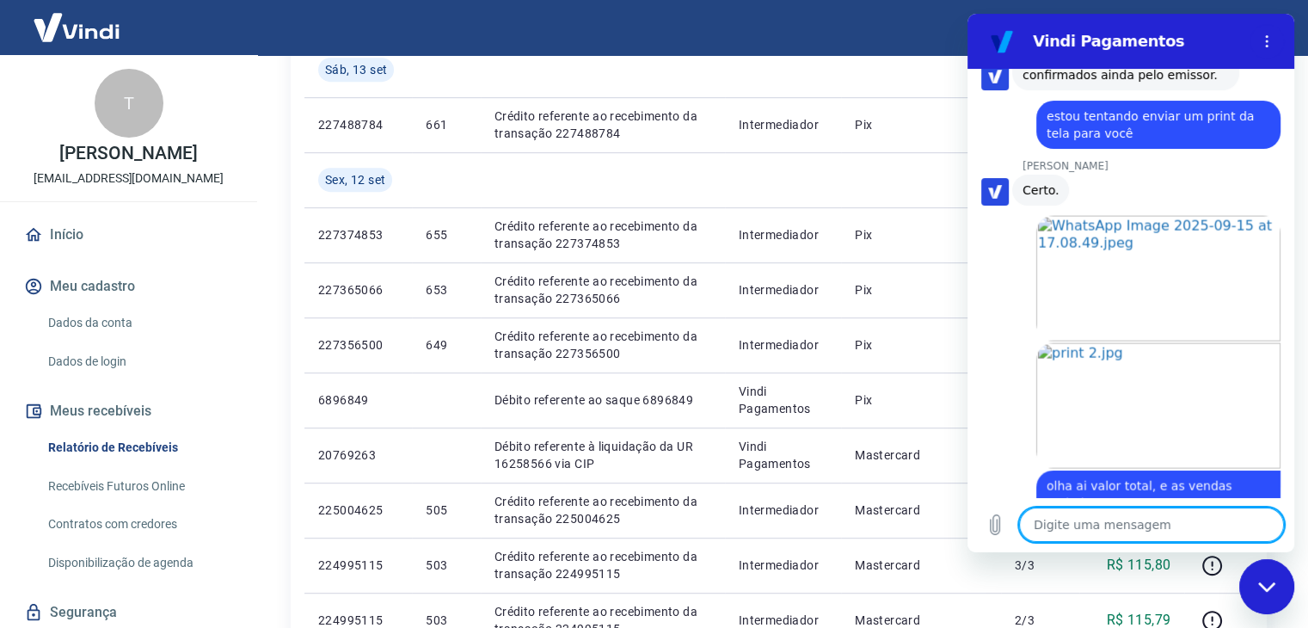
scroll to position [3734, 0]
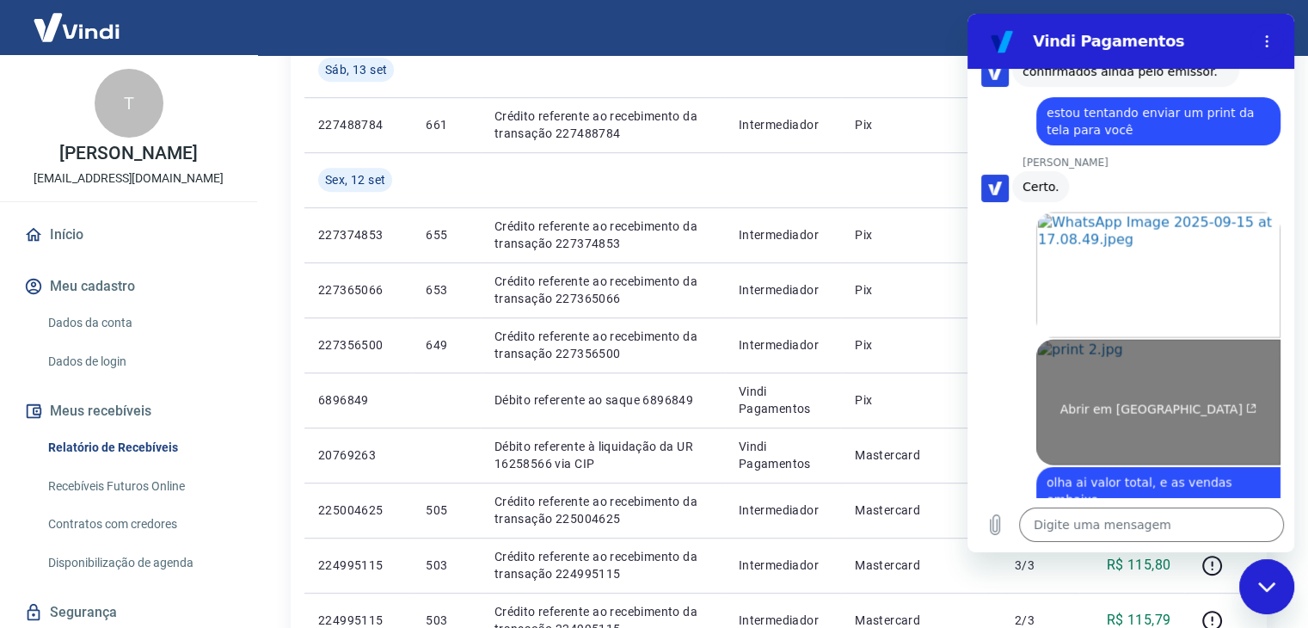
click at [1206, 340] on link "Abrir em [GEOGRAPHIC_DATA]" at bounding box center [1159, 403] width 244 height 126
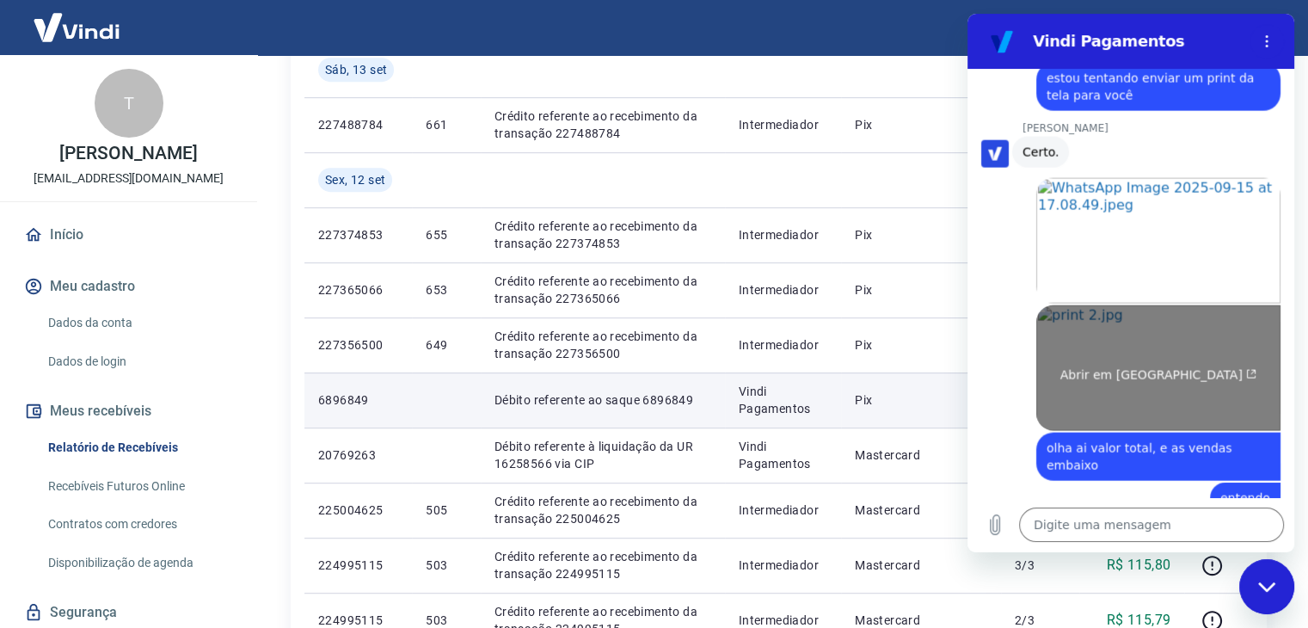
scroll to position [3767, 0]
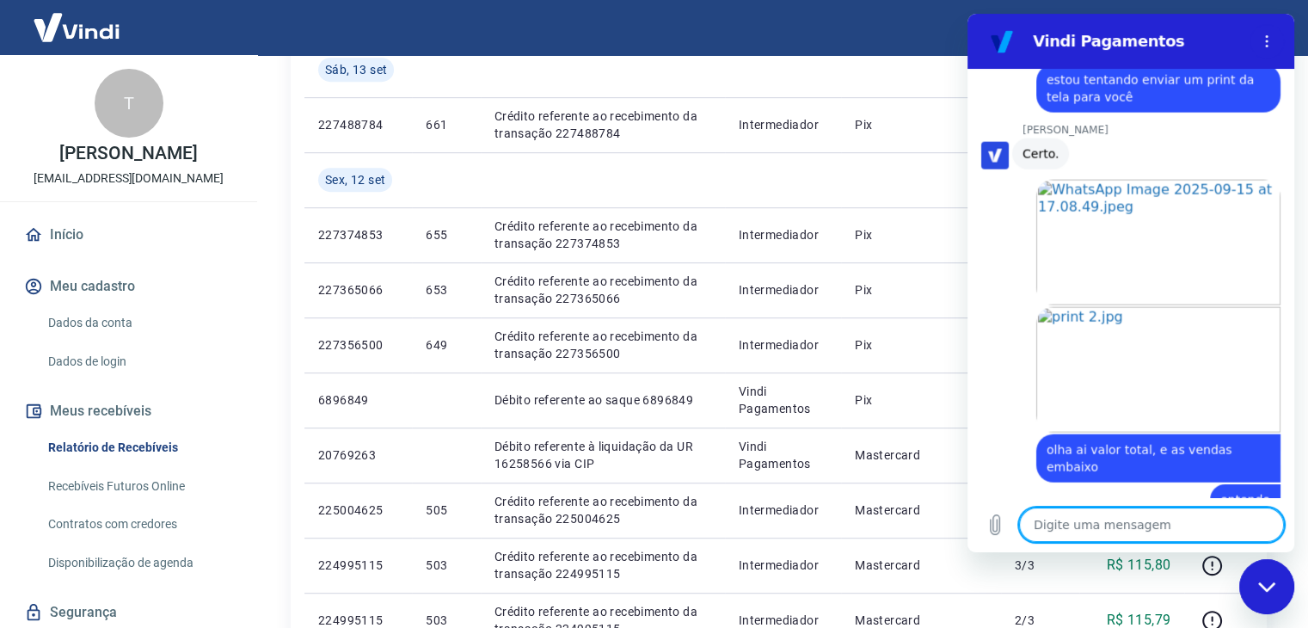
click at [1061, 524] on textarea at bounding box center [1151, 525] width 265 height 34
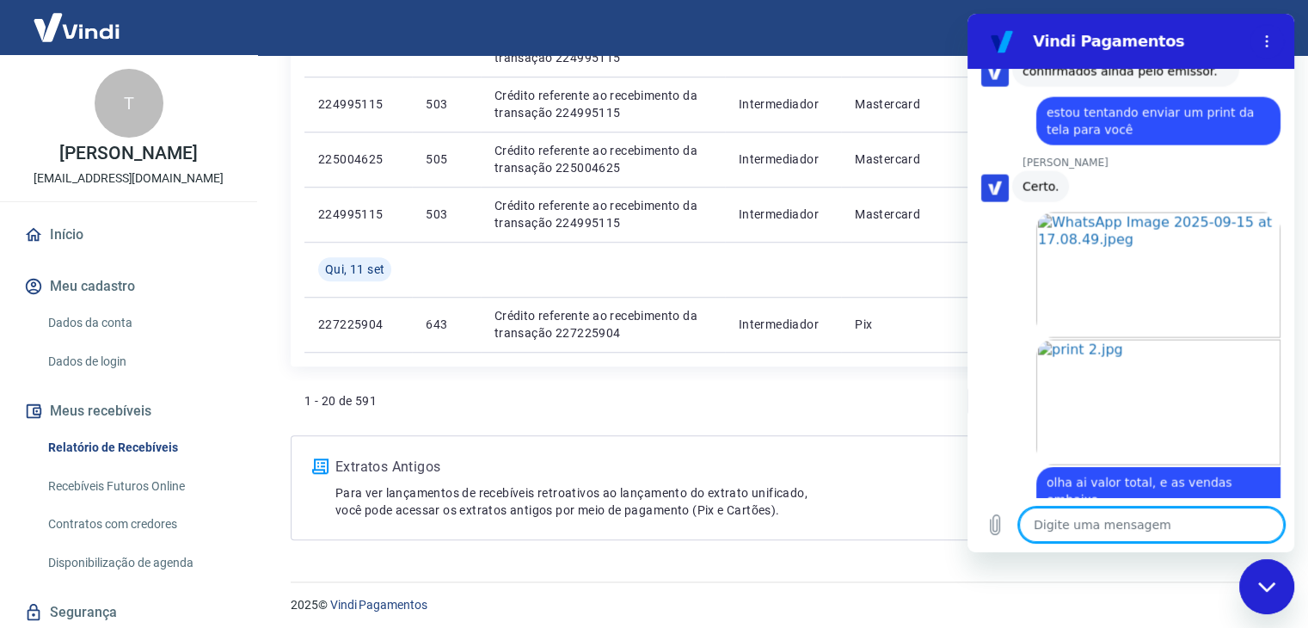
scroll to position [1382, 0]
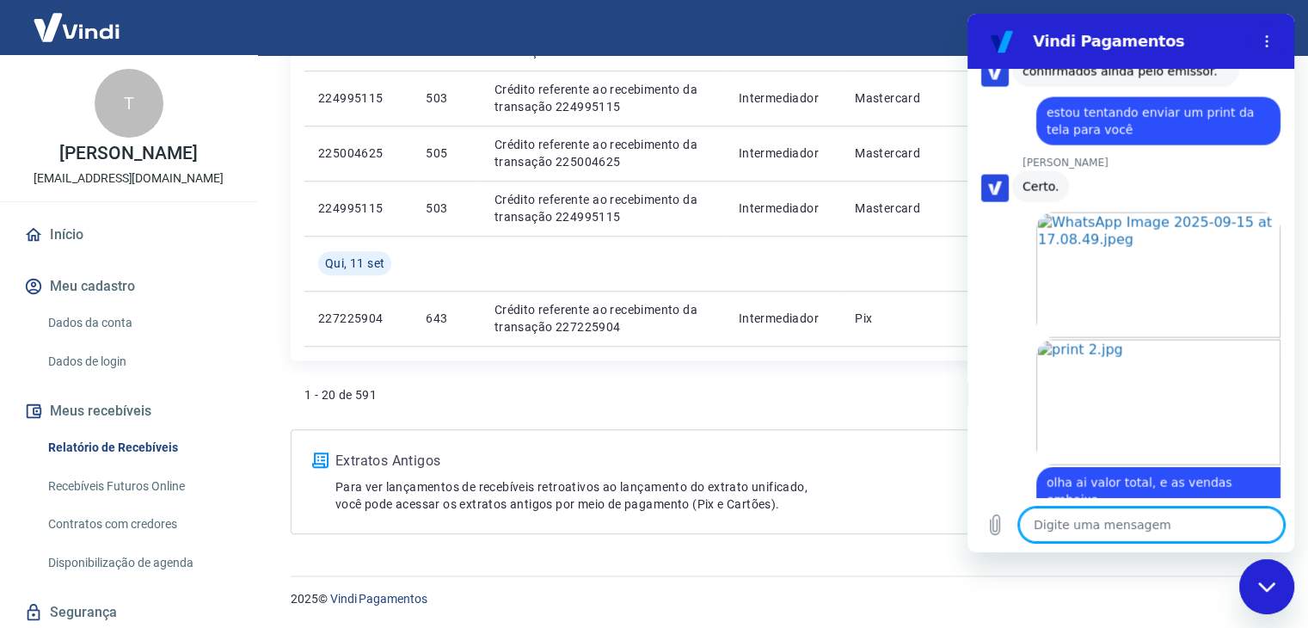
click at [1091, 517] on textarea at bounding box center [1151, 525] width 265 height 34
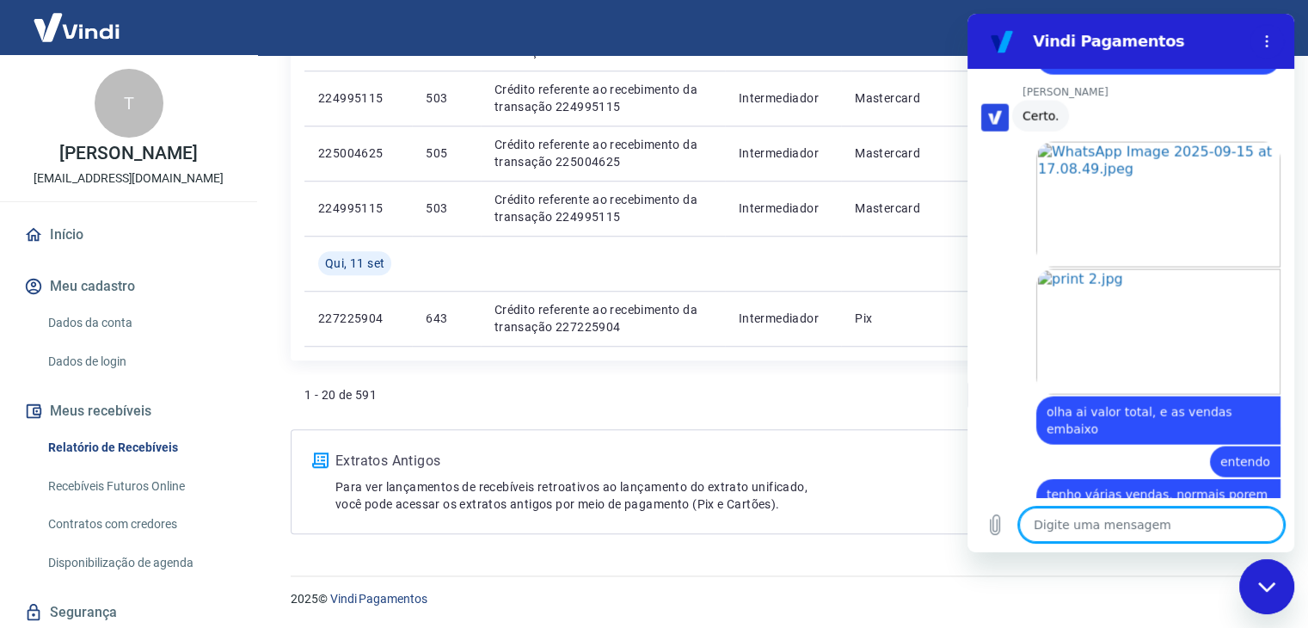
scroll to position [3808, 0]
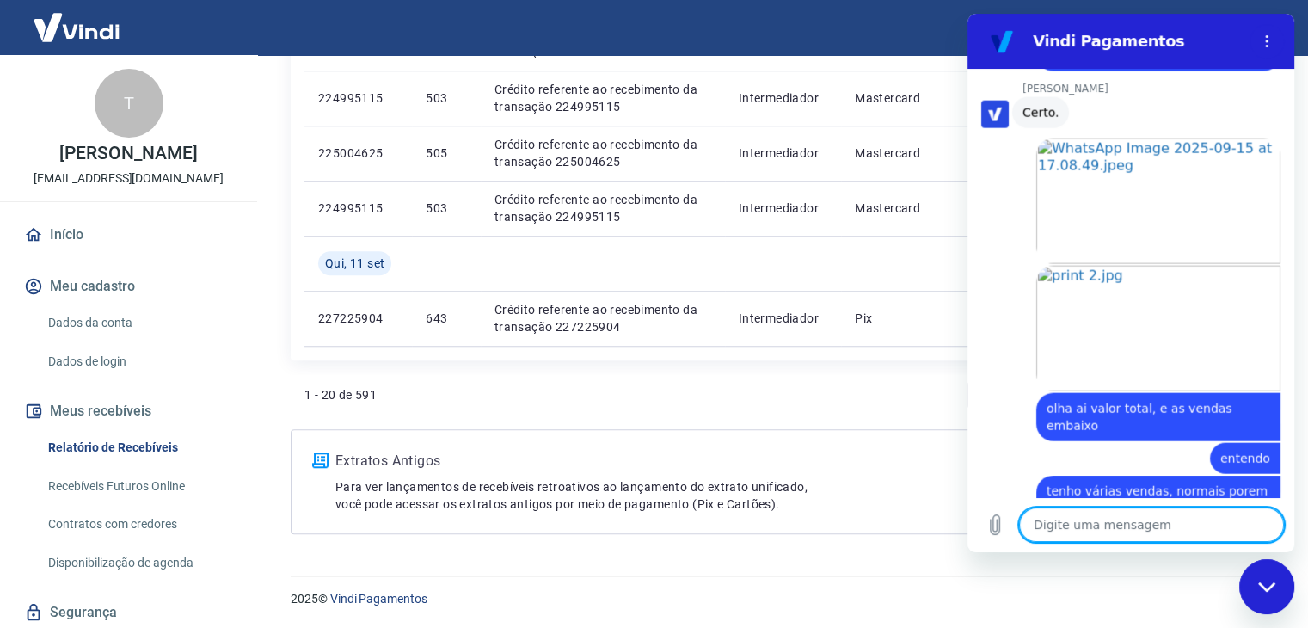
click at [1127, 523] on textarea at bounding box center [1151, 525] width 265 height 34
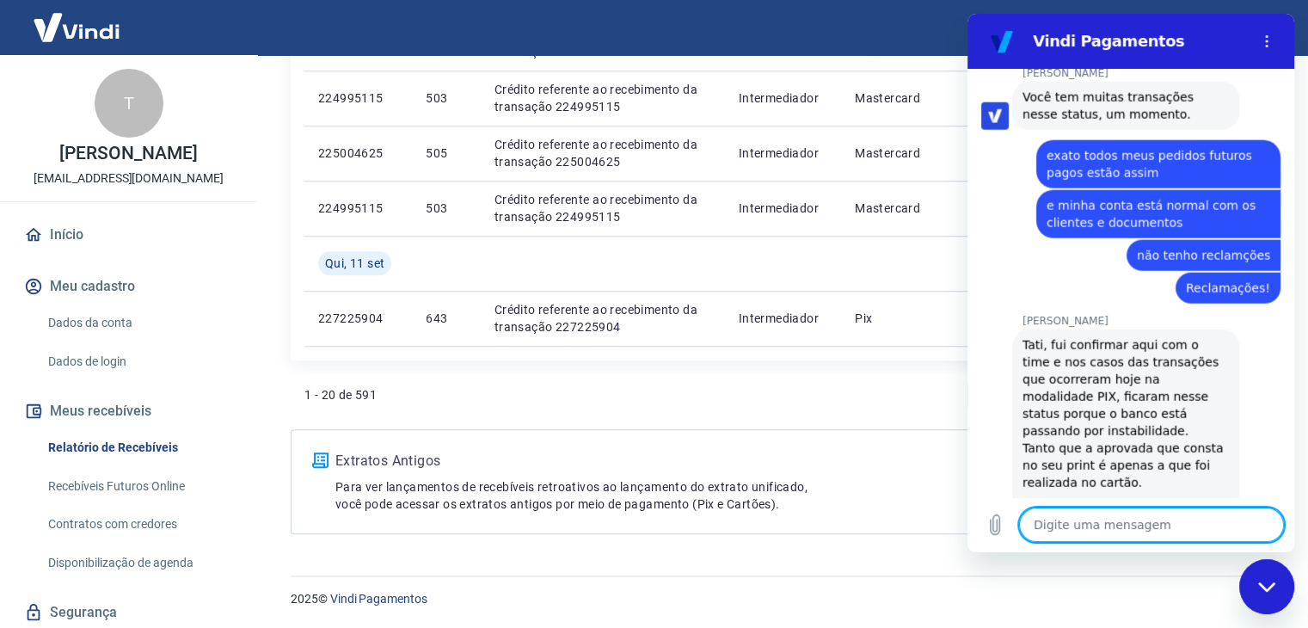
scroll to position [4280, 0]
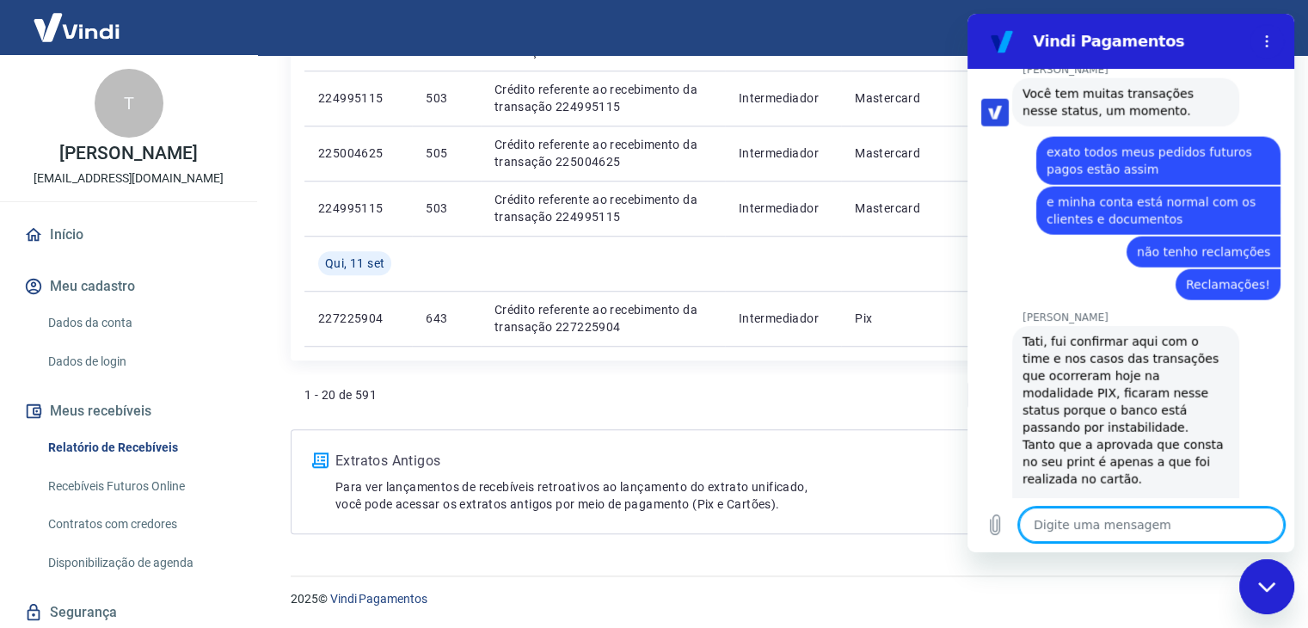
click at [1104, 530] on textarea at bounding box center [1151, 525] width 265 height 34
click at [1123, 513] on textarea at bounding box center [1151, 525] width 265 height 34
click at [1141, 517] on textarea at bounding box center [1151, 525] width 265 height 34
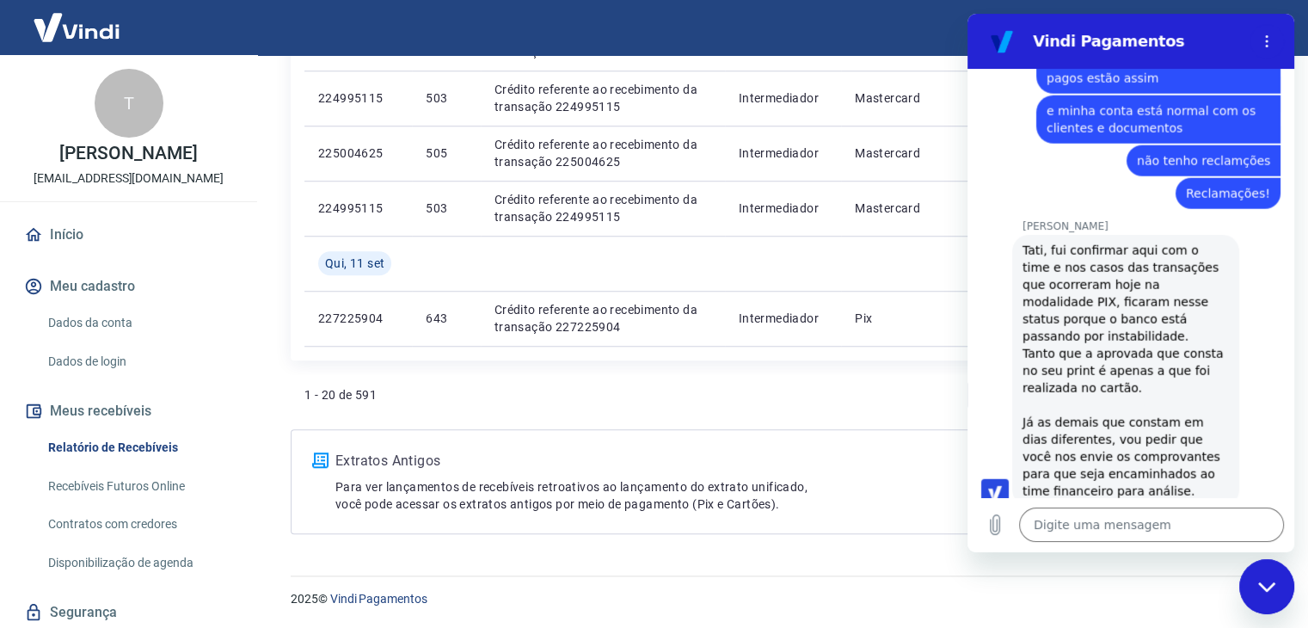
scroll to position [4404, 0]
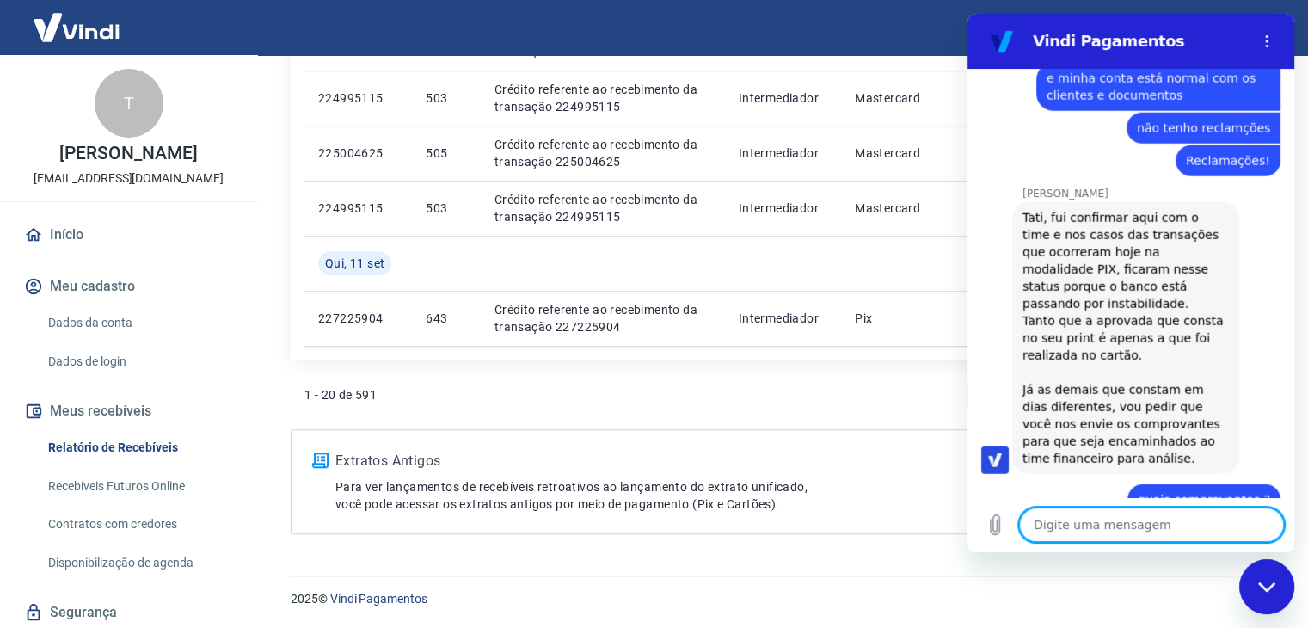
click at [1150, 514] on textarea at bounding box center [1151, 525] width 265 height 34
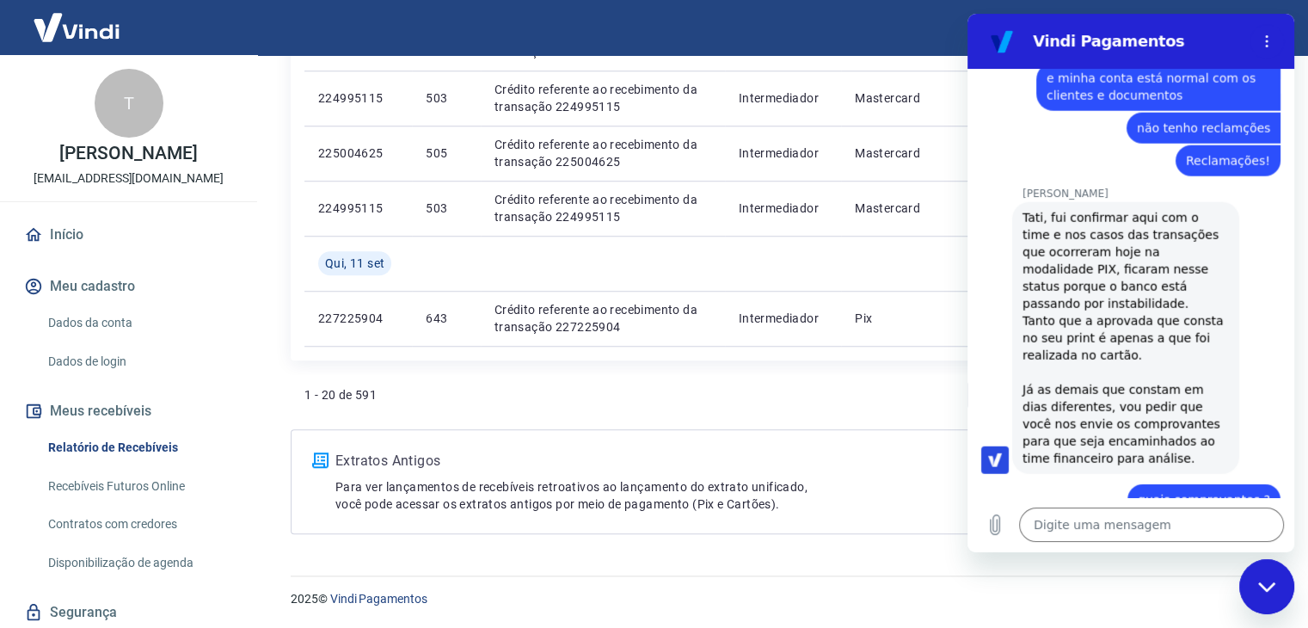
click at [1075, 311] on div "Tati, fui confirmar aqui com o time e nos casos das transações que ocorreram ho…" at bounding box center [1126, 338] width 206 height 258
click at [1159, 524] on textarea at bounding box center [1151, 525] width 265 height 34
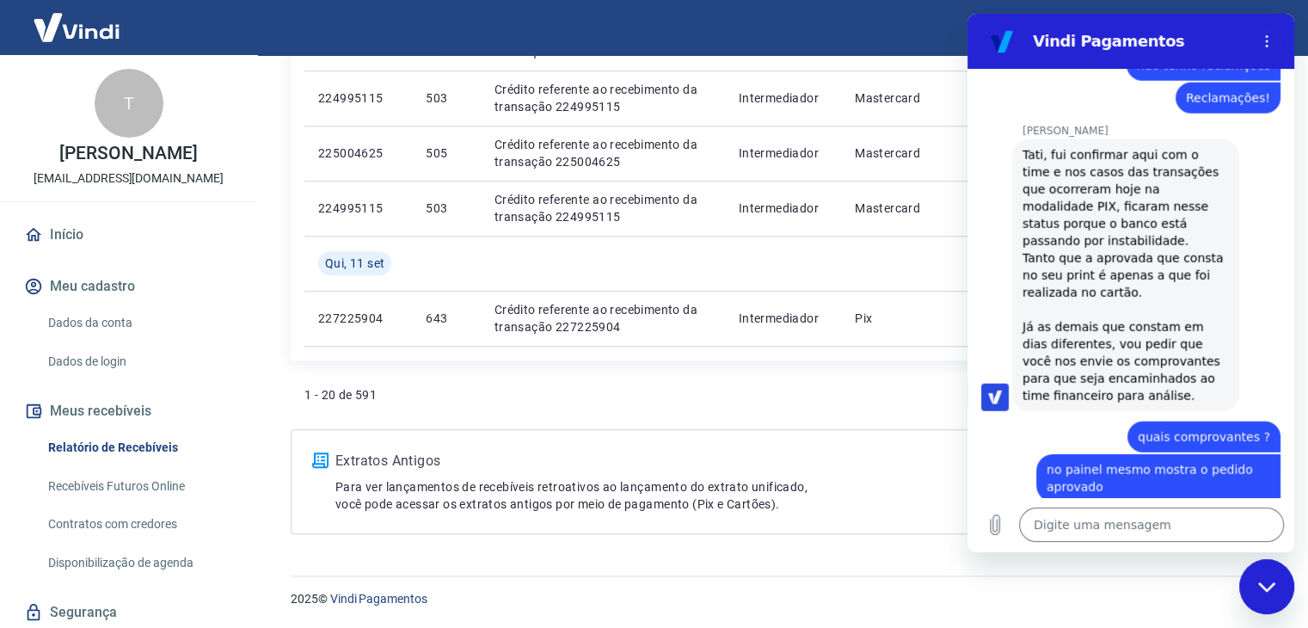
scroll to position [4536, 0]
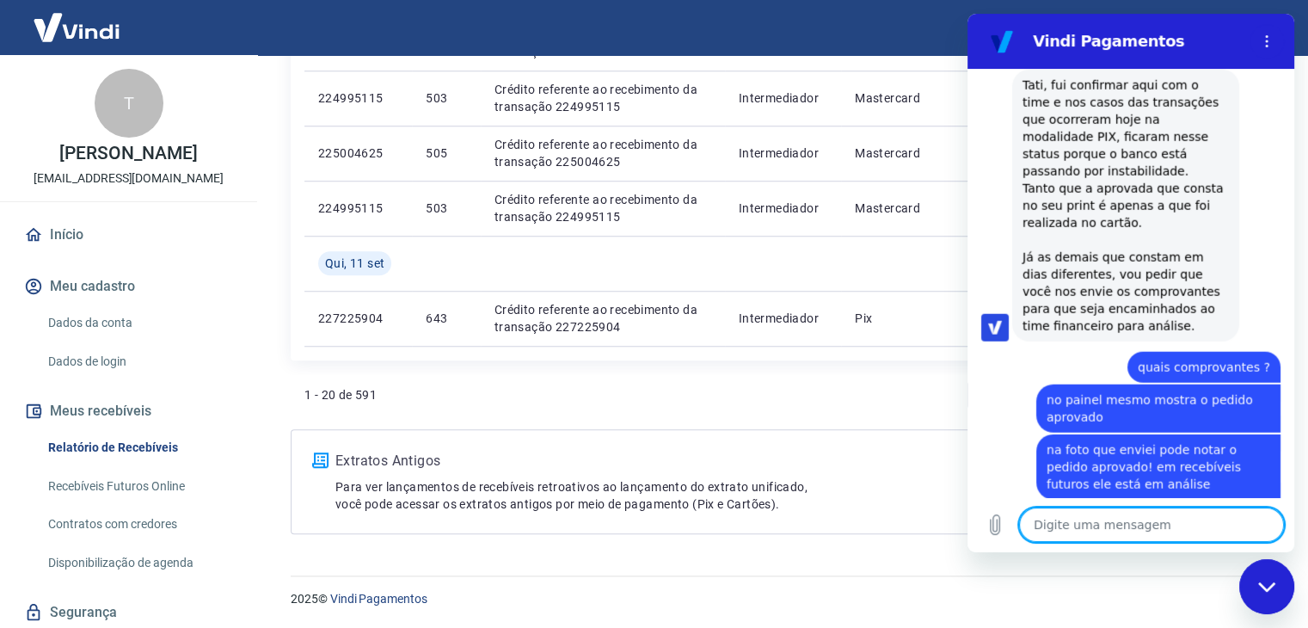
click at [1140, 524] on textarea at bounding box center [1151, 525] width 265 height 34
click at [1137, 528] on textarea at bounding box center [1151, 525] width 265 height 34
click at [1112, 527] on textarea at bounding box center [1151, 525] width 265 height 34
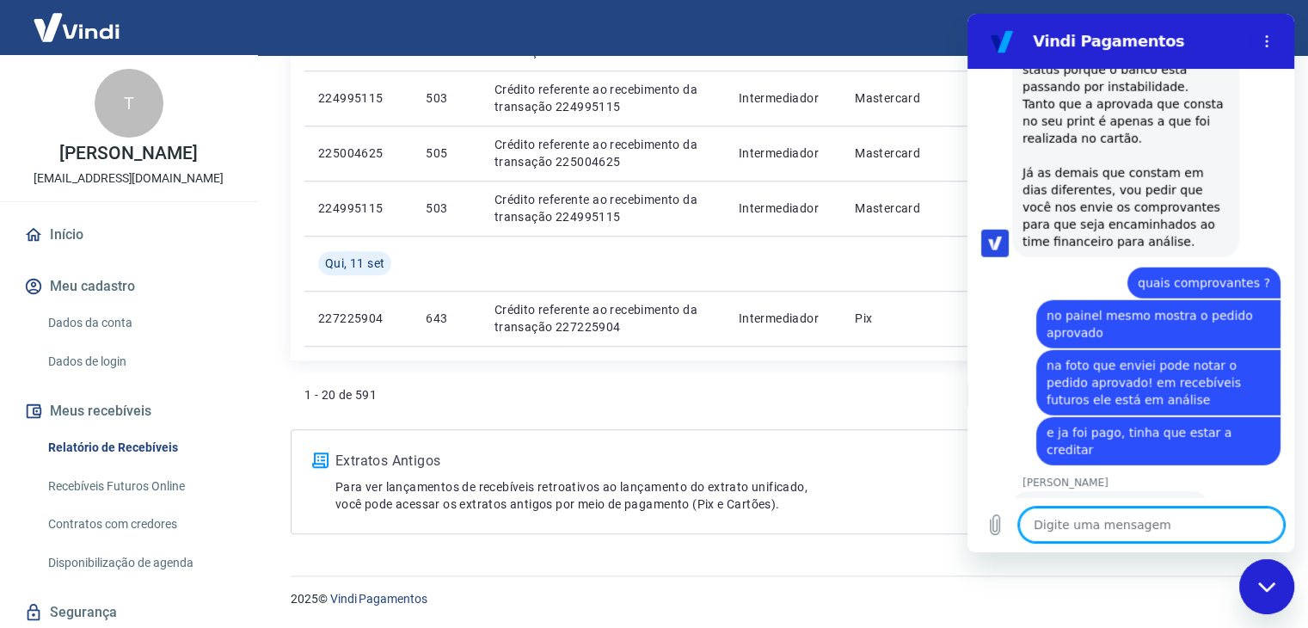
click at [1105, 527] on textarea at bounding box center [1151, 525] width 265 height 34
click at [1120, 520] on textarea at bounding box center [1151, 525] width 265 height 34
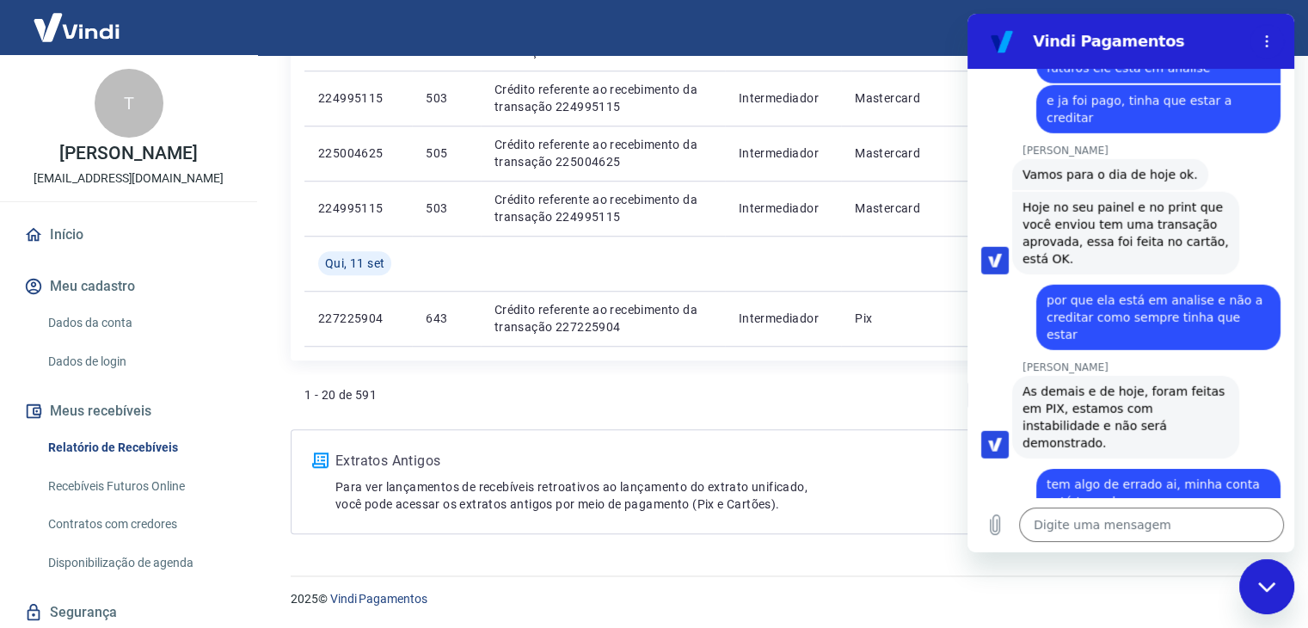
scroll to position [4985, 0]
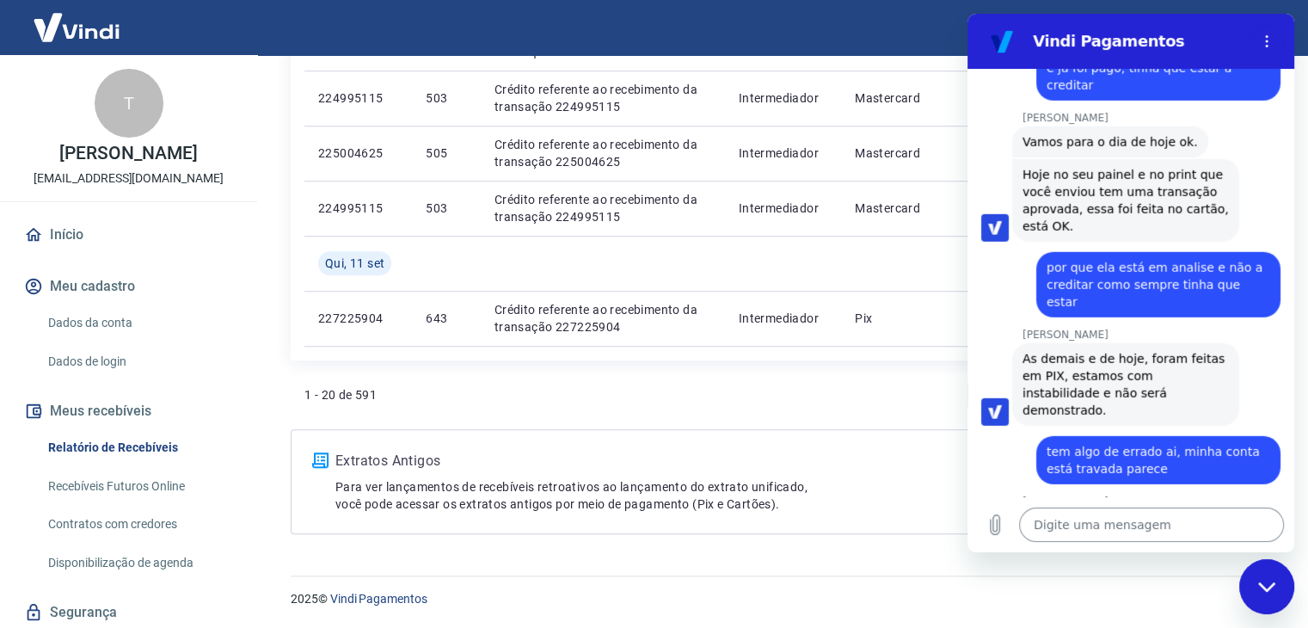
drag, startPoint x: 1105, startPoint y: 507, endPoint x: 1099, endPoint y: 514, distance: 9.7
click at [1105, 507] on div "Digite uma mensagem x" at bounding box center [1131, 524] width 327 height 55
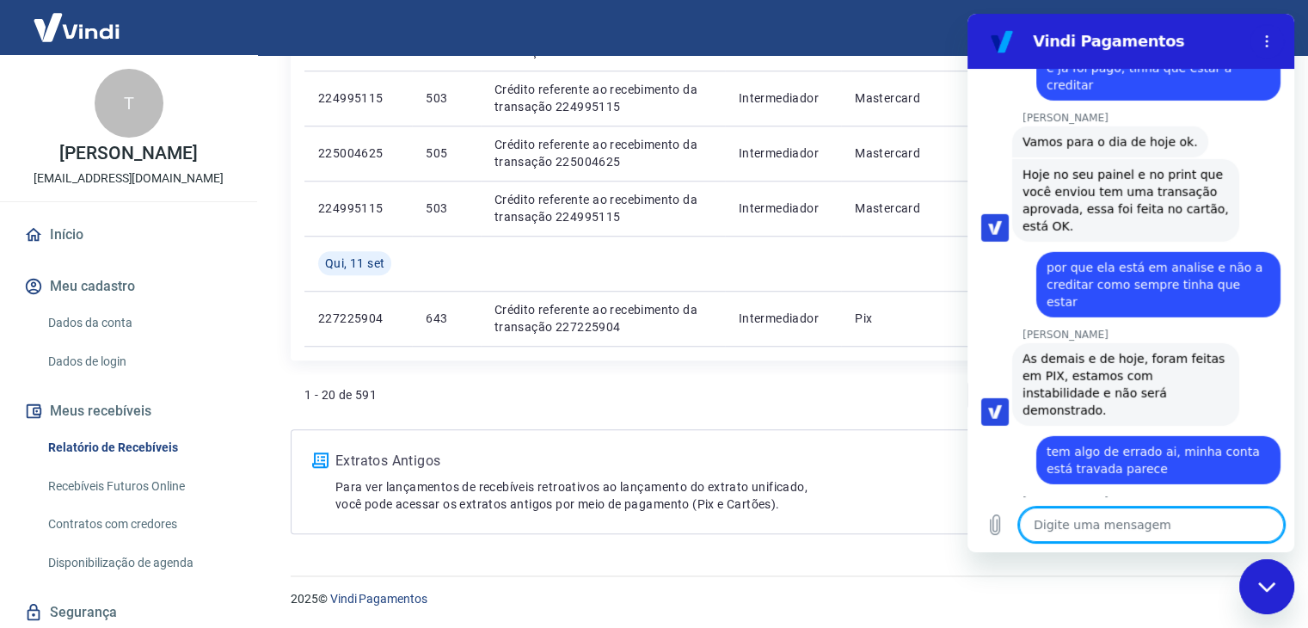
click at [1095, 515] on textarea at bounding box center [1151, 525] width 265 height 34
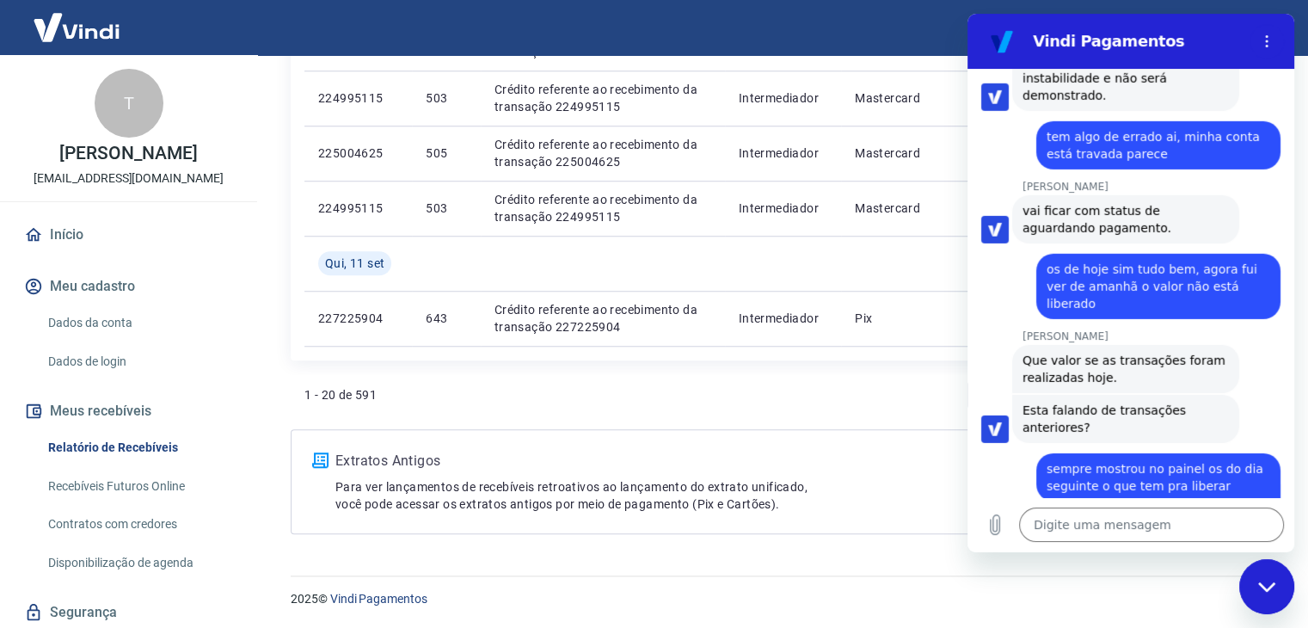
scroll to position [5390, 0]
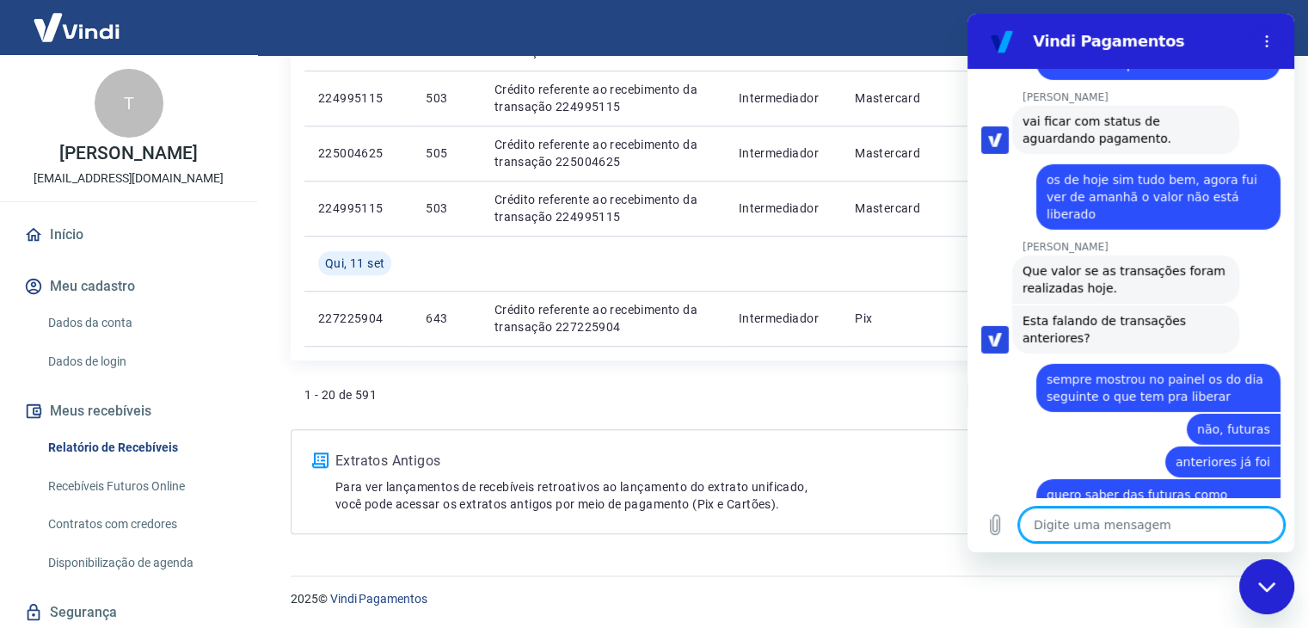
click at [1160, 514] on textarea at bounding box center [1151, 525] width 265 height 34
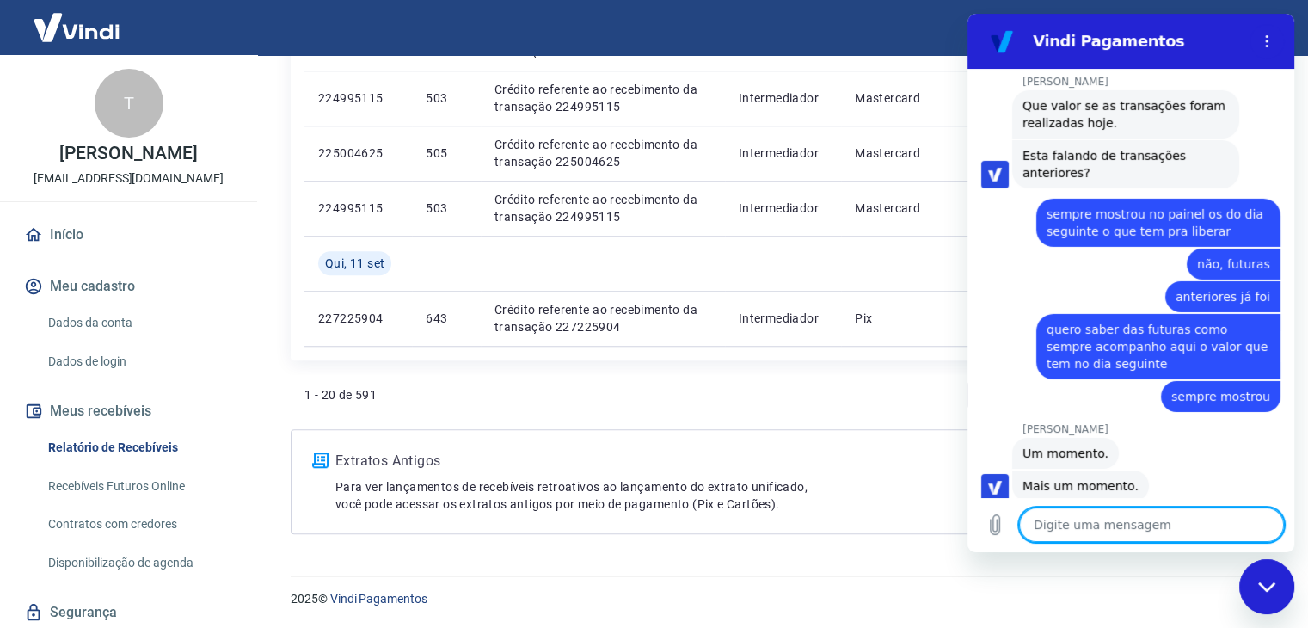
scroll to position [5558, 0]
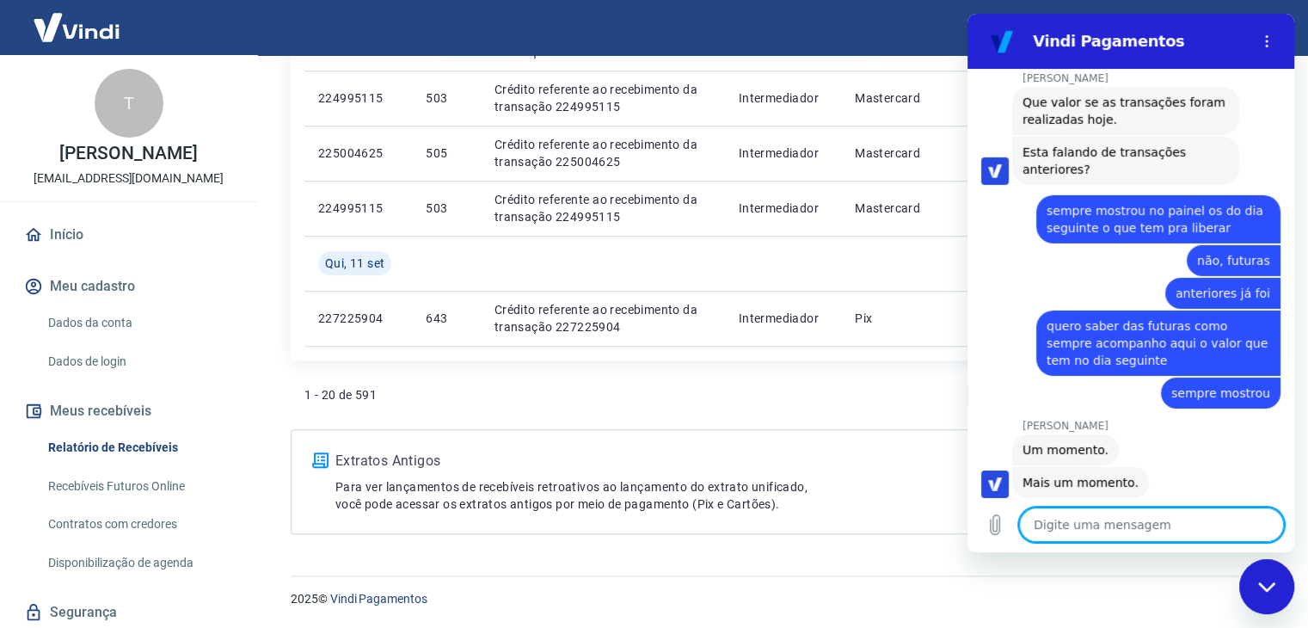
click at [1128, 528] on textarea at bounding box center [1151, 525] width 265 height 34
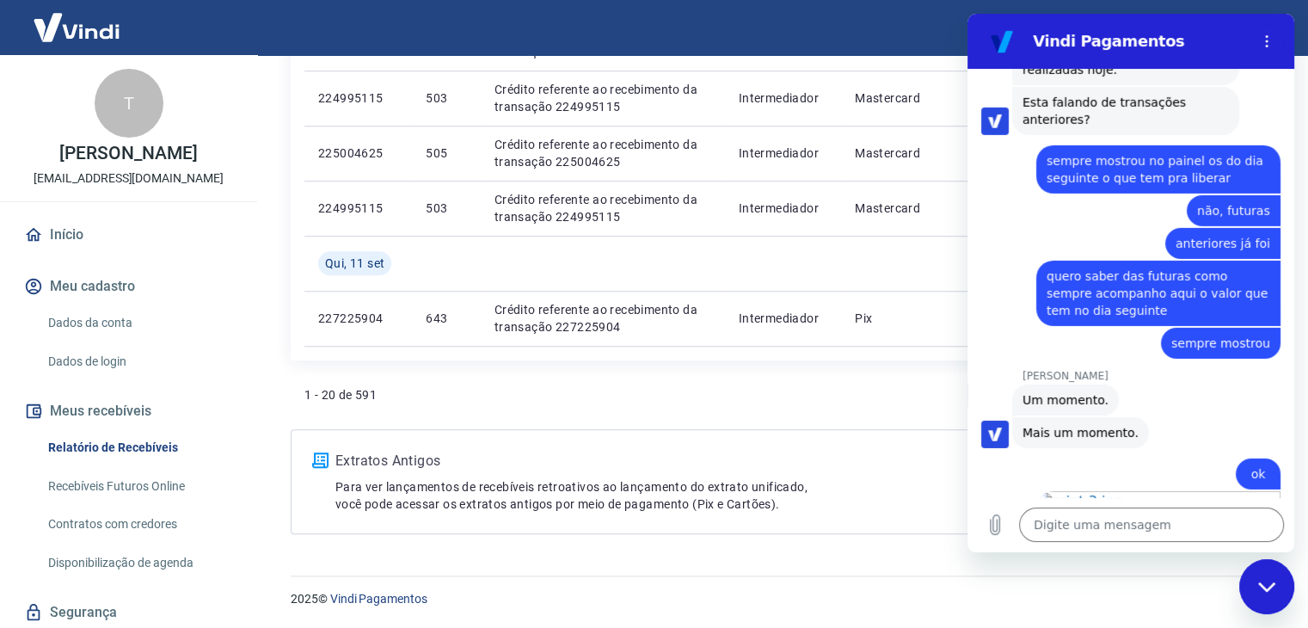
scroll to position [5747, 0]
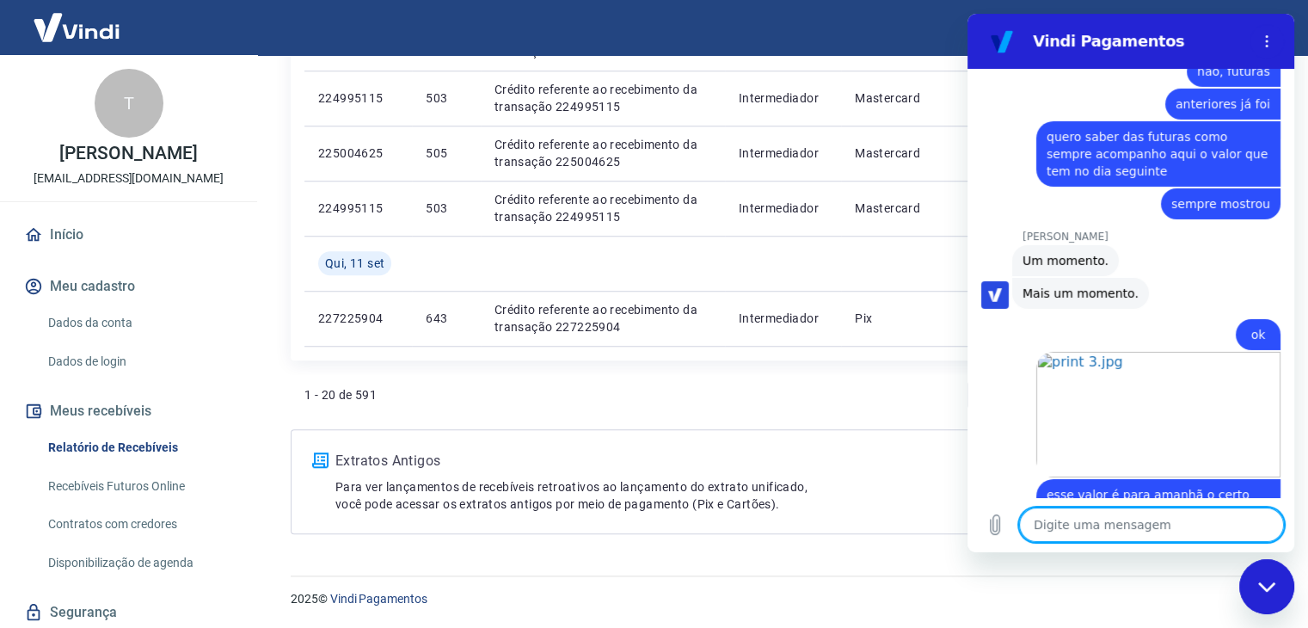
click at [1123, 530] on textarea at bounding box center [1151, 525] width 265 height 34
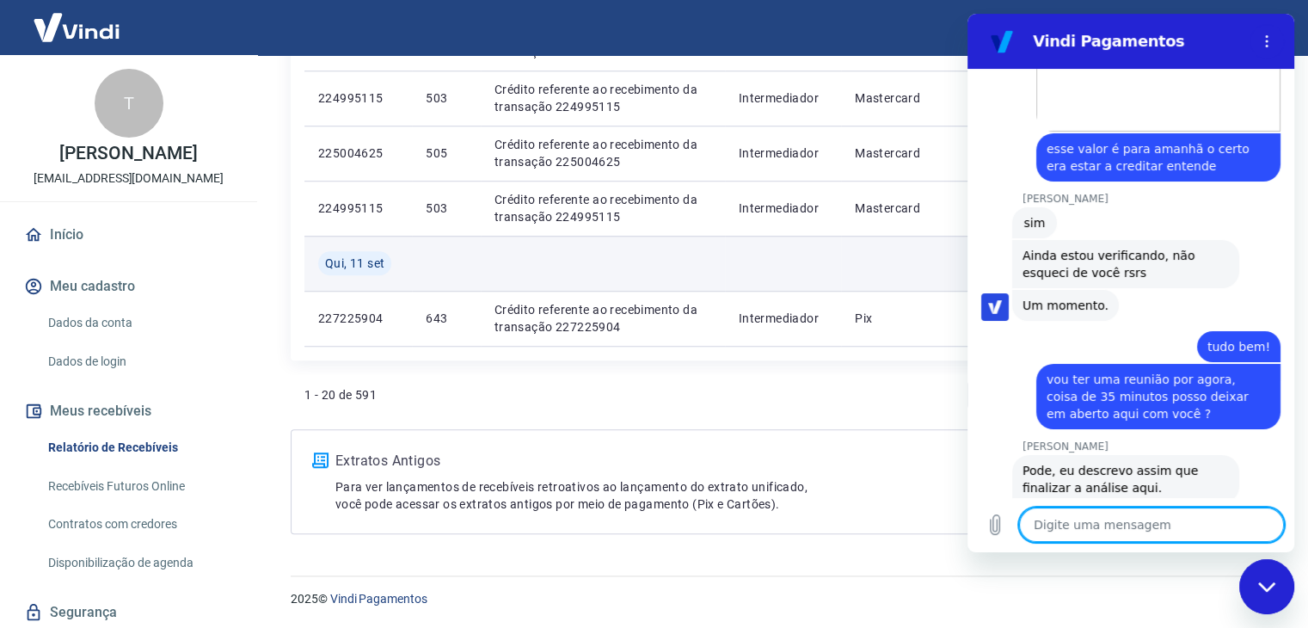
scroll to position [6091, 0]
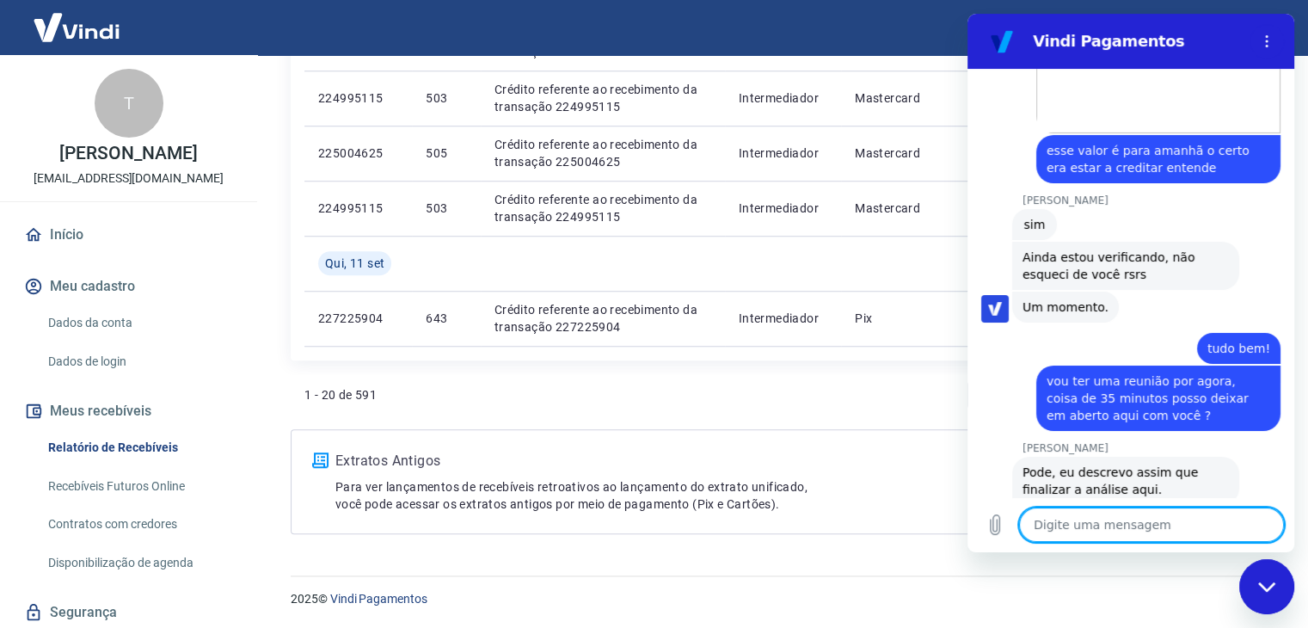
click at [1133, 531] on textarea at bounding box center [1151, 525] width 265 height 34
click at [1121, 531] on textarea at bounding box center [1151, 525] width 265 height 34
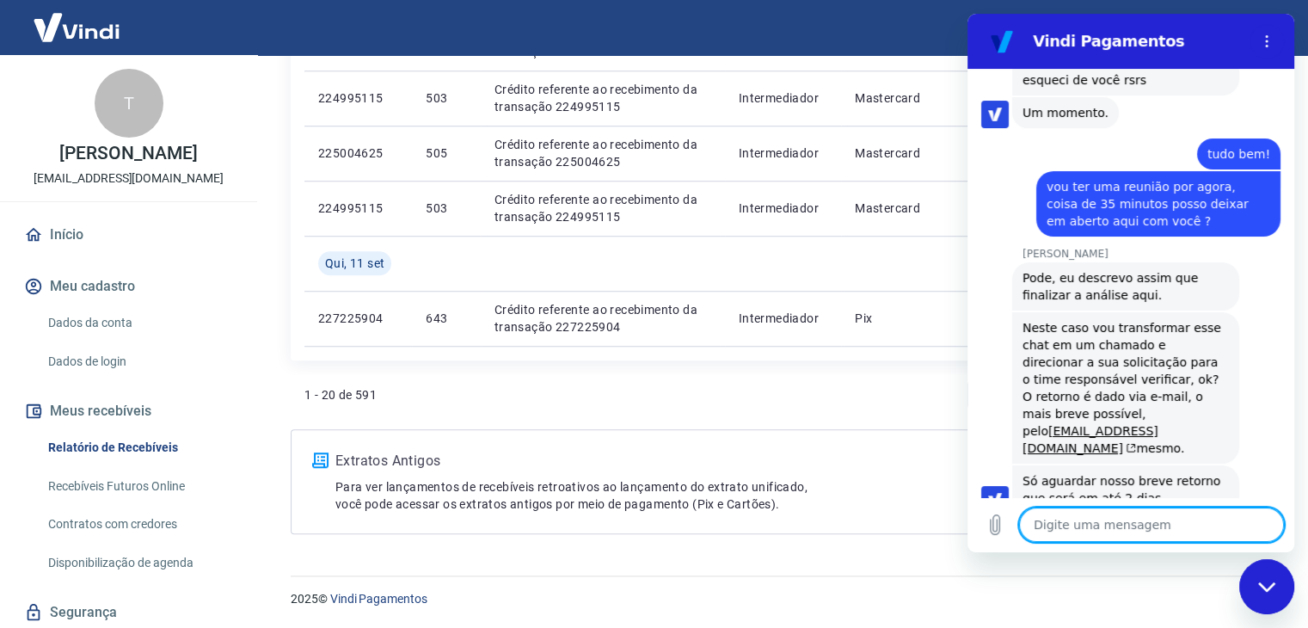
scroll to position [6289, 0]
